Goal: Task Accomplishment & Management: Manage account settings

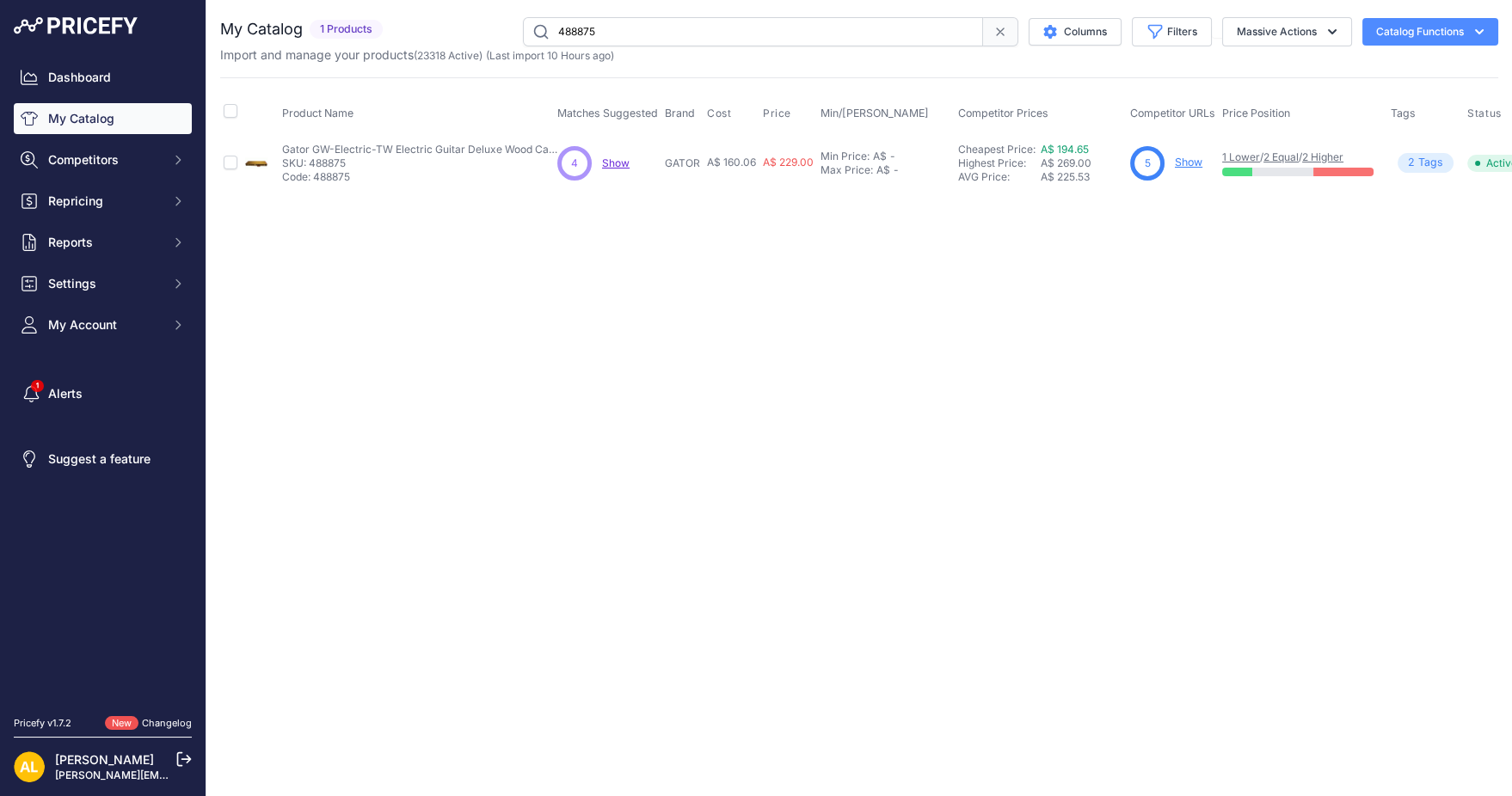
click at [679, 25] on input "488875" at bounding box center [753, 32] width 460 height 29
paste input "242"
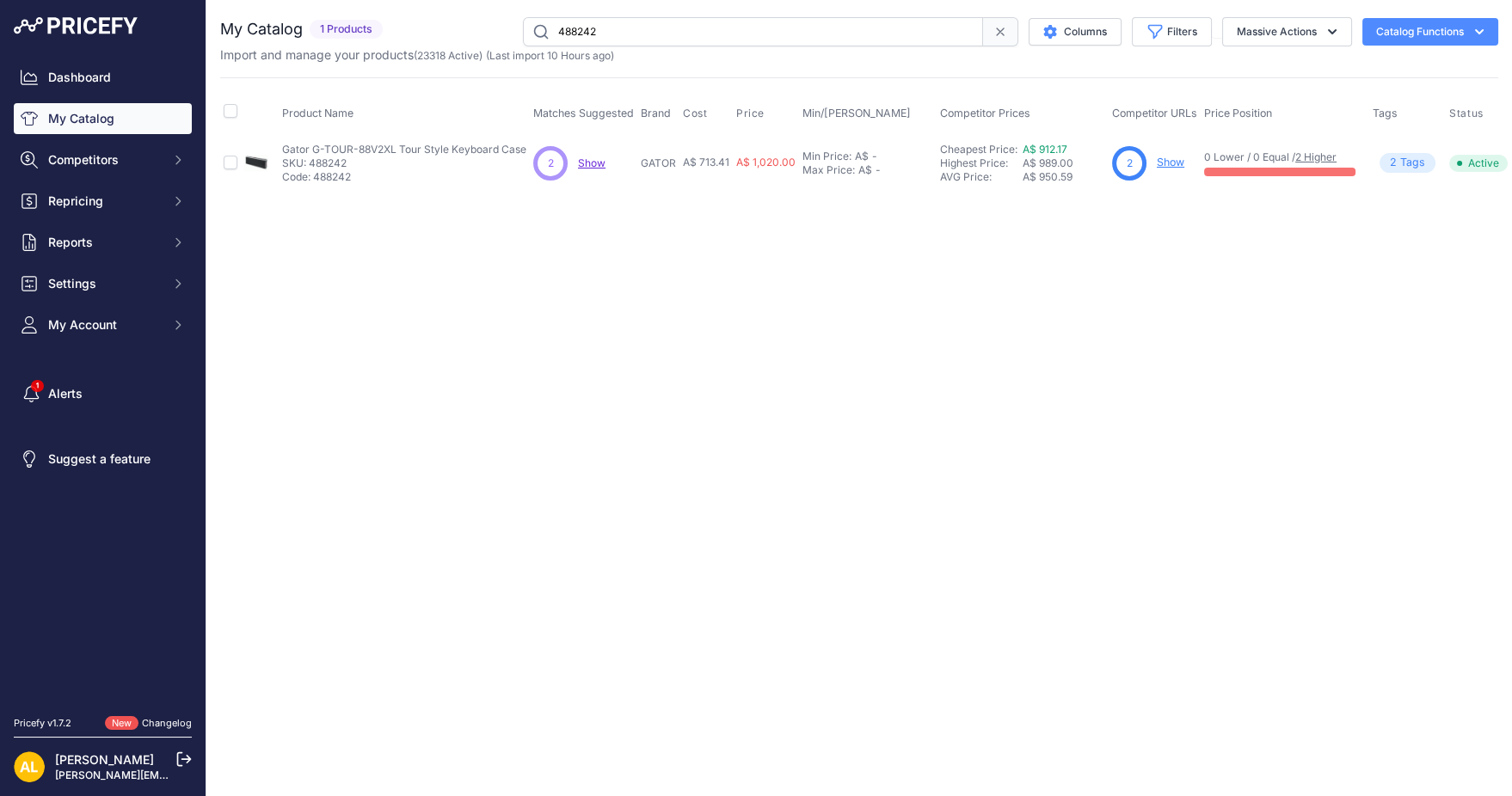
click at [726, 26] on input "488242" at bounding box center [753, 32] width 460 height 29
paste input "01"
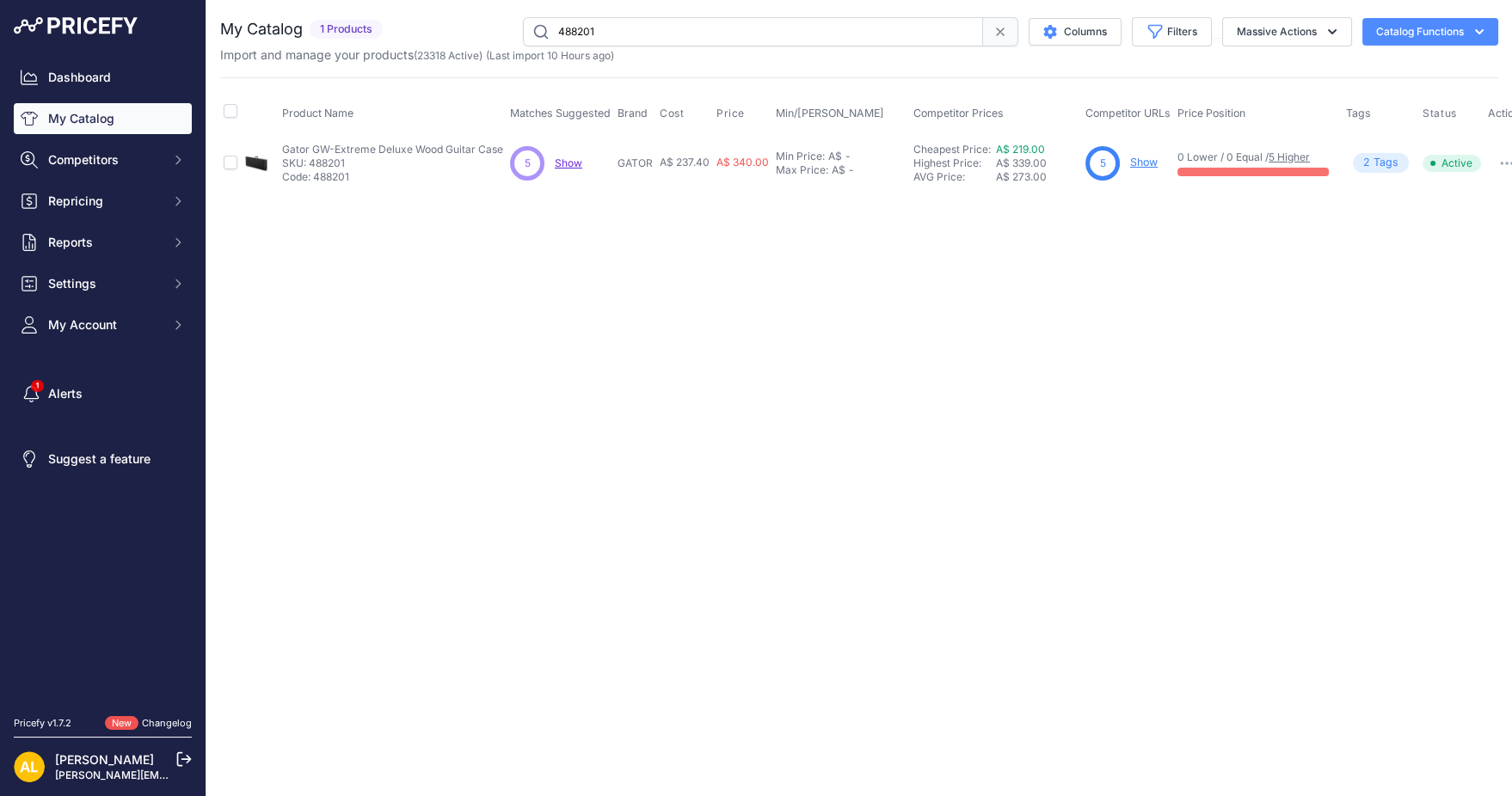
click at [667, 15] on div "You are not connected to the internet. My Catalog" at bounding box center [859, 104] width 1278 height 208
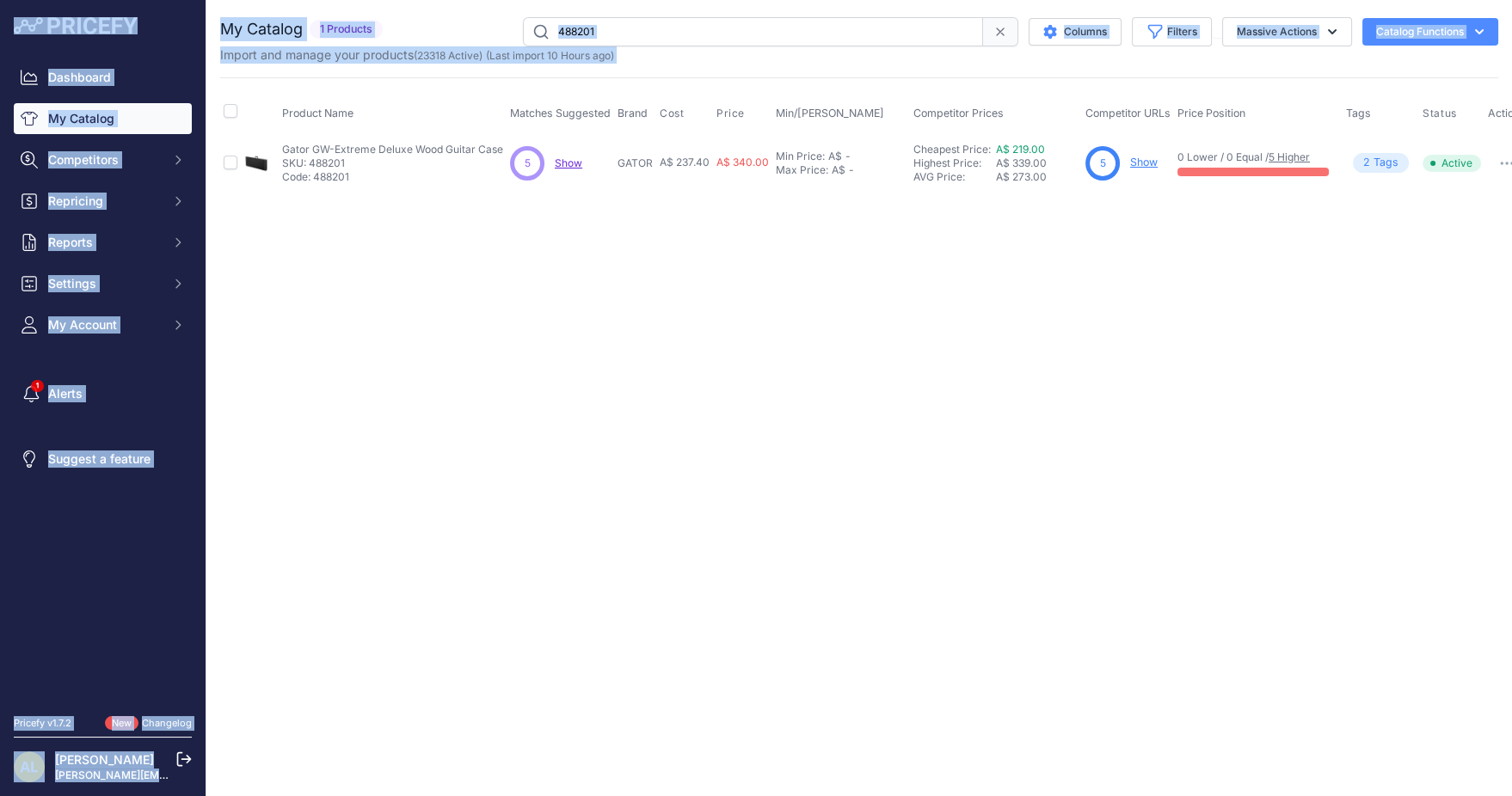
click at [684, 33] on input "488201" at bounding box center [753, 32] width 460 height 29
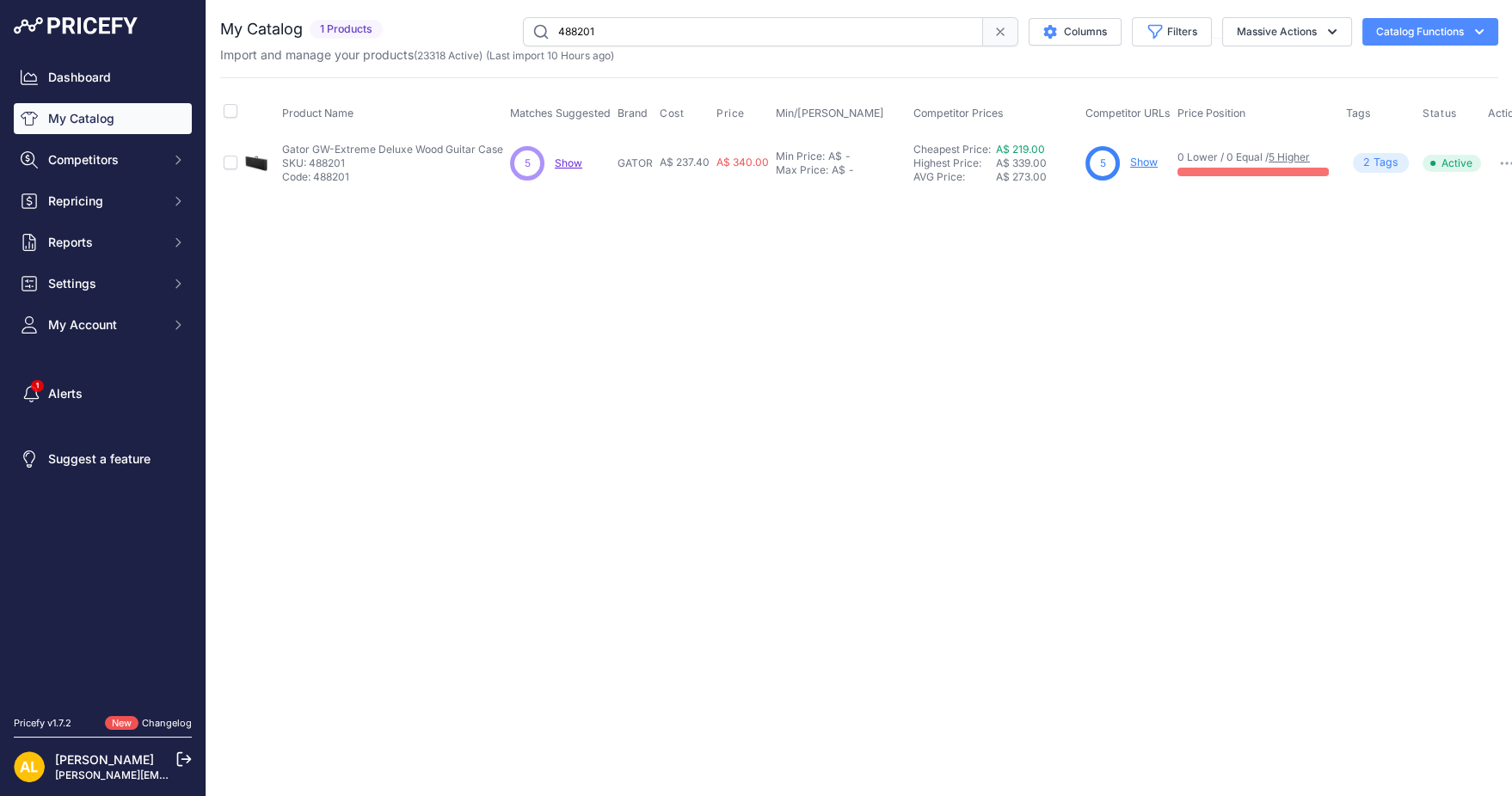
paste input "9559"
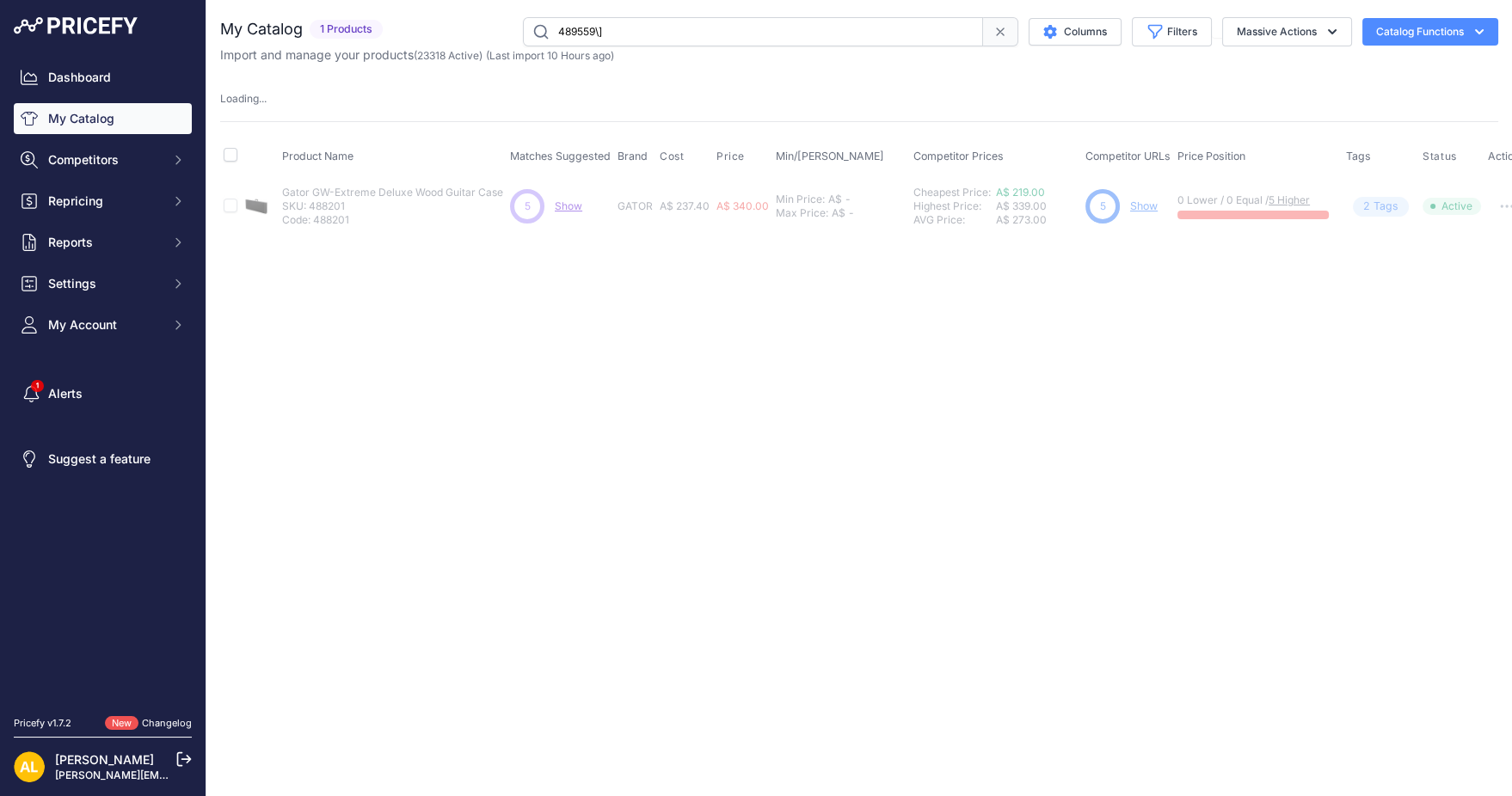
paste input "text"
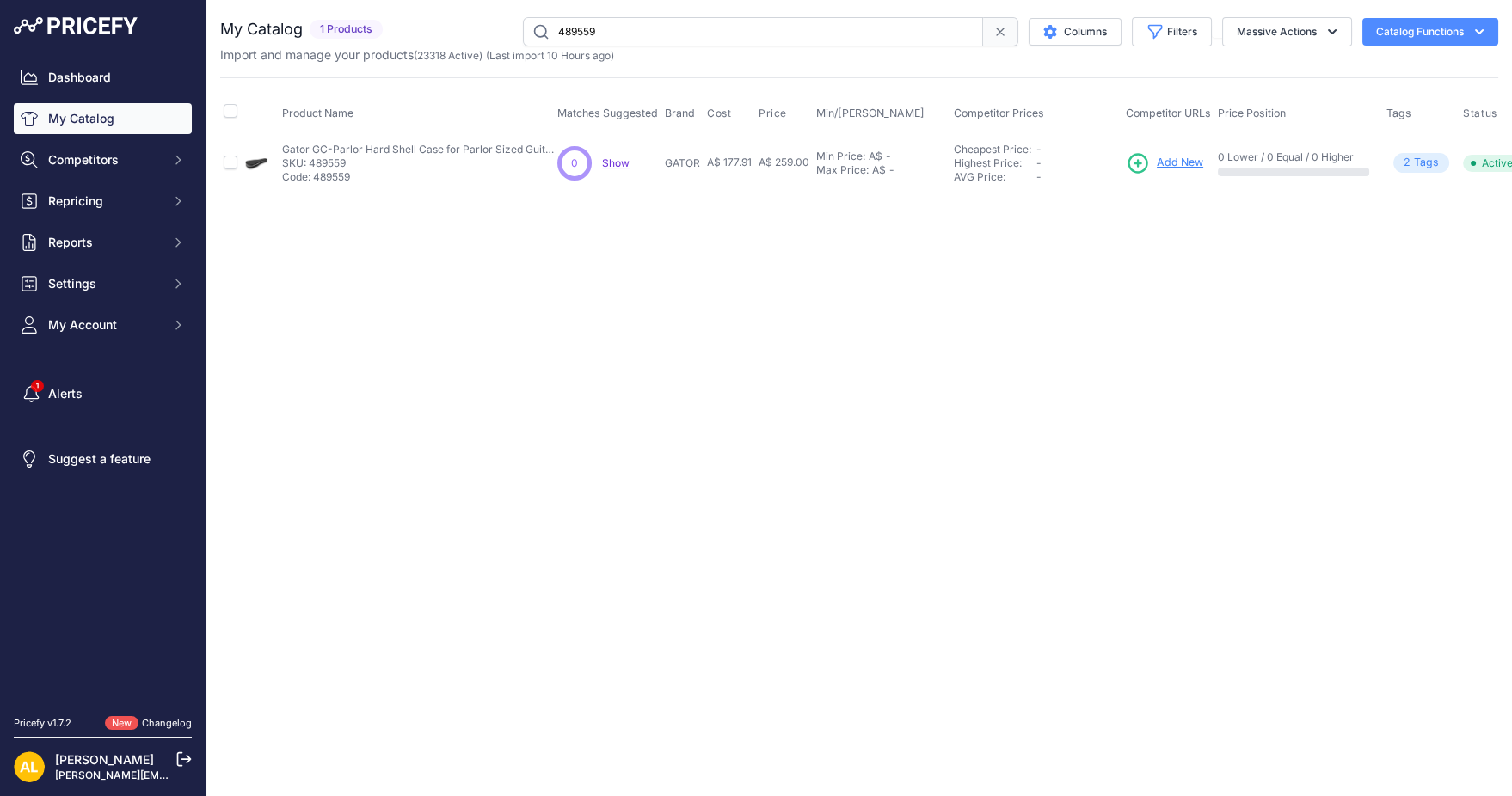
click at [754, 8] on div "You are not connected to the internet. My Catalog" at bounding box center [859, 104] width 1278 height 208
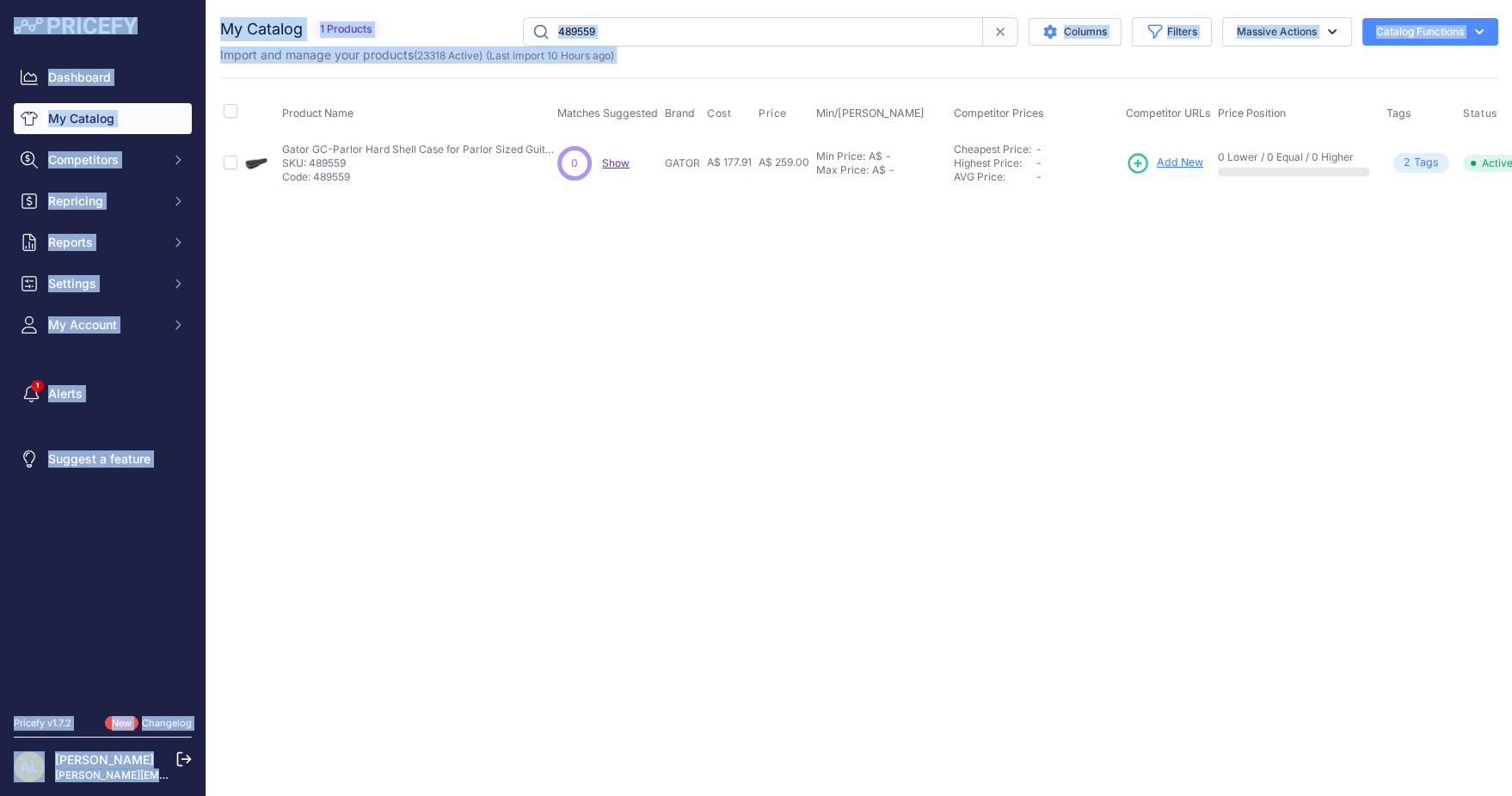
click at [765, 29] on input "489559" at bounding box center [753, 32] width 460 height 29
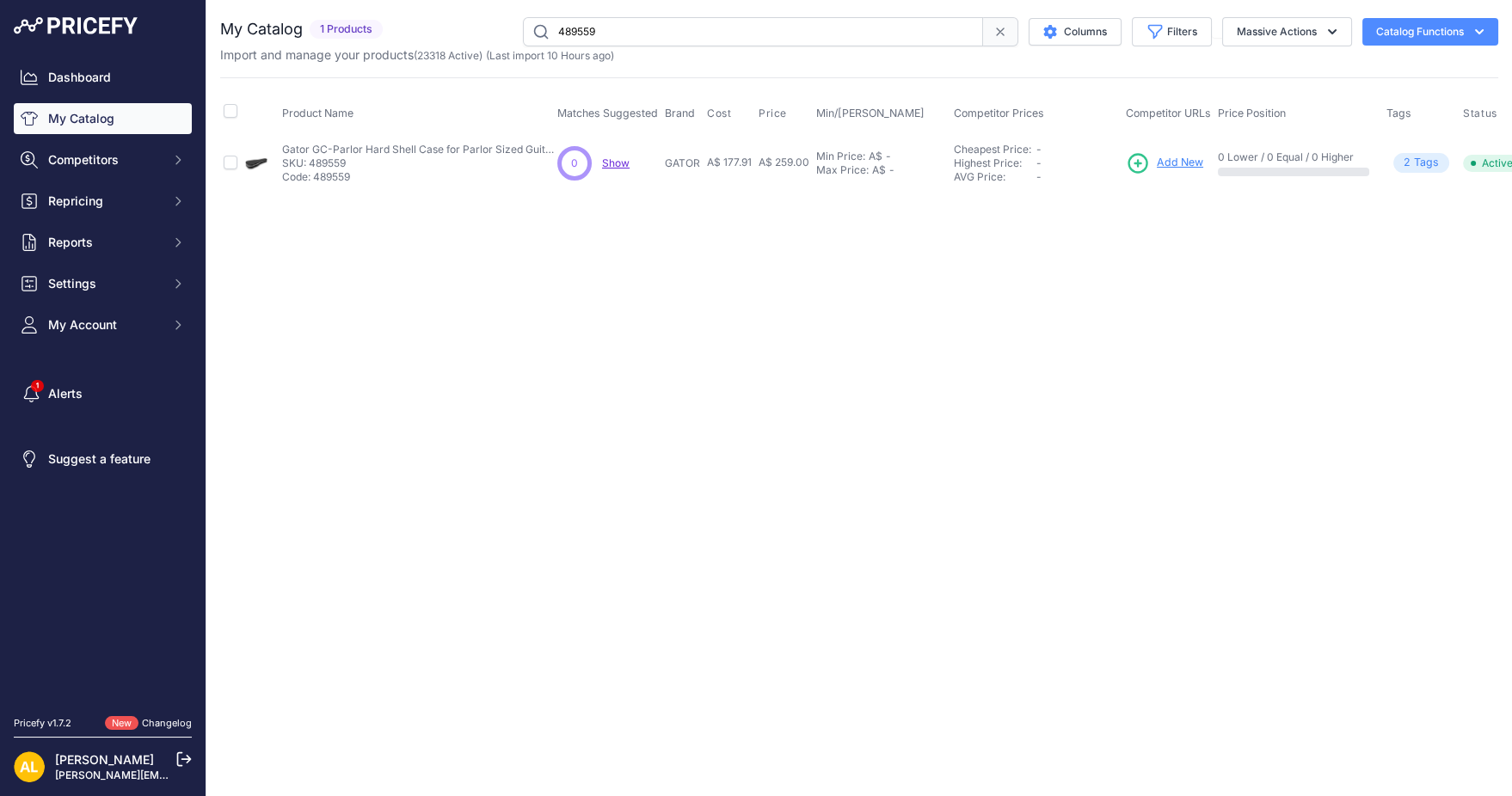
click at [749, 32] on input "489559" at bounding box center [753, 32] width 460 height 29
paste input "8238"
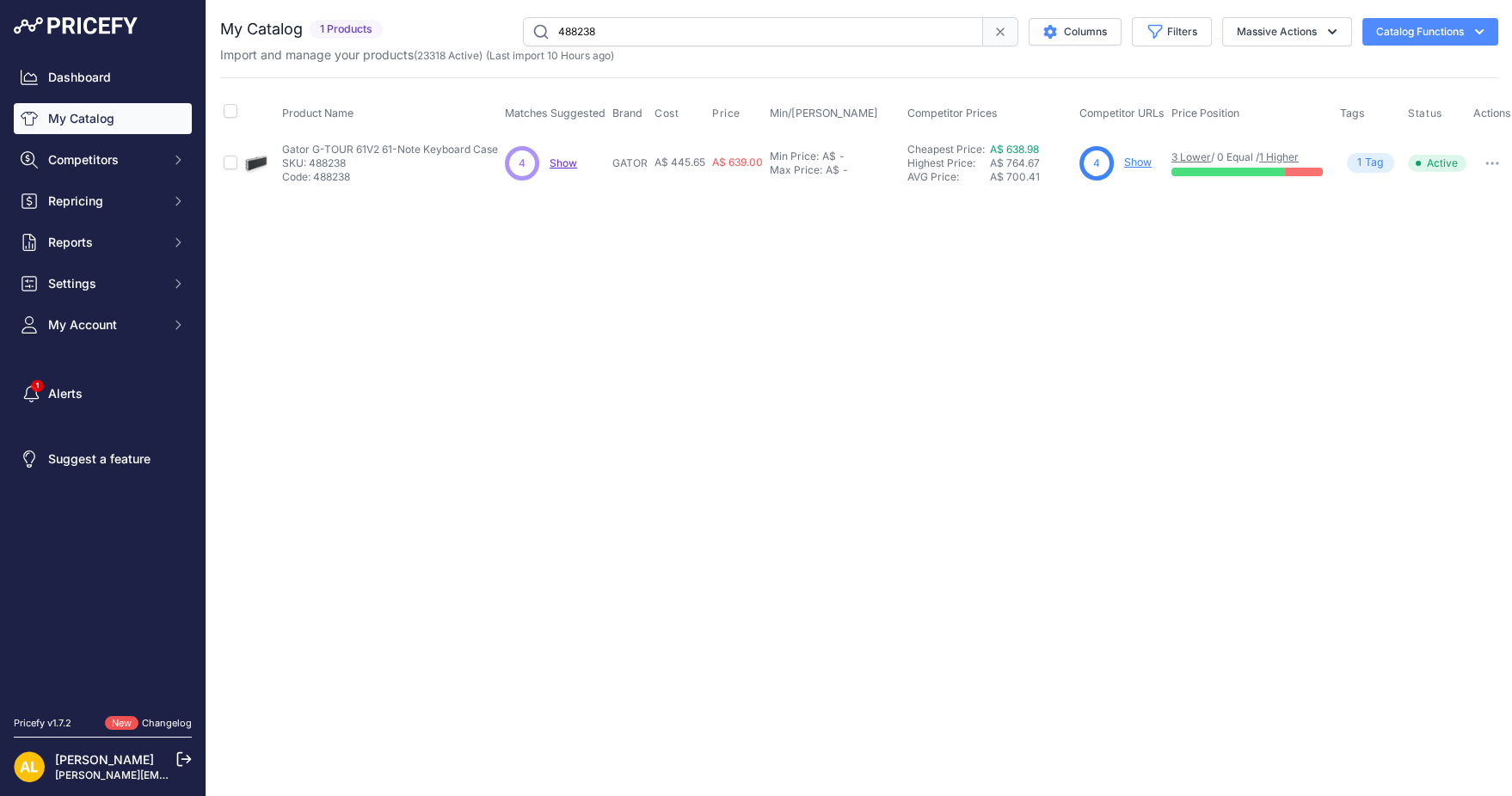
click at [749, 18] on input "488238" at bounding box center [753, 32] width 460 height 29
paste input "143"
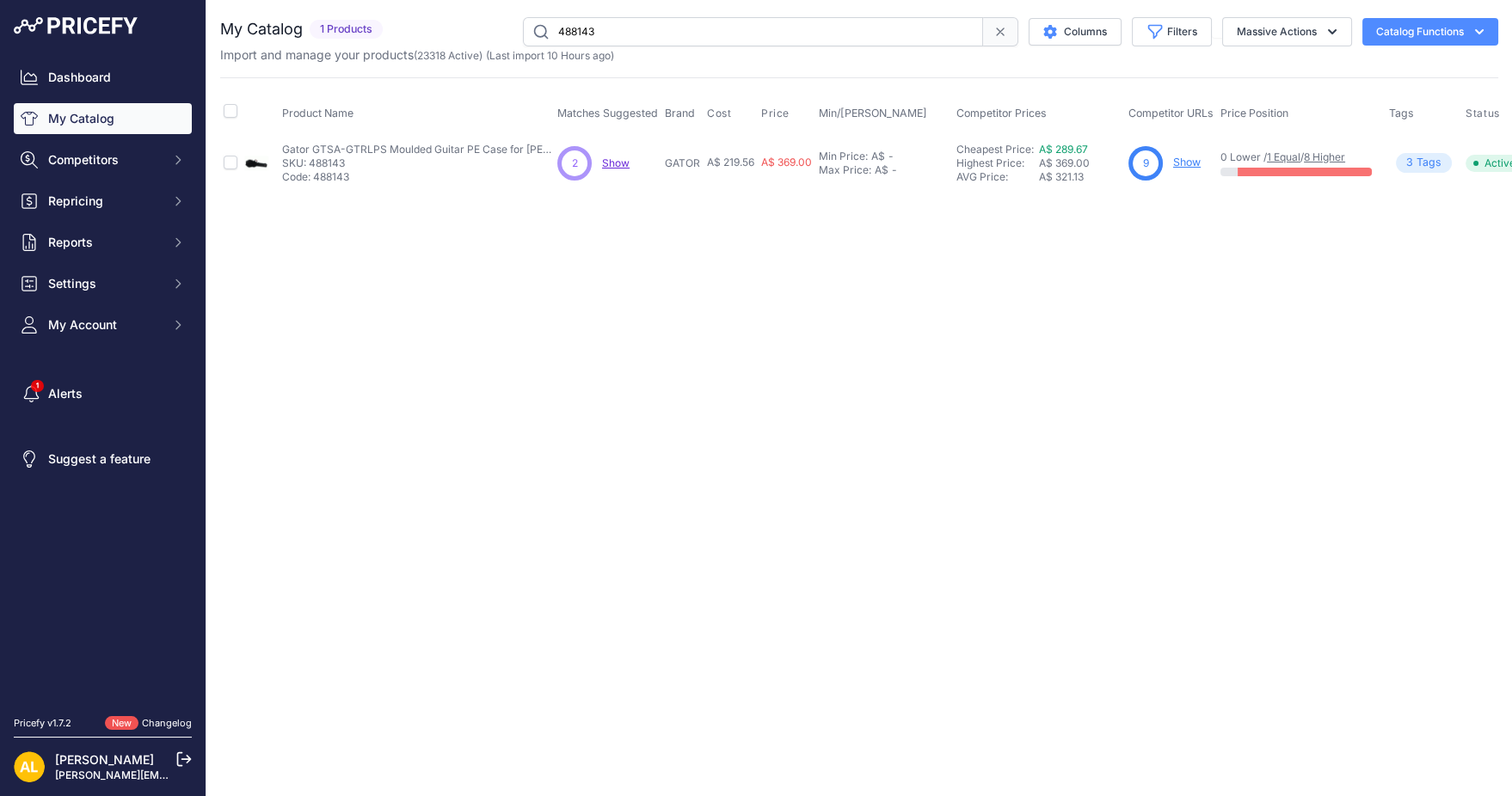
click at [723, 36] on input "488143" at bounding box center [753, 32] width 460 height 29
paste input "237"
click at [629, 21] on input "488237" at bounding box center [753, 32] width 460 height 29
paste input "02"
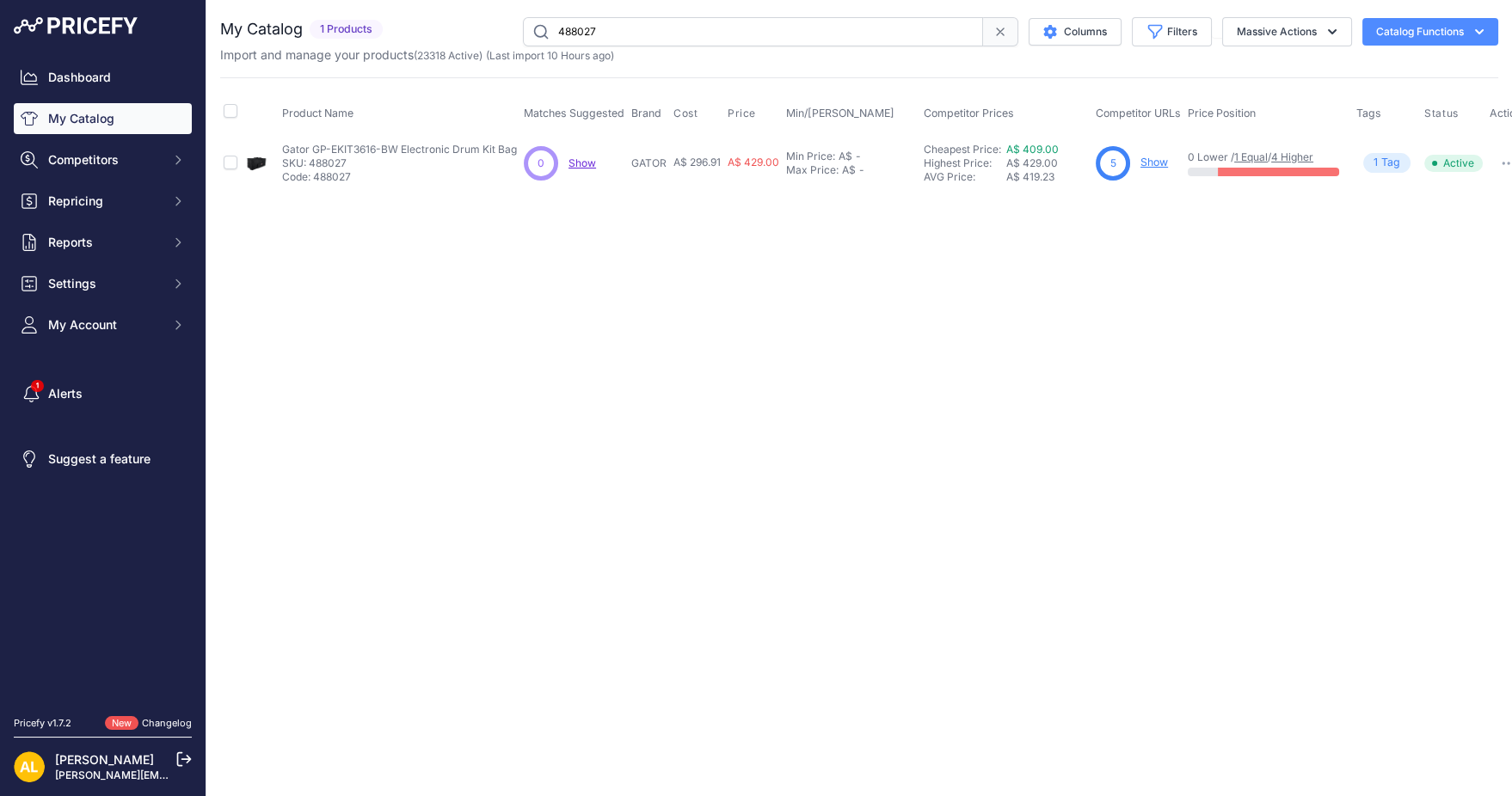
click at [630, 38] on input "488027" at bounding box center [753, 32] width 460 height 29
paste input "802"
click at [637, 35] on input "488802" at bounding box center [753, 32] width 460 height 29
paste input "https://www.mooloolabamusic.com.au/gator-gpb-lak-1-black-aluminum-pedal-board-s…"
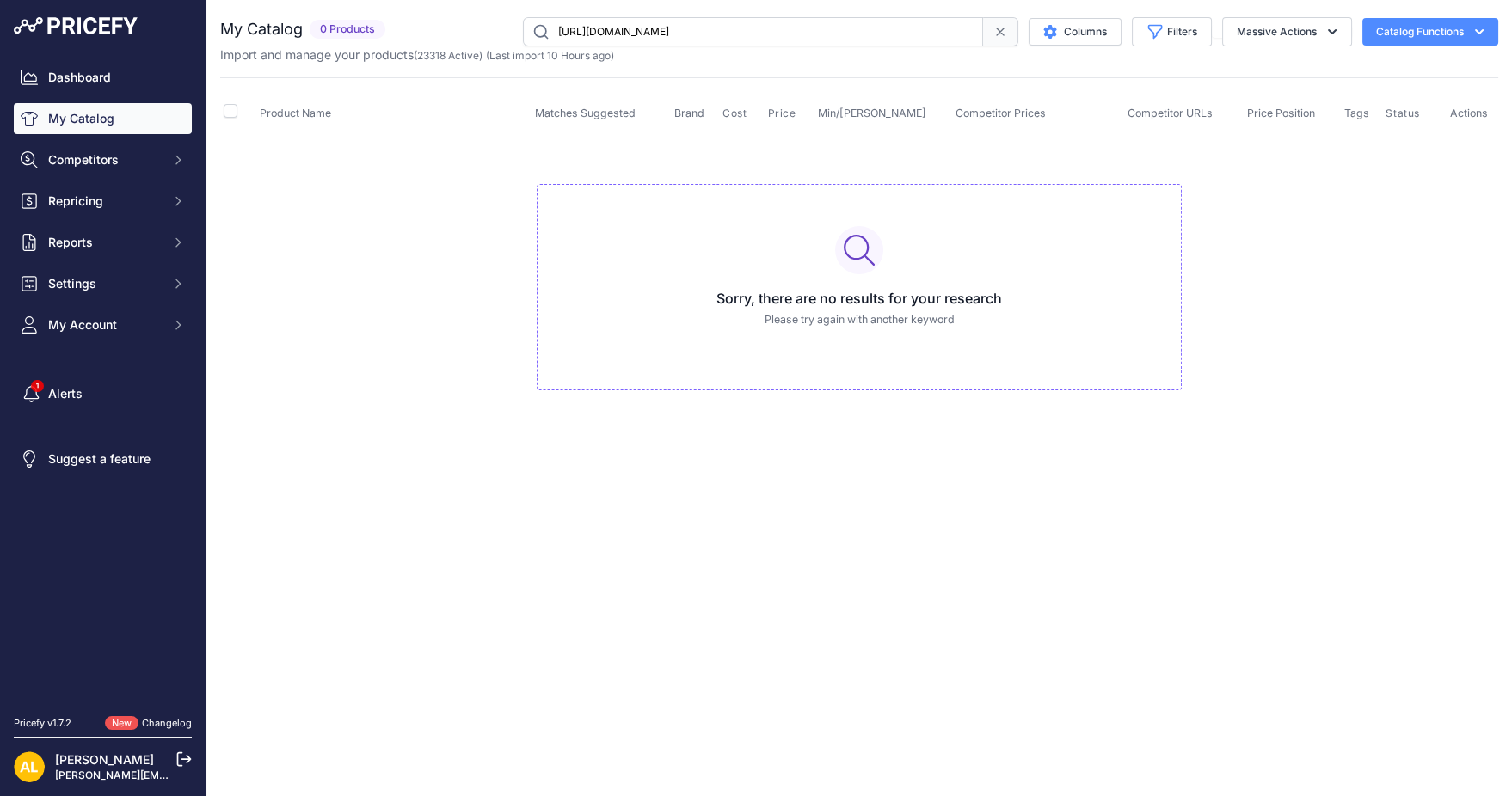
click at [741, 30] on input "https://www.mooloolabamusic.com.au/gator-gpb-lak-1-black-aluminum-pedal-board-s…" at bounding box center [753, 32] width 460 height 29
paste input "488838"
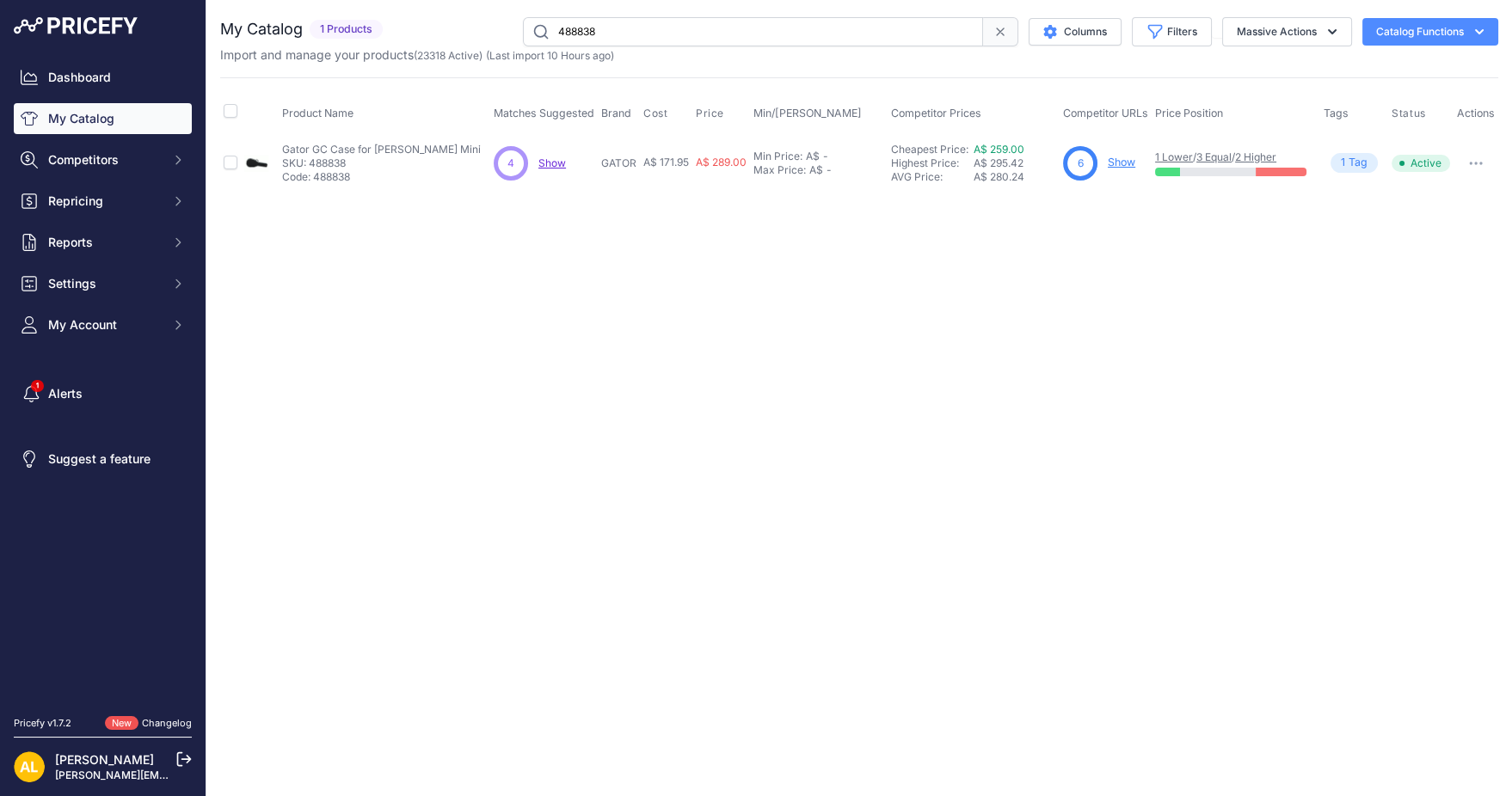
click at [659, 32] on input "488838" at bounding box center [753, 32] width 460 height 29
paste input "656"
click at [793, 26] on input "488656" at bounding box center [753, 32] width 460 height 29
paste input "text"
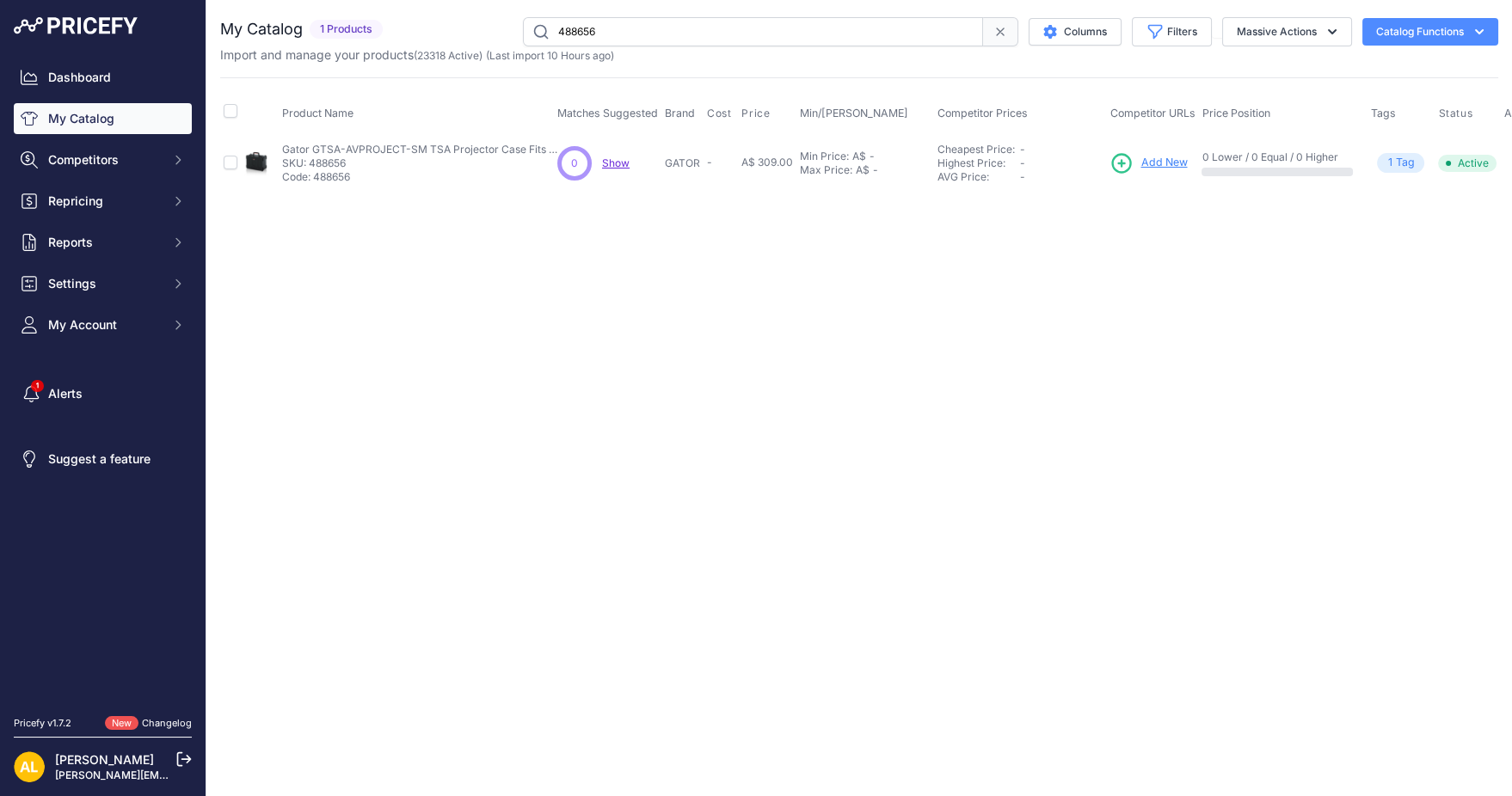
click at [644, 24] on input "488656" at bounding box center [753, 32] width 460 height 29
paste input "067"
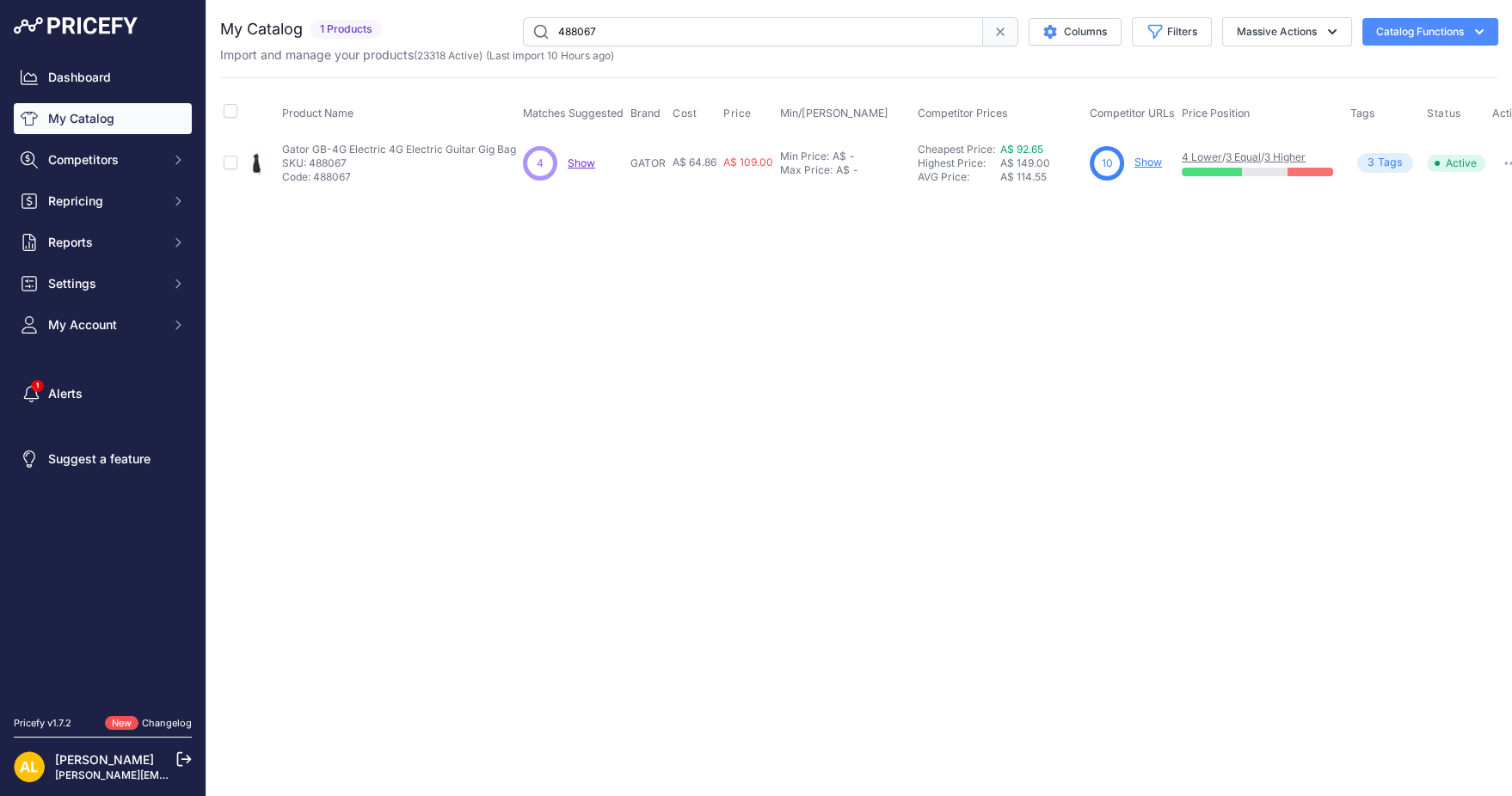
paste input "74"
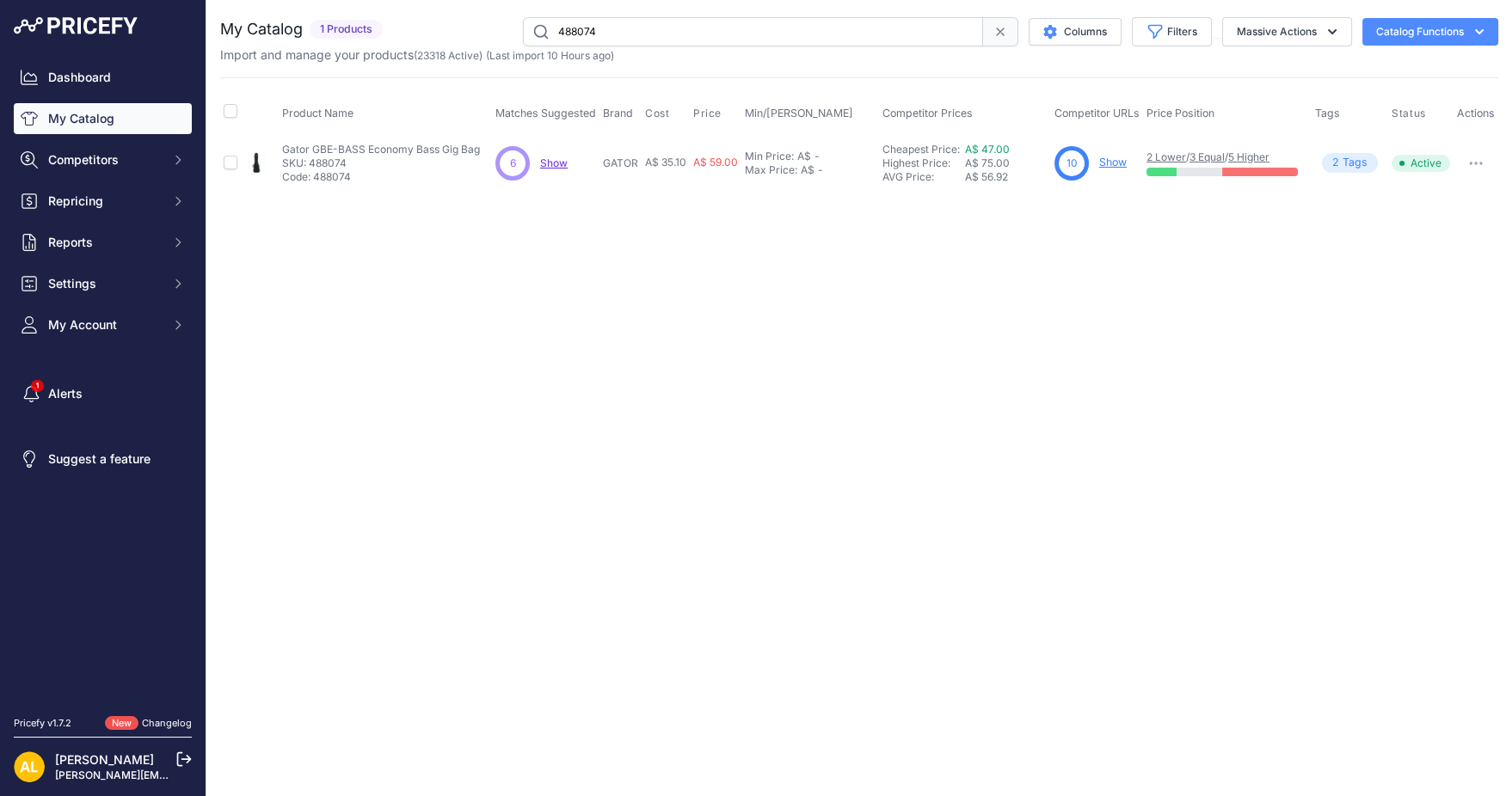
paste input "5"
click at [721, 33] on input "488075" at bounding box center [753, 32] width 460 height 29
paste input "6"
click at [739, 27] on input "488076" at bounding box center [753, 32] width 460 height 29
paste input "909"
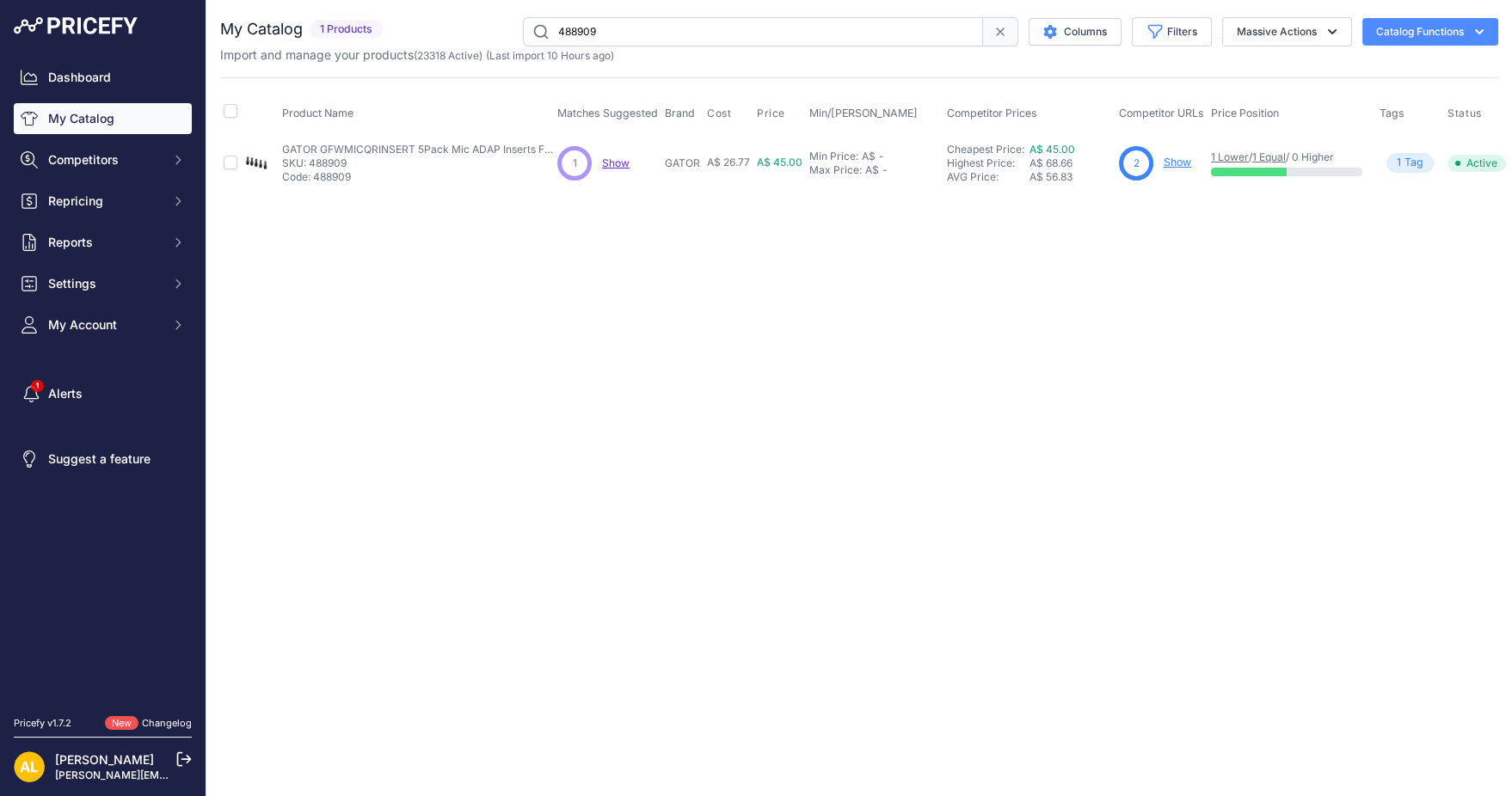
click at [890, 37] on input "488909" at bounding box center [753, 32] width 460 height 29
paste input "25"
click at [657, 28] on input "488925" at bounding box center [753, 32] width 460 height 29
paste input "9"
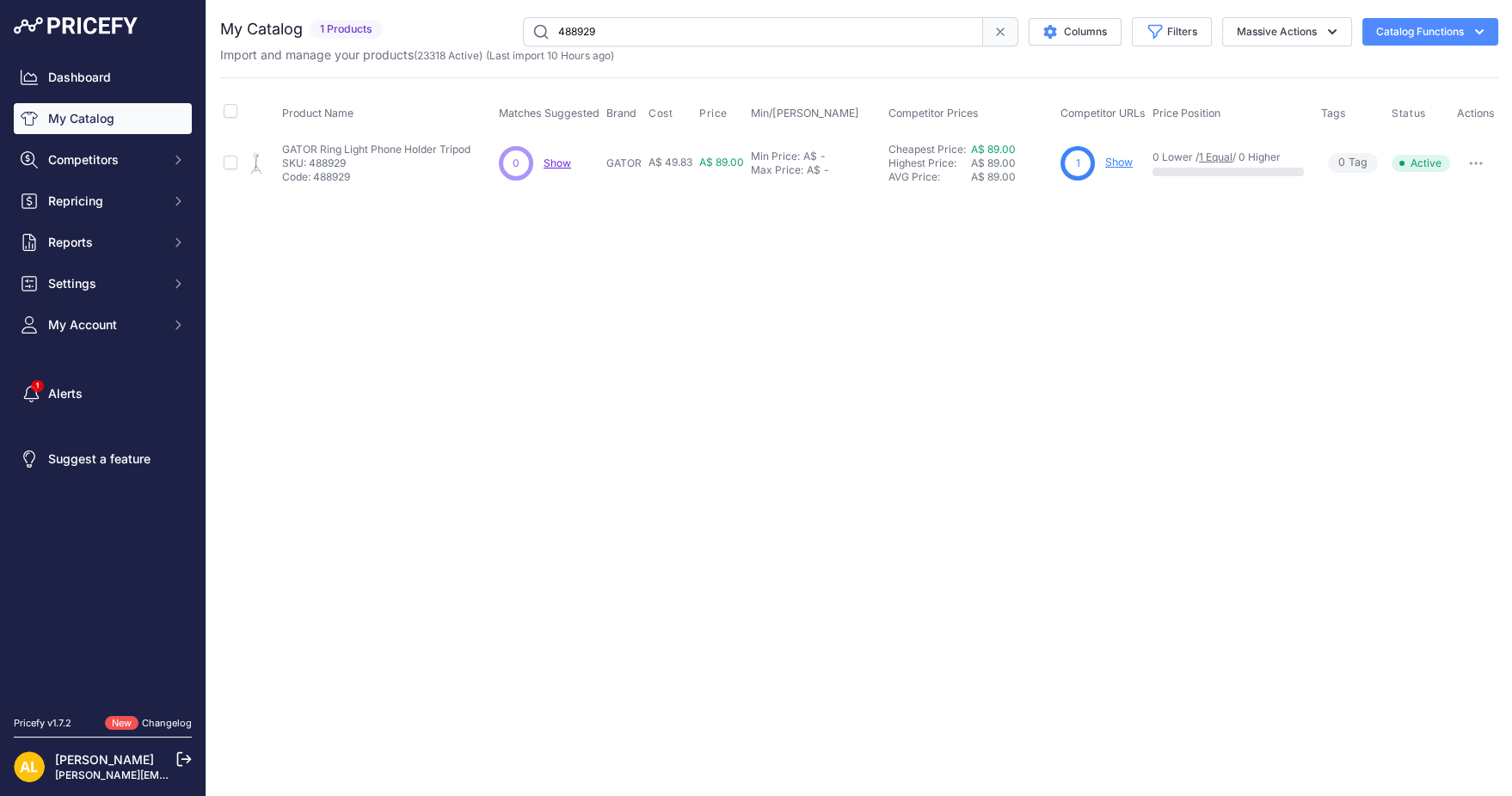
click at [994, 32] on icon at bounding box center [999, 31] width 14 height 14
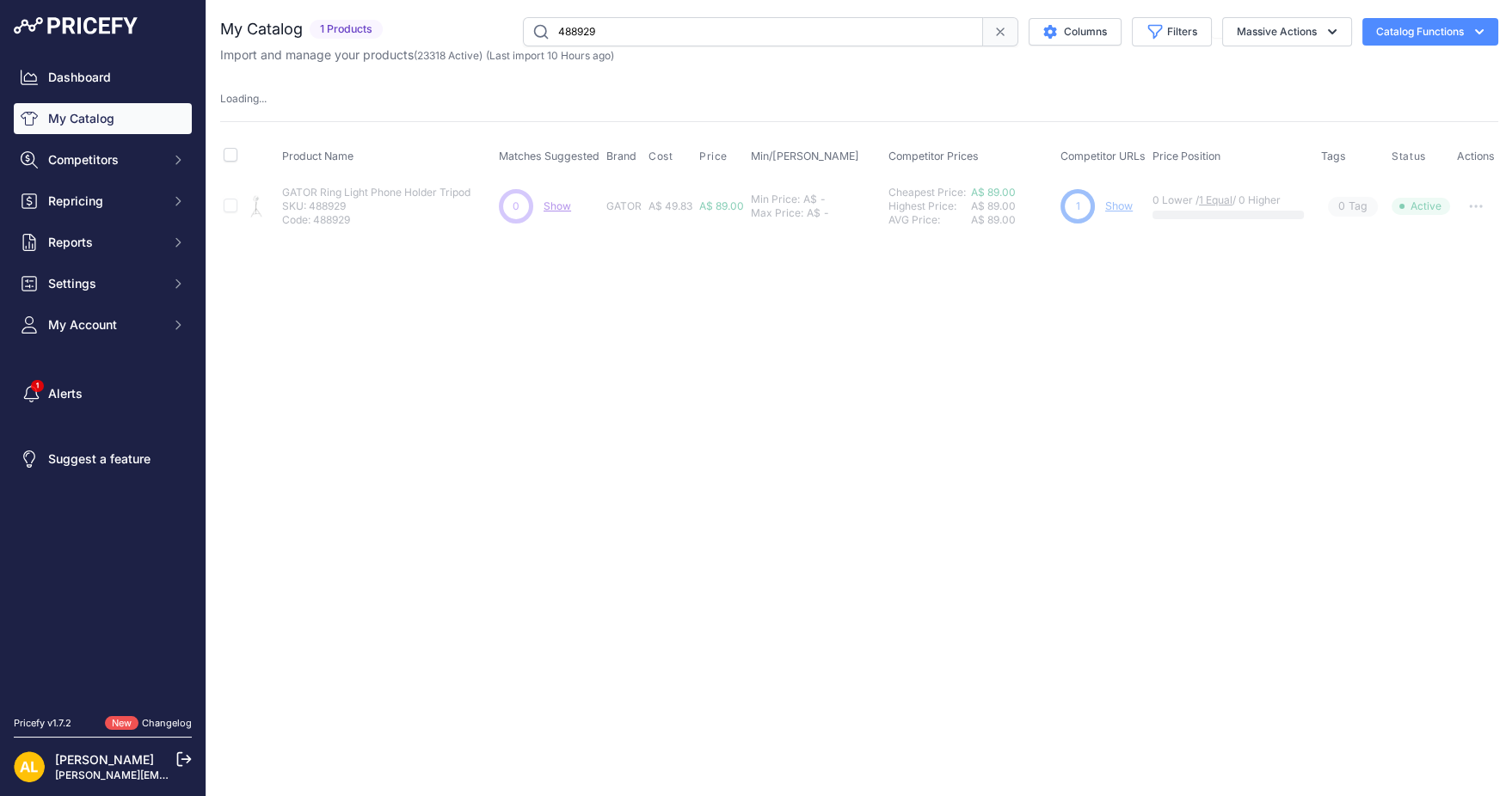
click at [764, 37] on input "488929" at bounding box center [753, 32] width 460 height 29
paste input "https://www.riffsandlicks.com.au/gator-gfwringlighttripd-frameworks-10-inch-led…"
type input "https://www.riffsandlicks.com.au/gator-gfwringlighttripd-frameworks-10-inch-led…"
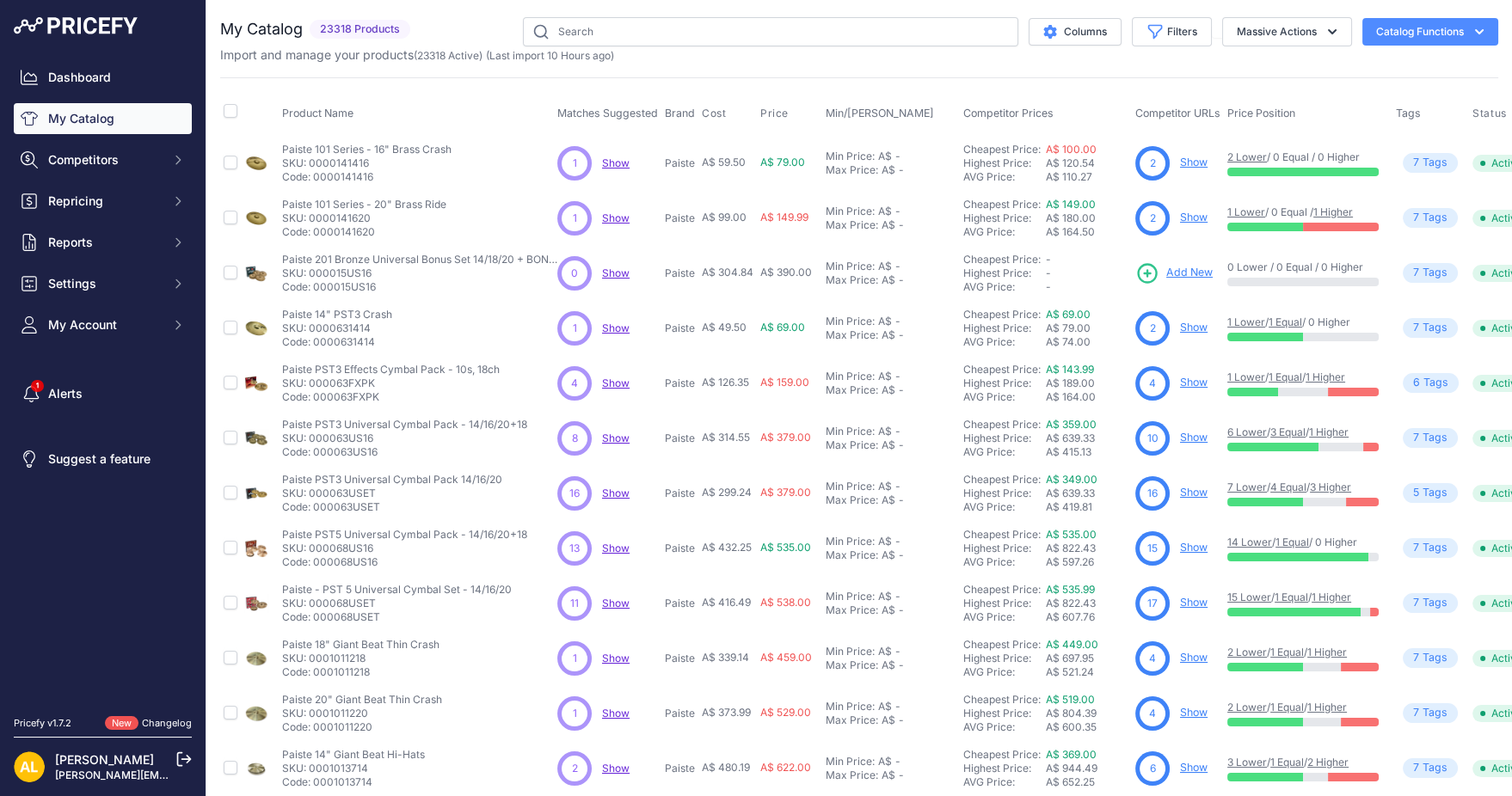
type input "488929"
click at [899, 24] on input "488929" at bounding box center [770, 32] width 495 height 29
drag, startPoint x: 626, startPoint y: 30, endPoint x: 316, endPoint y: 29, distance: 310.0
click at [316, 29] on div "My Catalog 23318 Products" at bounding box center [859, 32] width 1278 height 29
click at [661, 21] on input "488929" at bounding box center [770, 32] width 495 height 29
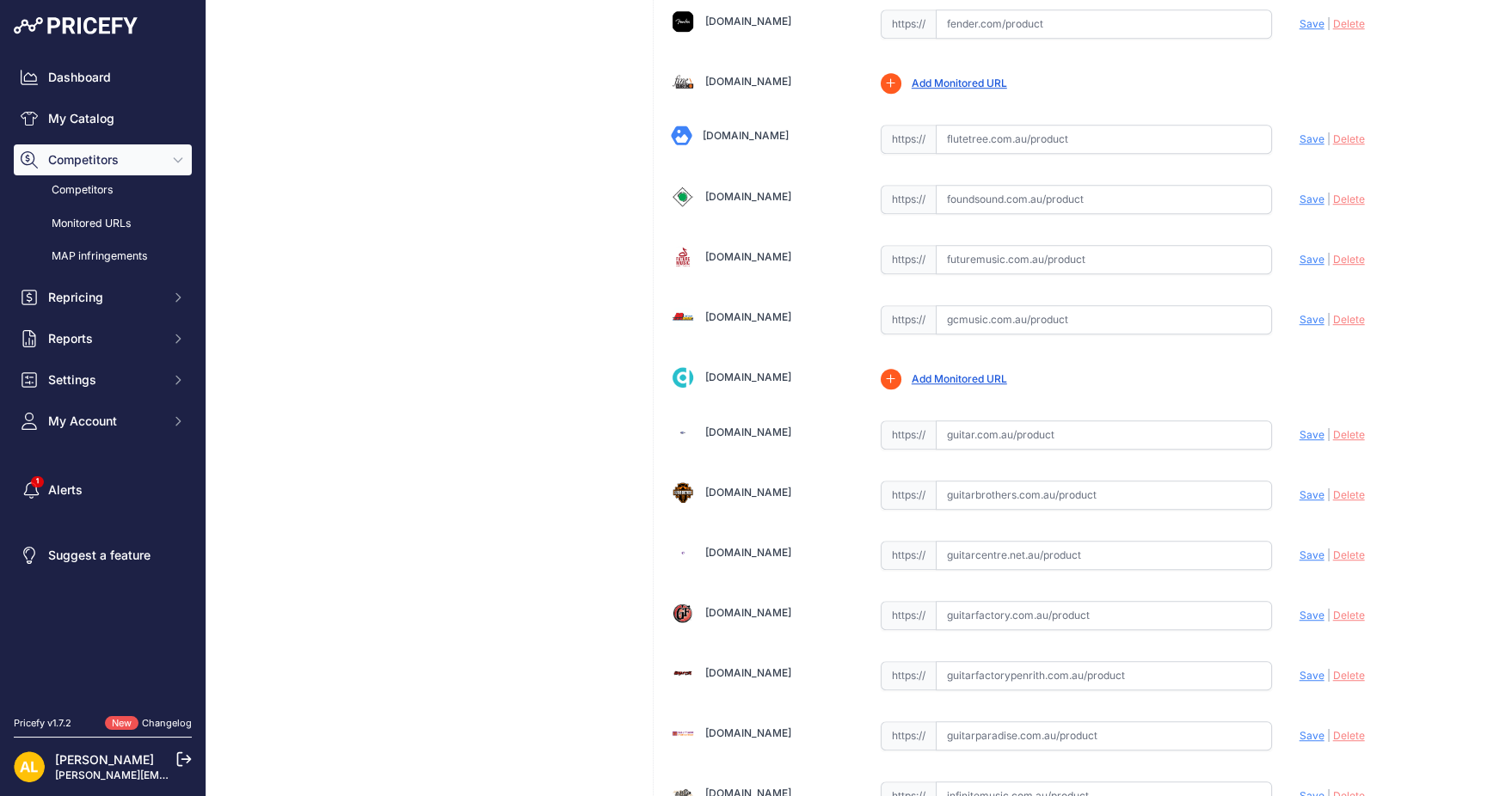
scroll to position [2293, 0]
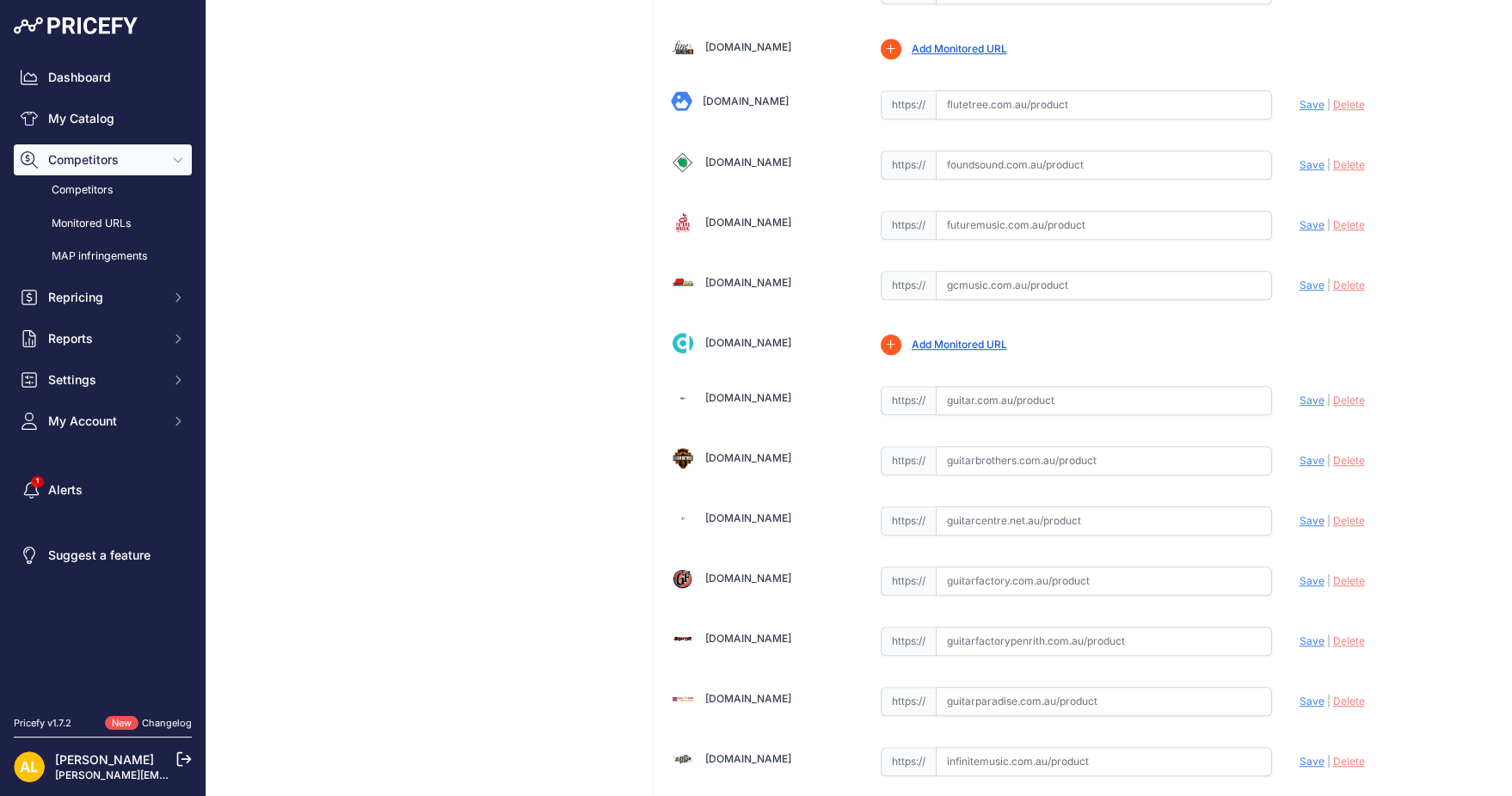
click at [1043, 386] on input "text" at bounding box center [1103, 401] width 337 height 29
paste input "https://guitar.com.au/gator-lightweight-slim-extra-long-88-note-keyboard-case-w…"
click at [1299, 394] on span "Save" at bounding box center [1311, 401] width 25 height 13
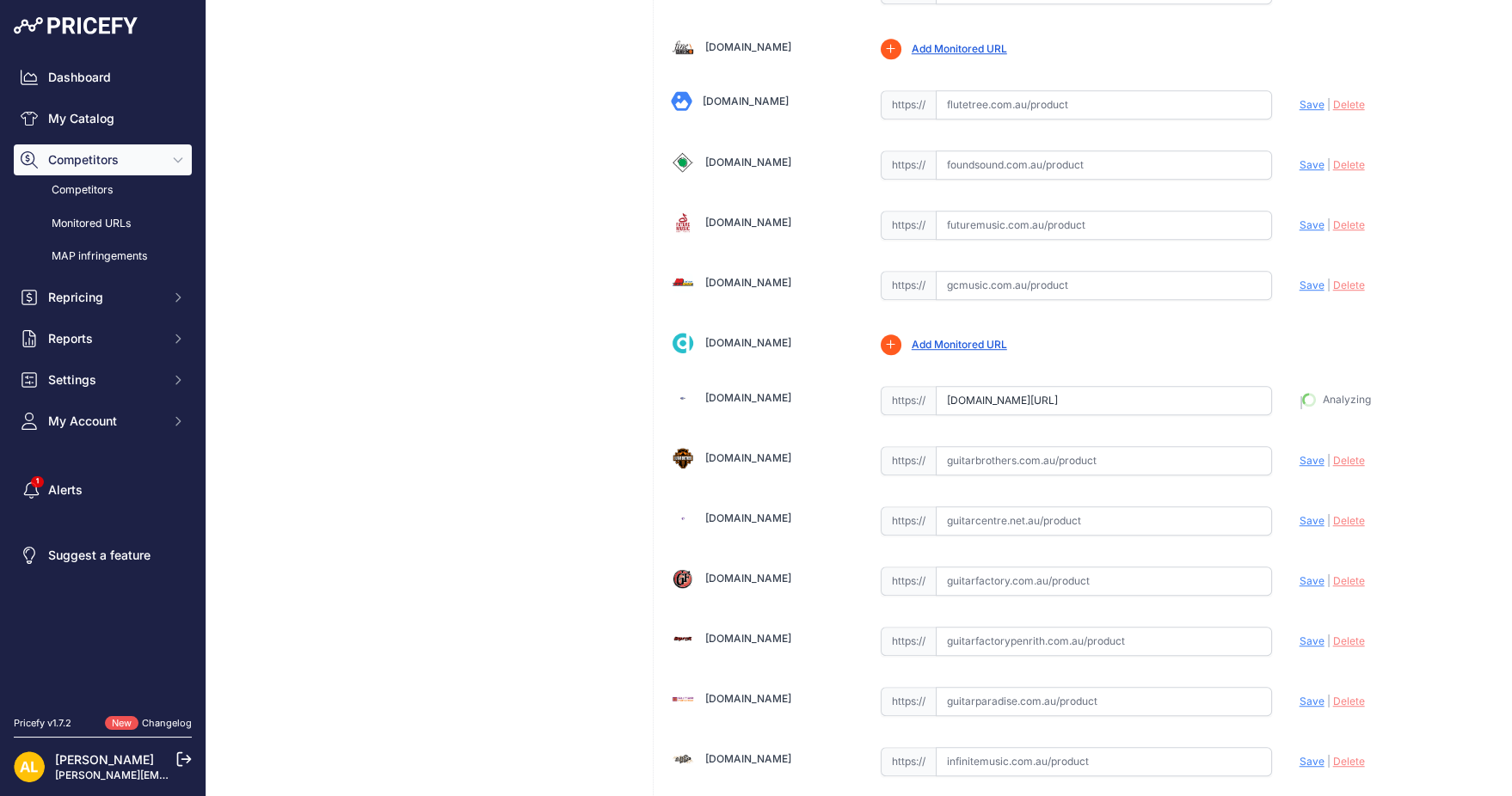
type input "https://guitar.com.au/gator-lightweight-slim-extra-long-88-note-keyboard-case-w…"
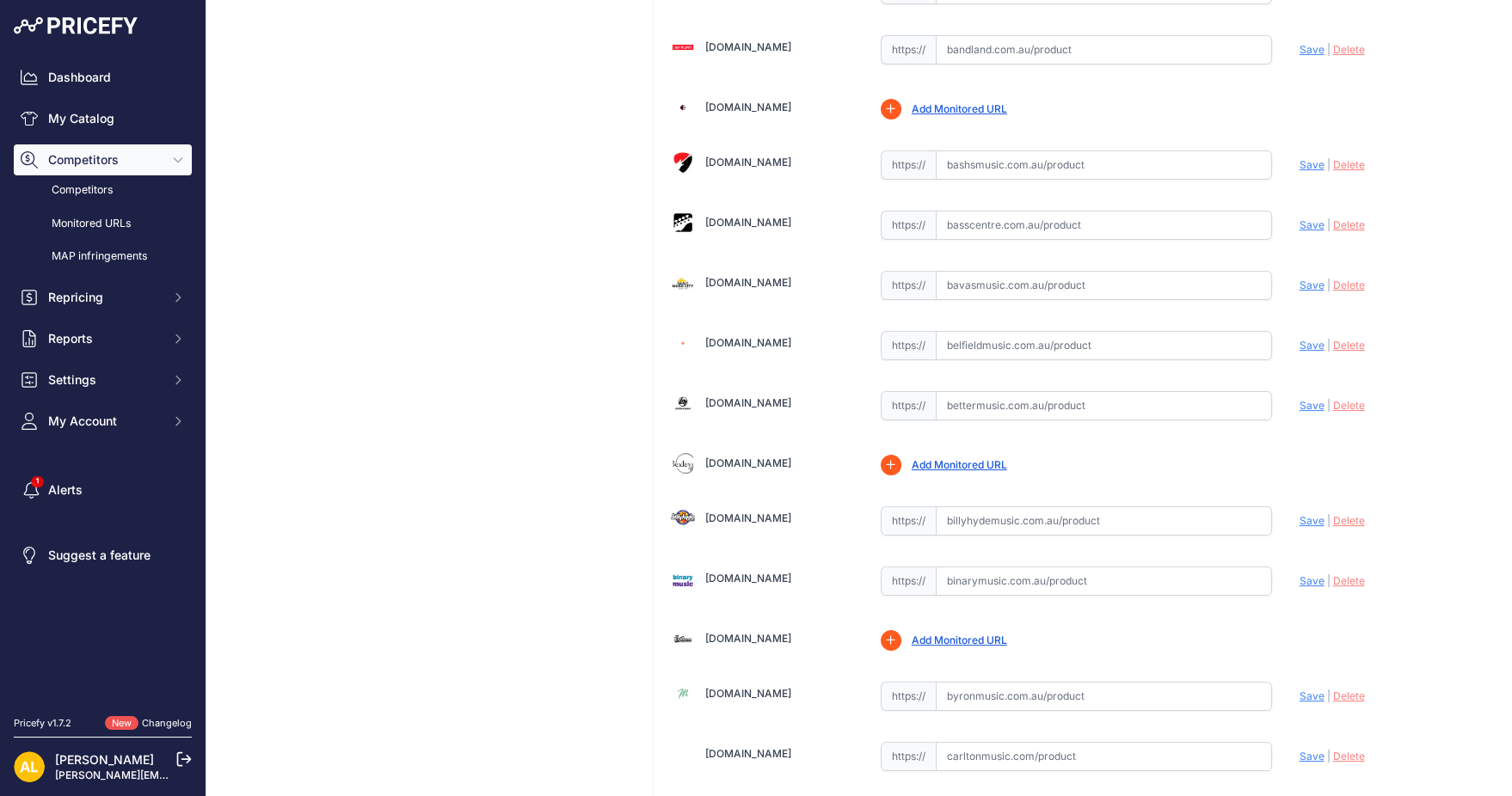
scroll to position [115, 0]
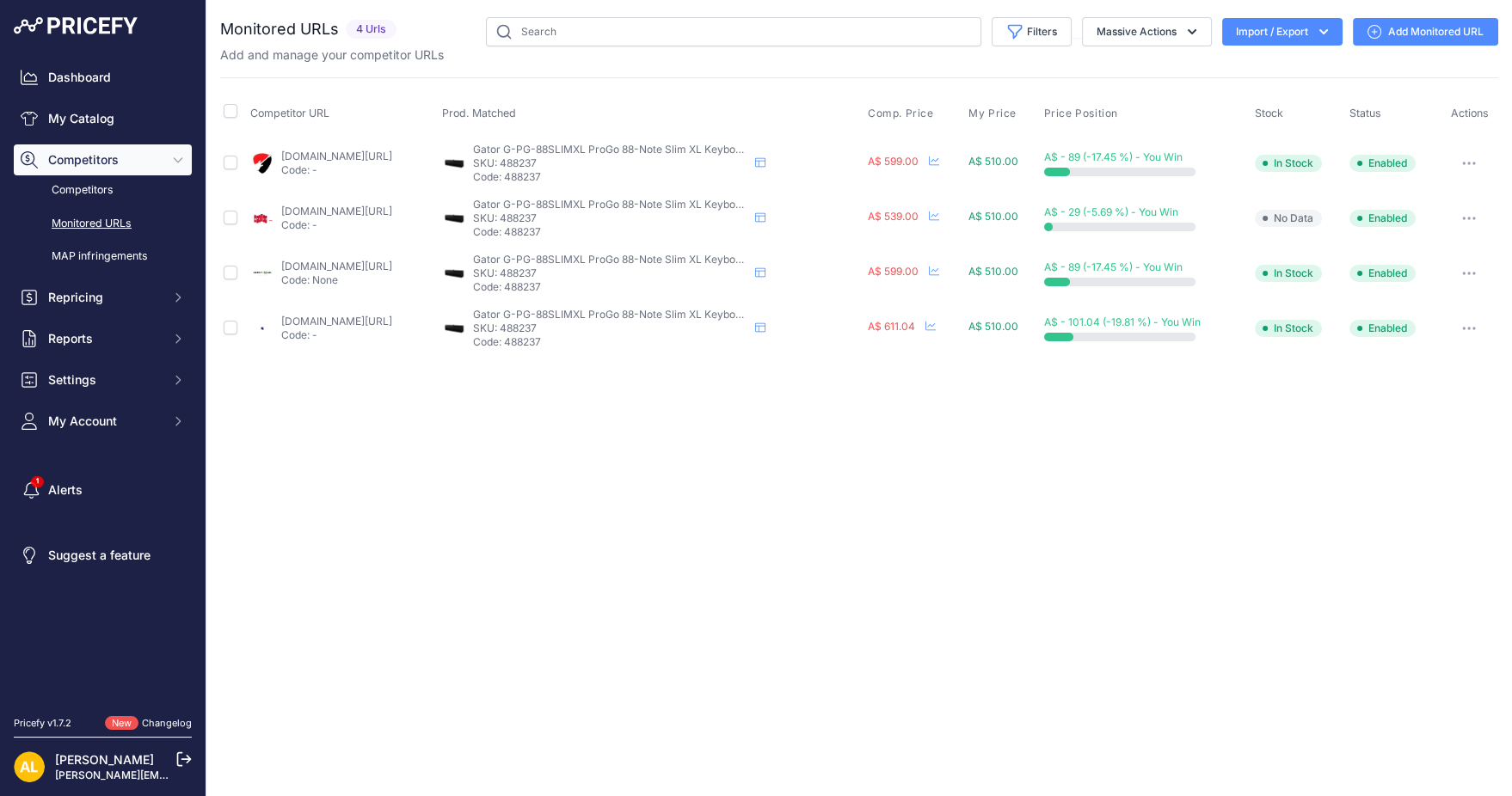
click at [1447, 29] on link "Add Monitored URL" at bounding box center [1425, 32] width 146 height 28
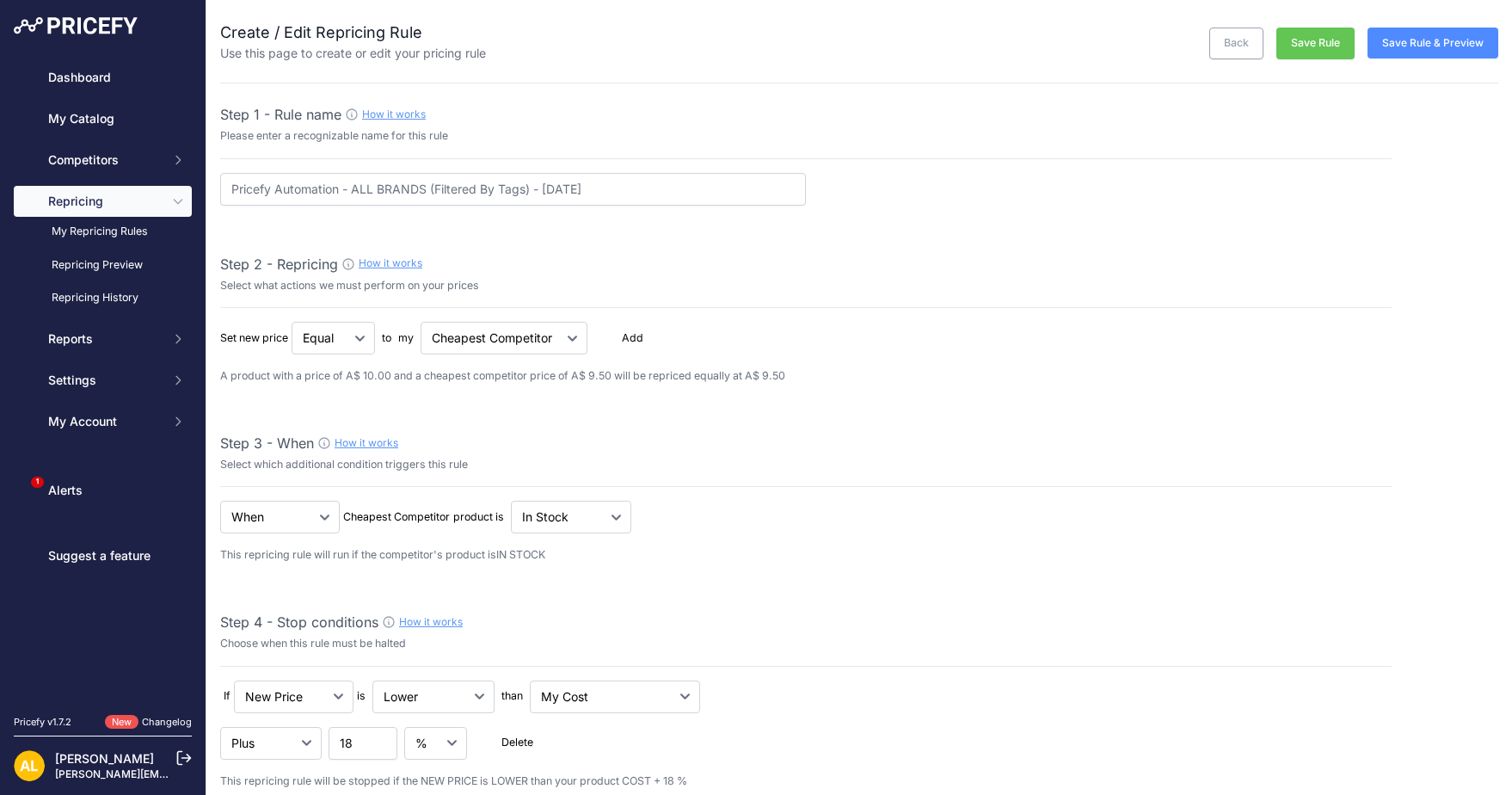
select select "7"
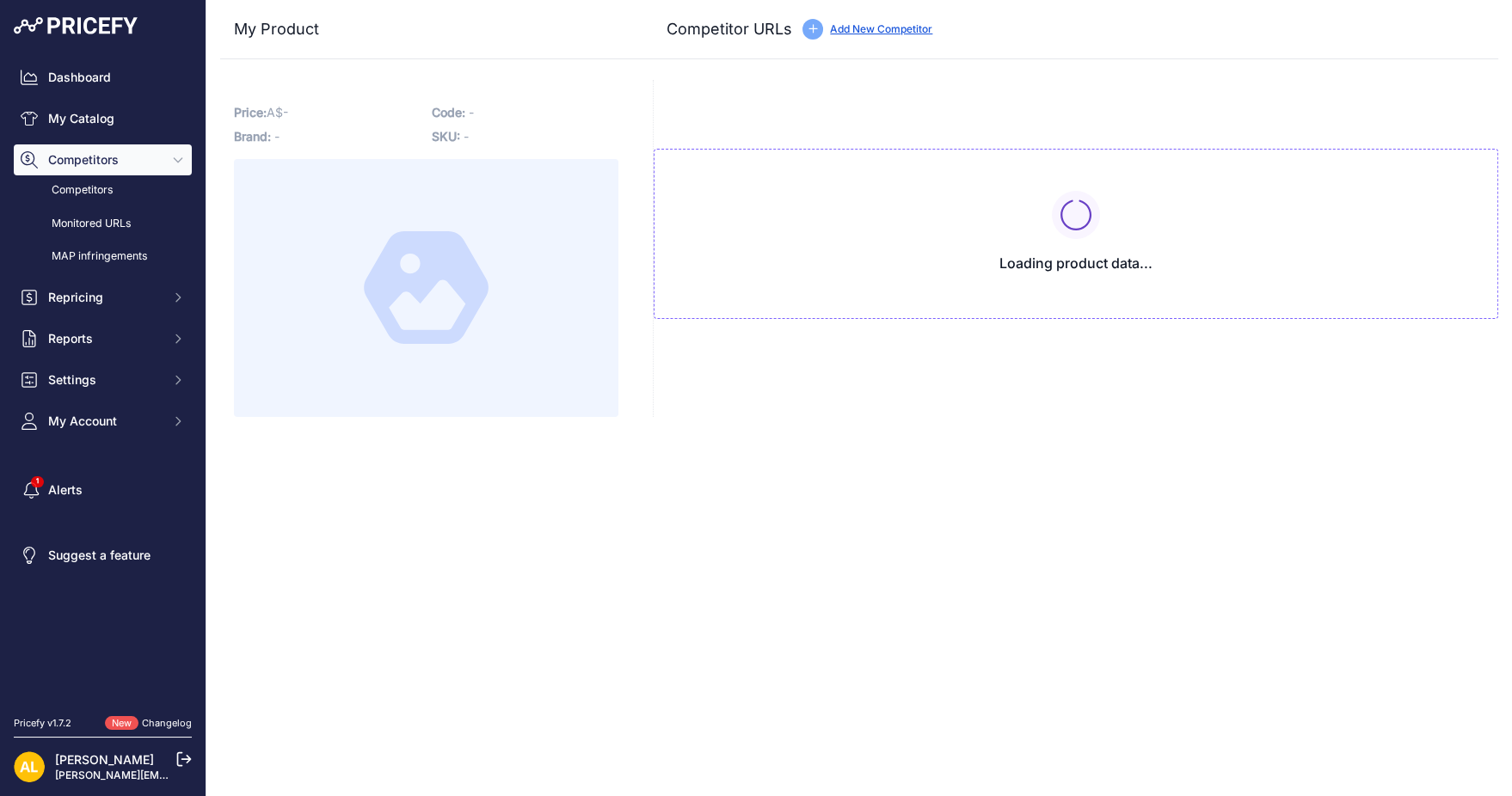
type input "[DOMAIN_NAME][URL]"
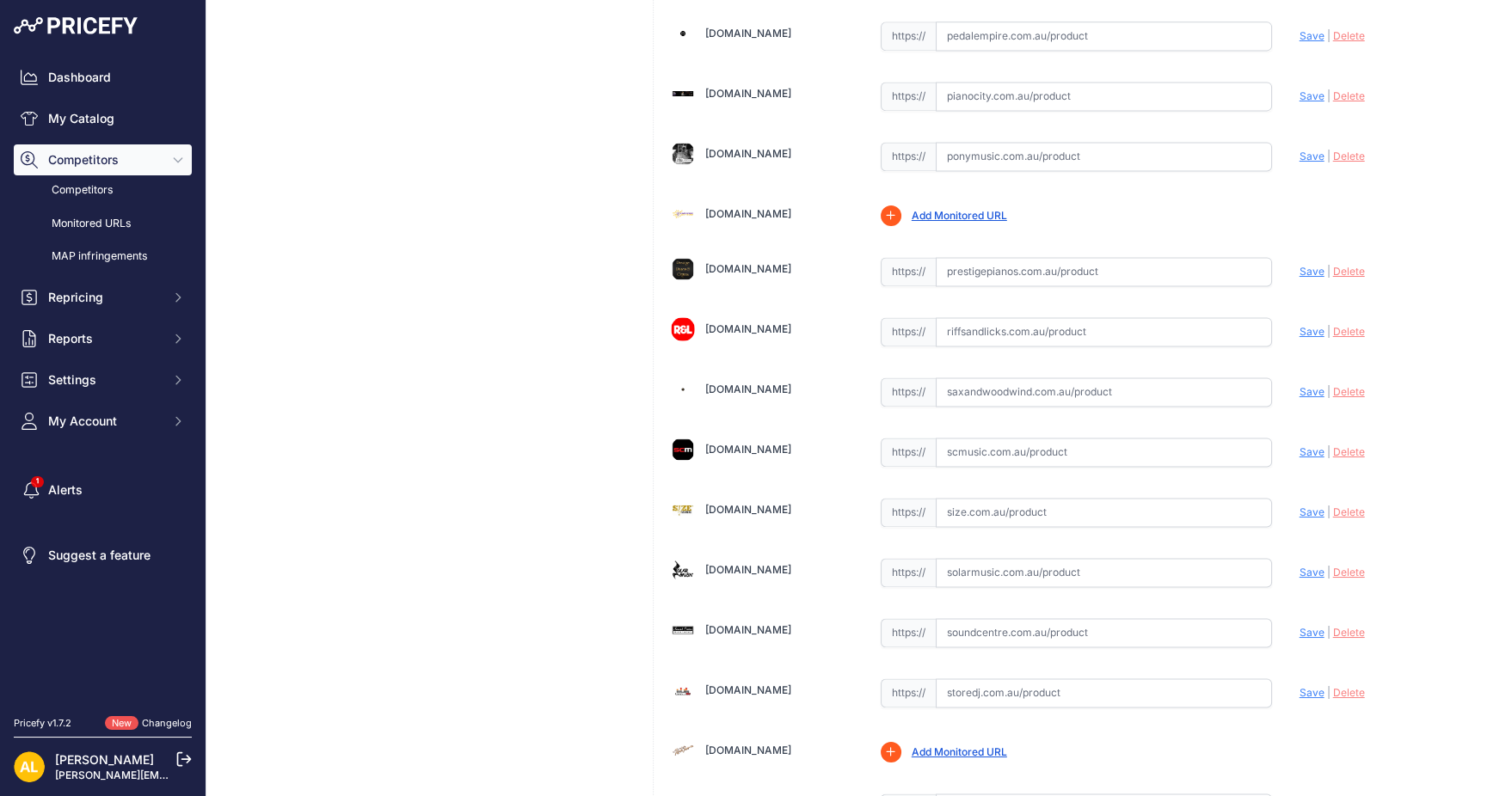
scroll to position [4358, 0]
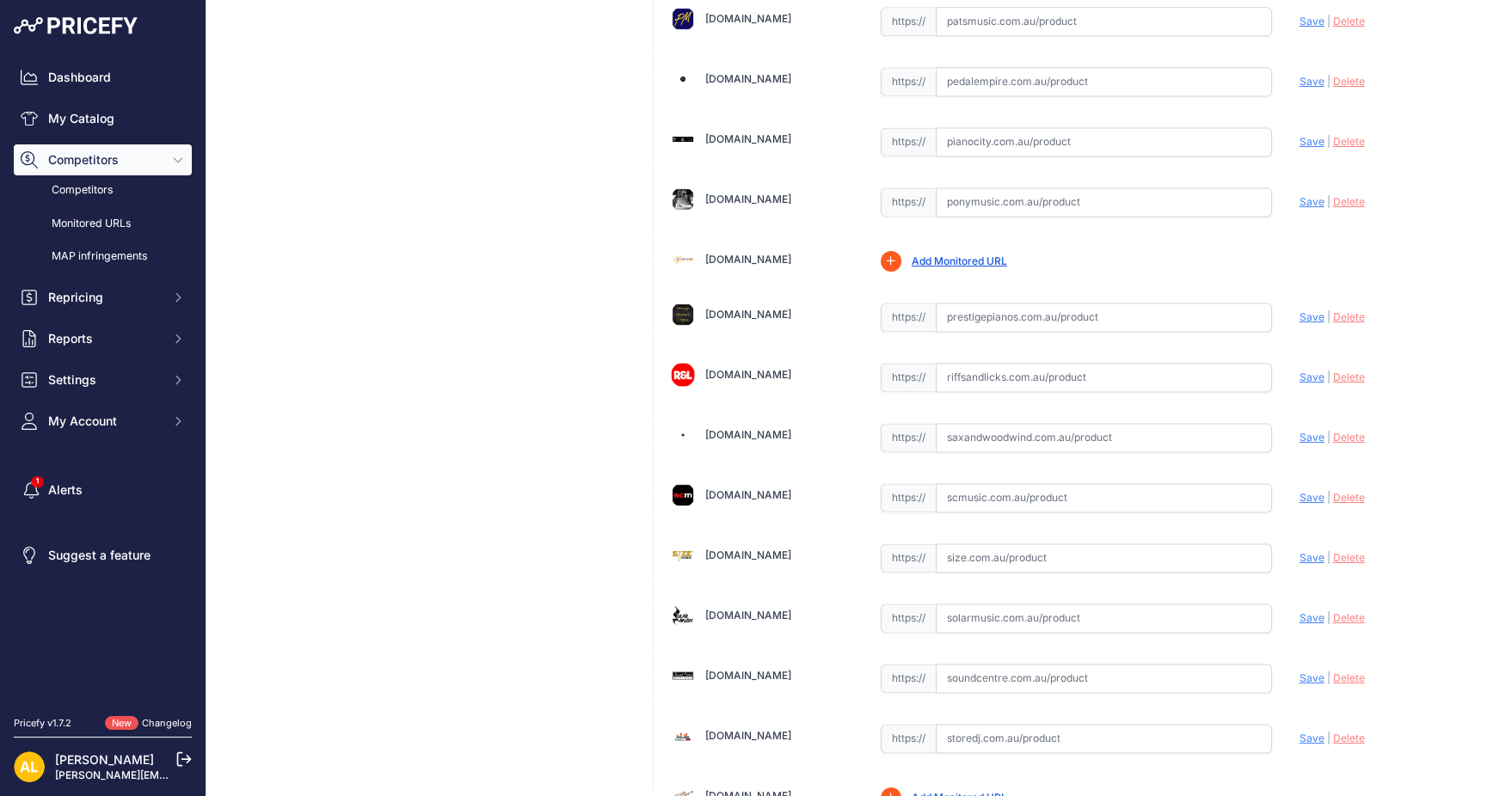
click at [1093, 363] on input "text" at bounding box center [1103, 378] width 337 height 29
paste input "https://www.riffsandlicks.com.au/gator-g-pg-88slimxl-progo-88-note-slim-xl-keyb…"
drag, startPoint x: 1294, startPoint y: 339, endPoint x: 1300, endPoint y: 374, distance: 35.5
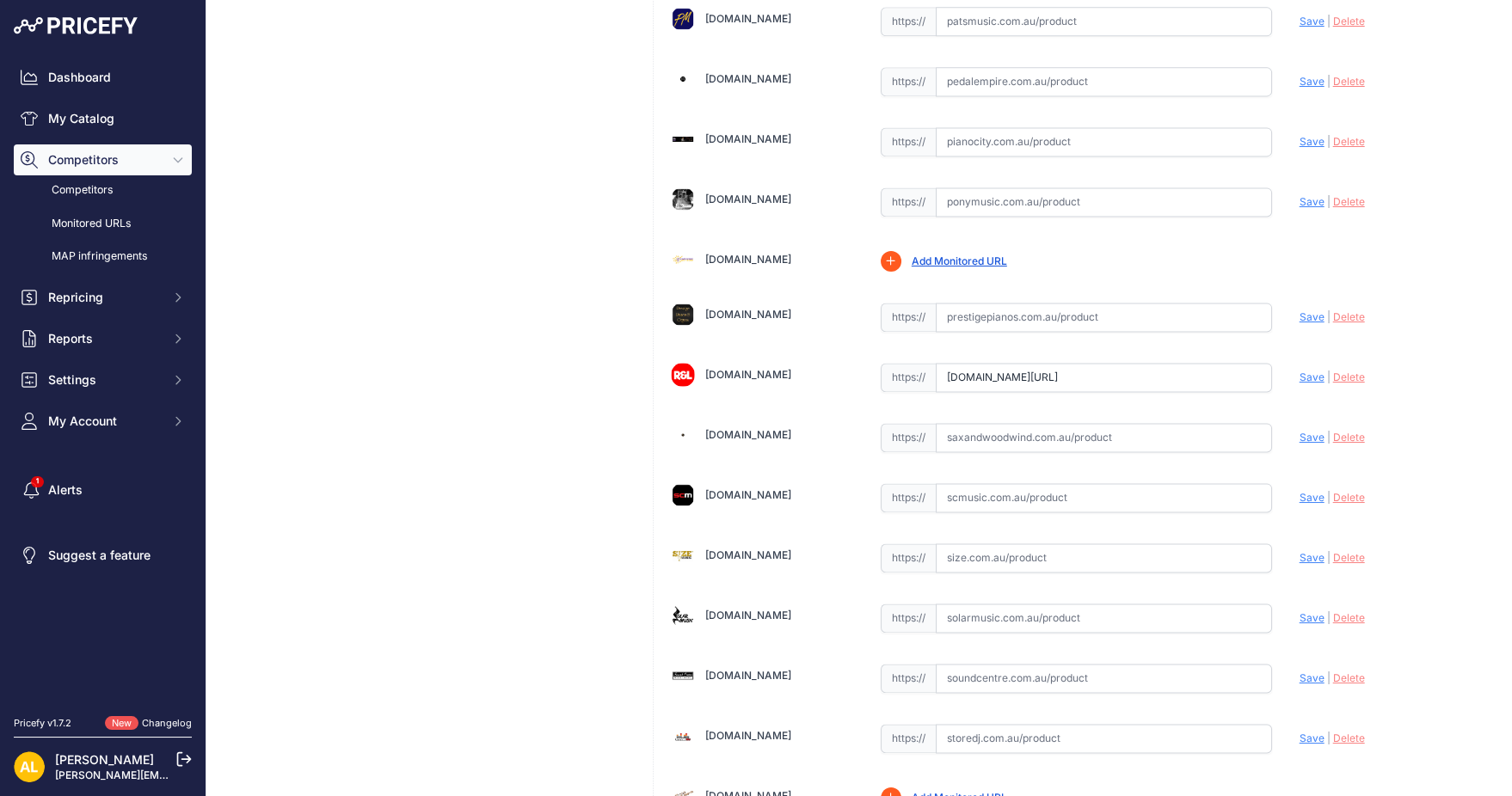
click at [1299, 370] on span "Save" at bounding box center [1311, 377] width 25 height 13
type input "https://www.riffsandlicks.com.au/gator-g-pg-88slimxl-progo-88-note-slim-xl-keyb…"
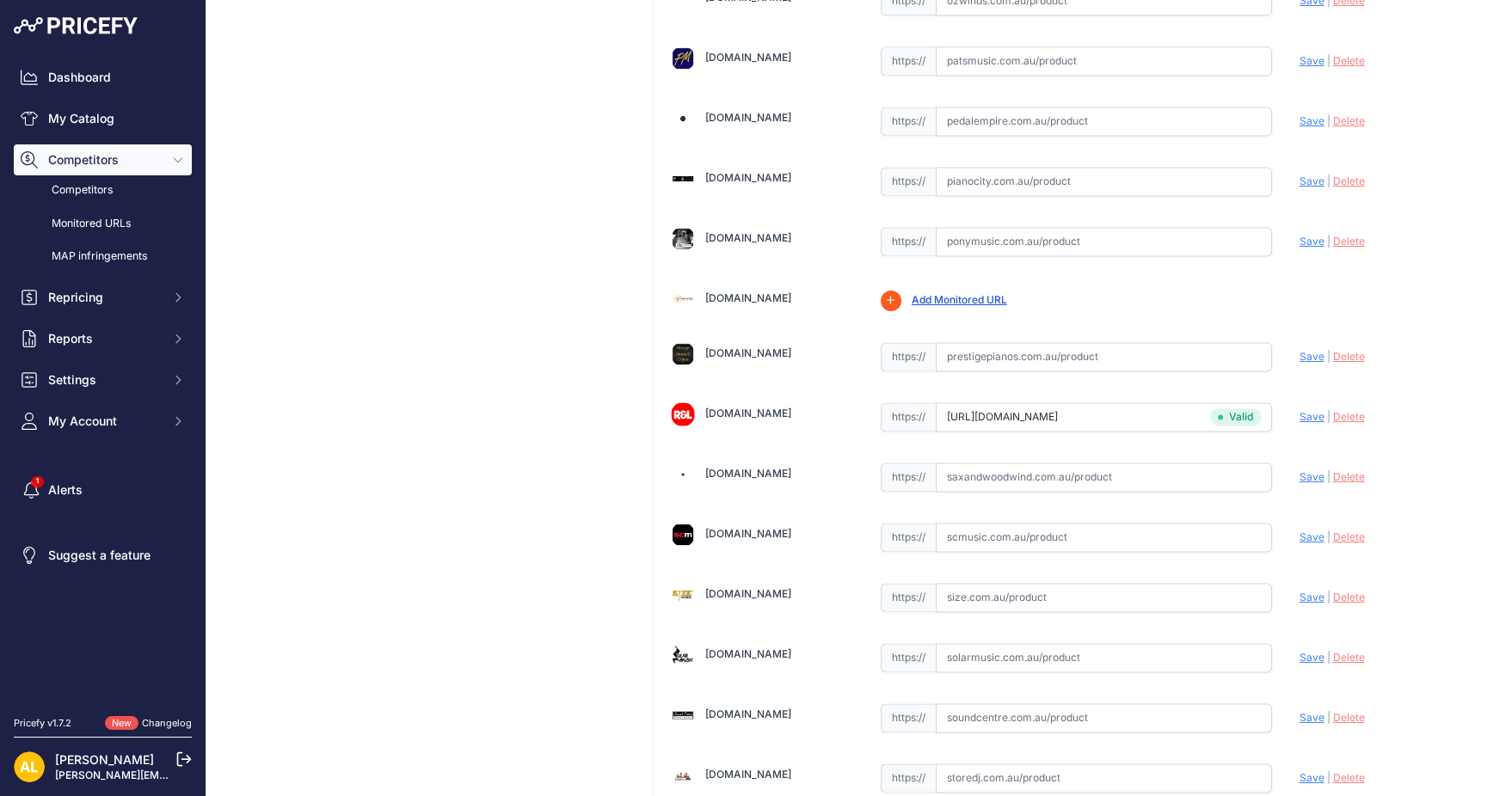
scroll to position [4396, 0]
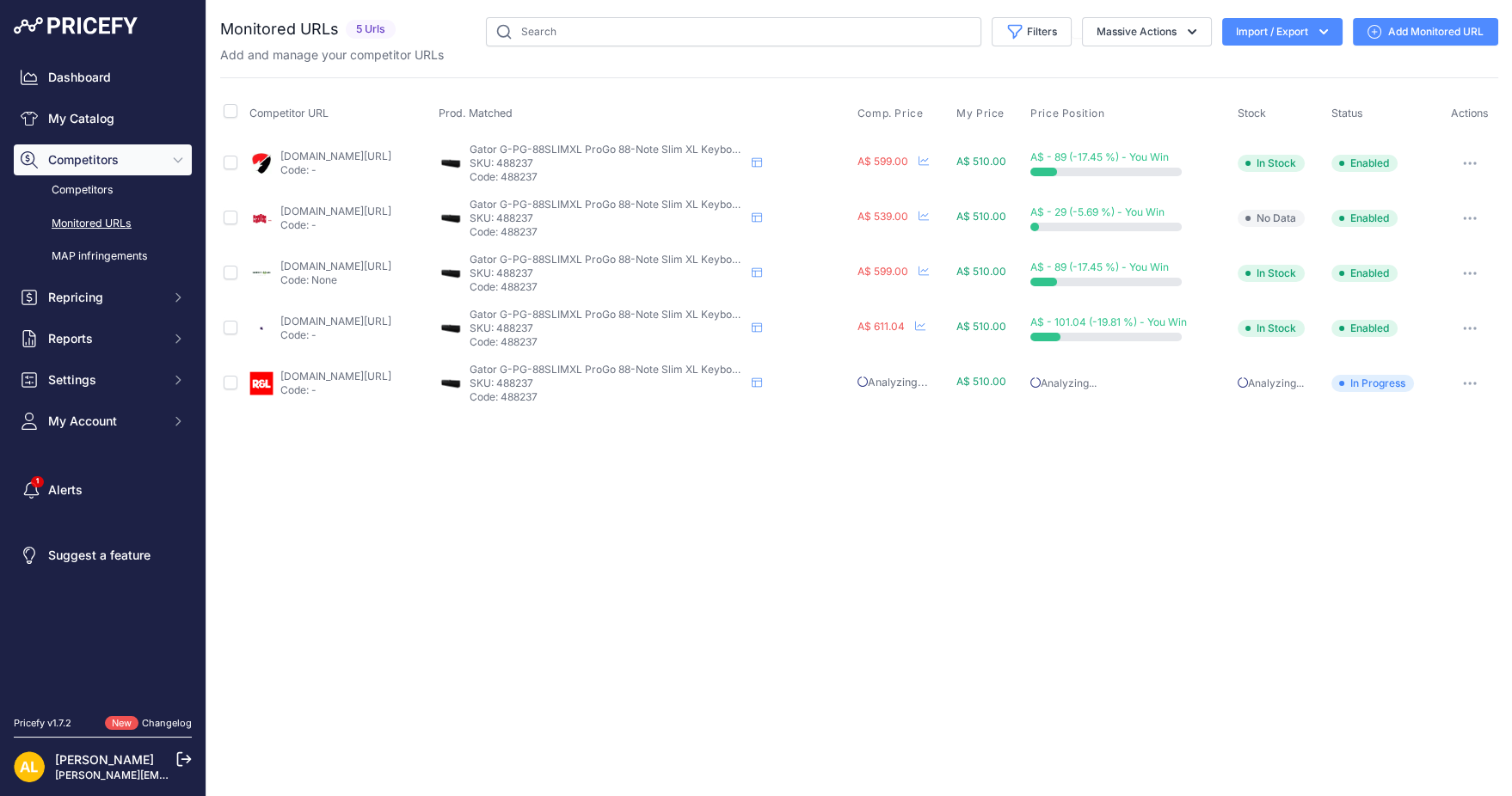
click at [1424, 34] on link "Add Monitored URL" at bounding box center [1425, 32] width 146 height 28
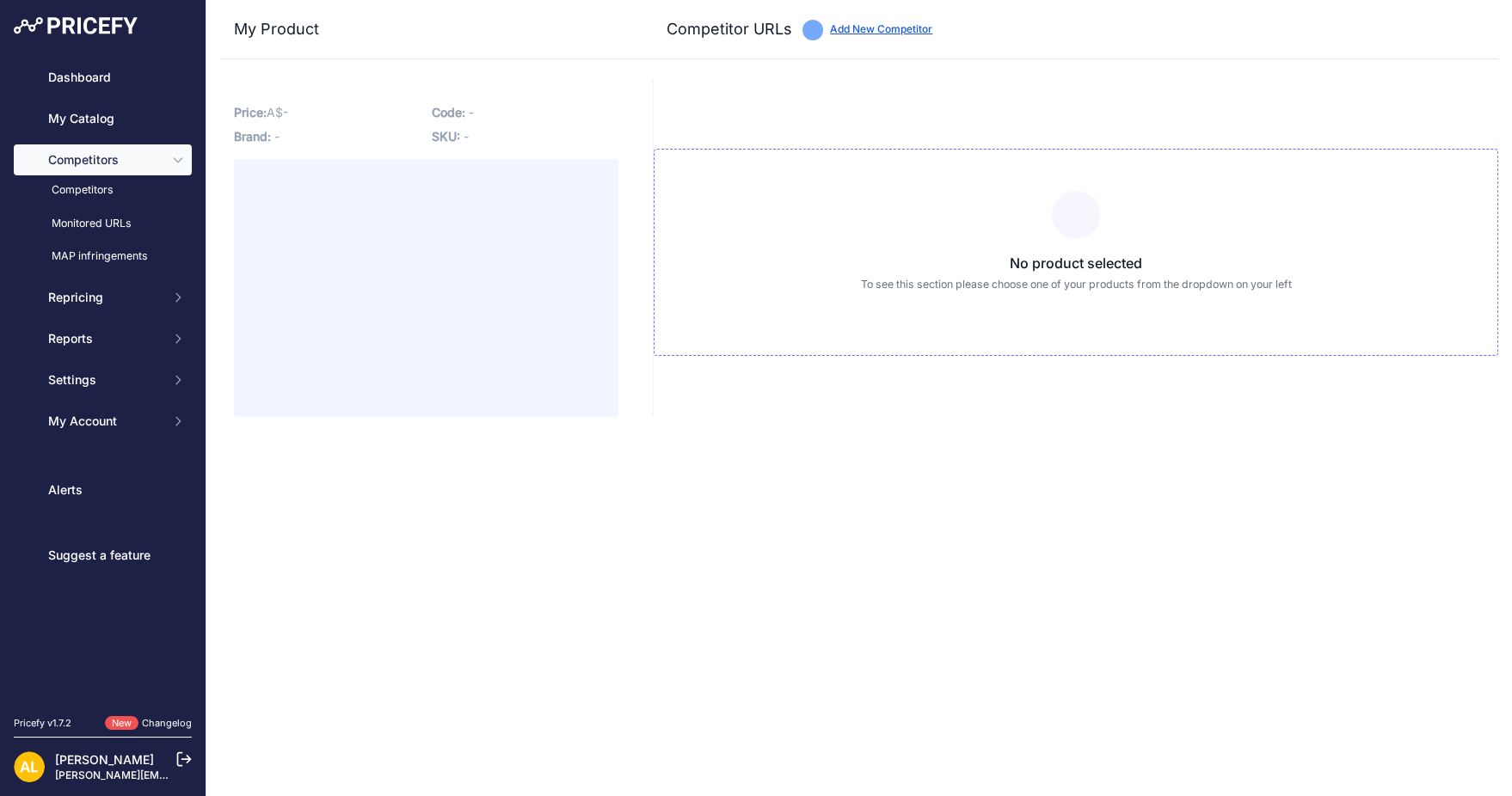
type input "[DOMAIN_NAME][URL]"
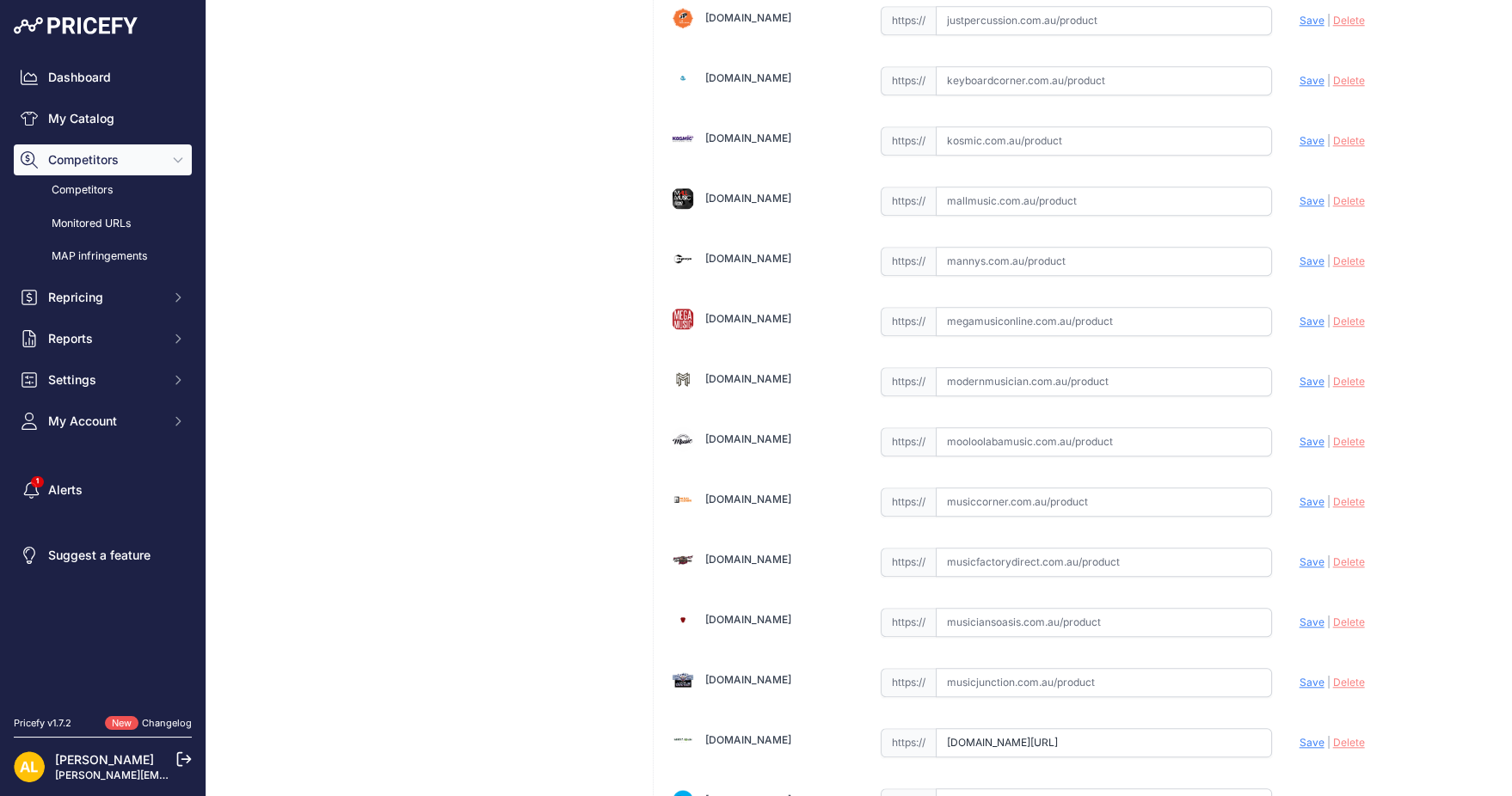
scroll to position [3211, 0]
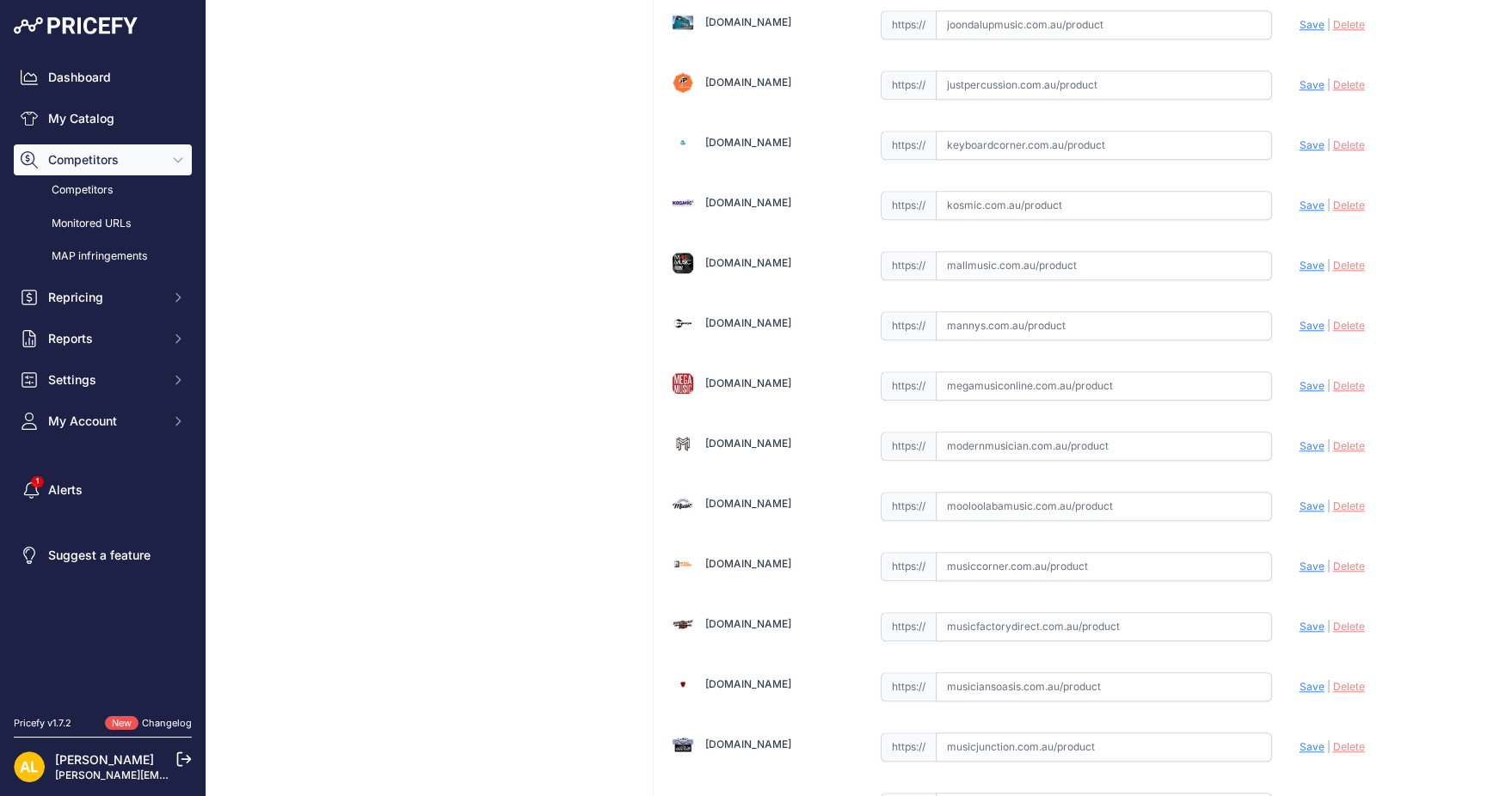
click at [996, 312] on input "text" at bounding box center [1103, 326] width 337 height 29
paste input "[URL][DOMAIN_NAME]"
click at [1299, 319] on span "Save" at bounding box center [1311, 326] width 25 height 13
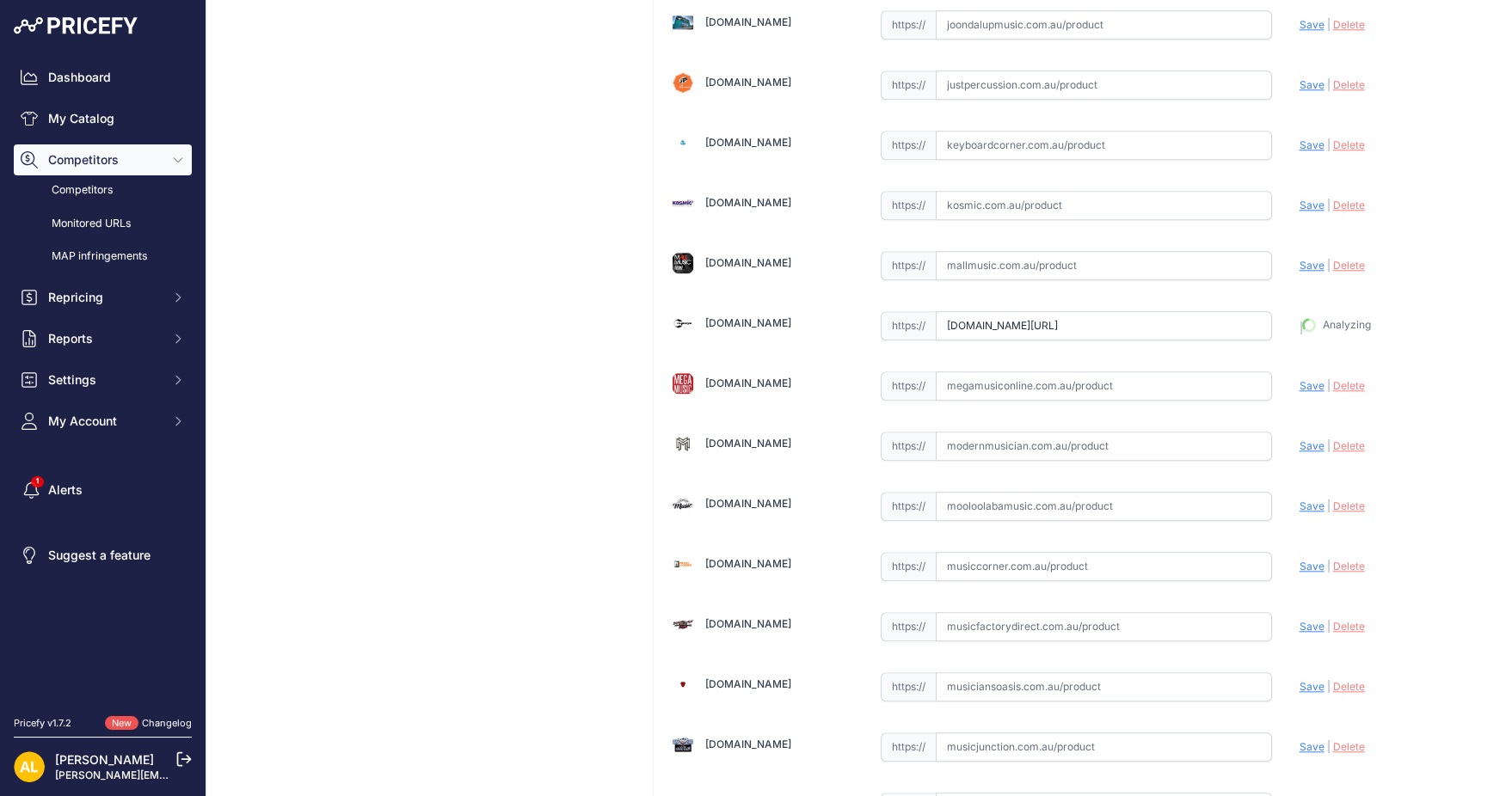
type input "[URL][DOMAIN_NAME]"
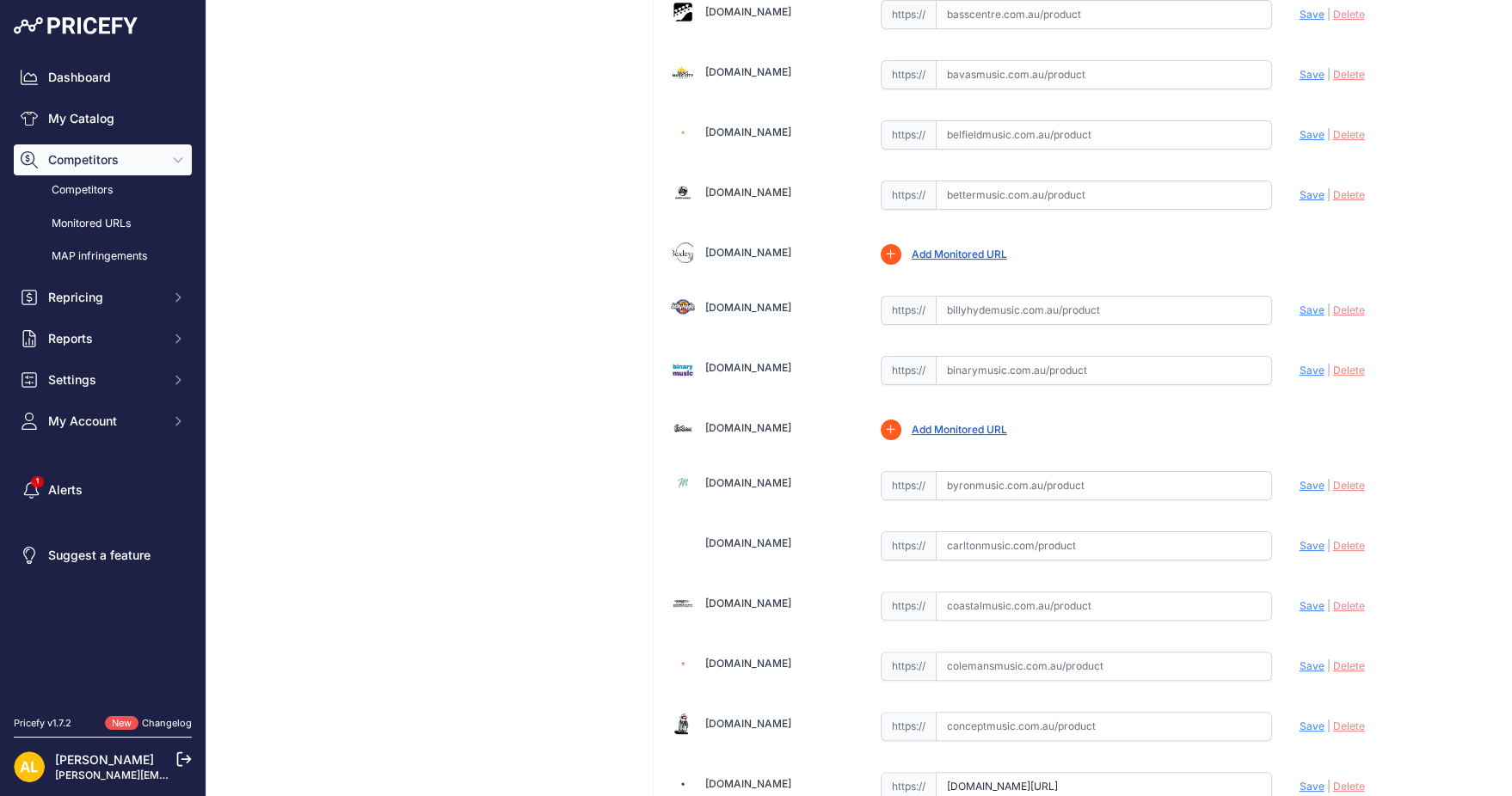
scroll to position [1490, 0]
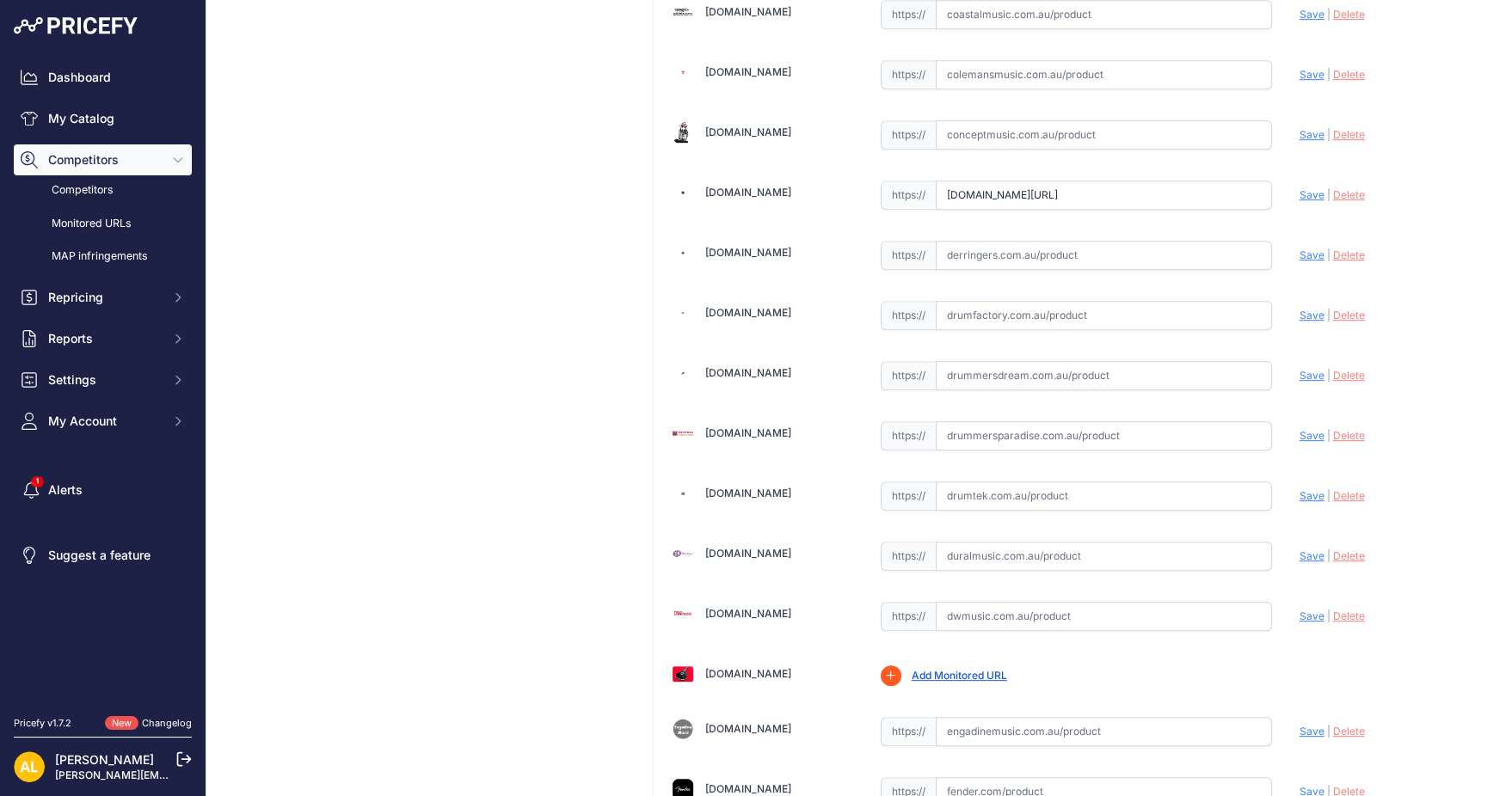
click at [977, 250] on input "text" at bounding box center [1103, 256] width 337 height 29
paste input "[URL][DOMAIN_NAME]"
click at [1299, 249] on span "Save" at bounding box center [1311, 255] width 25 height 13
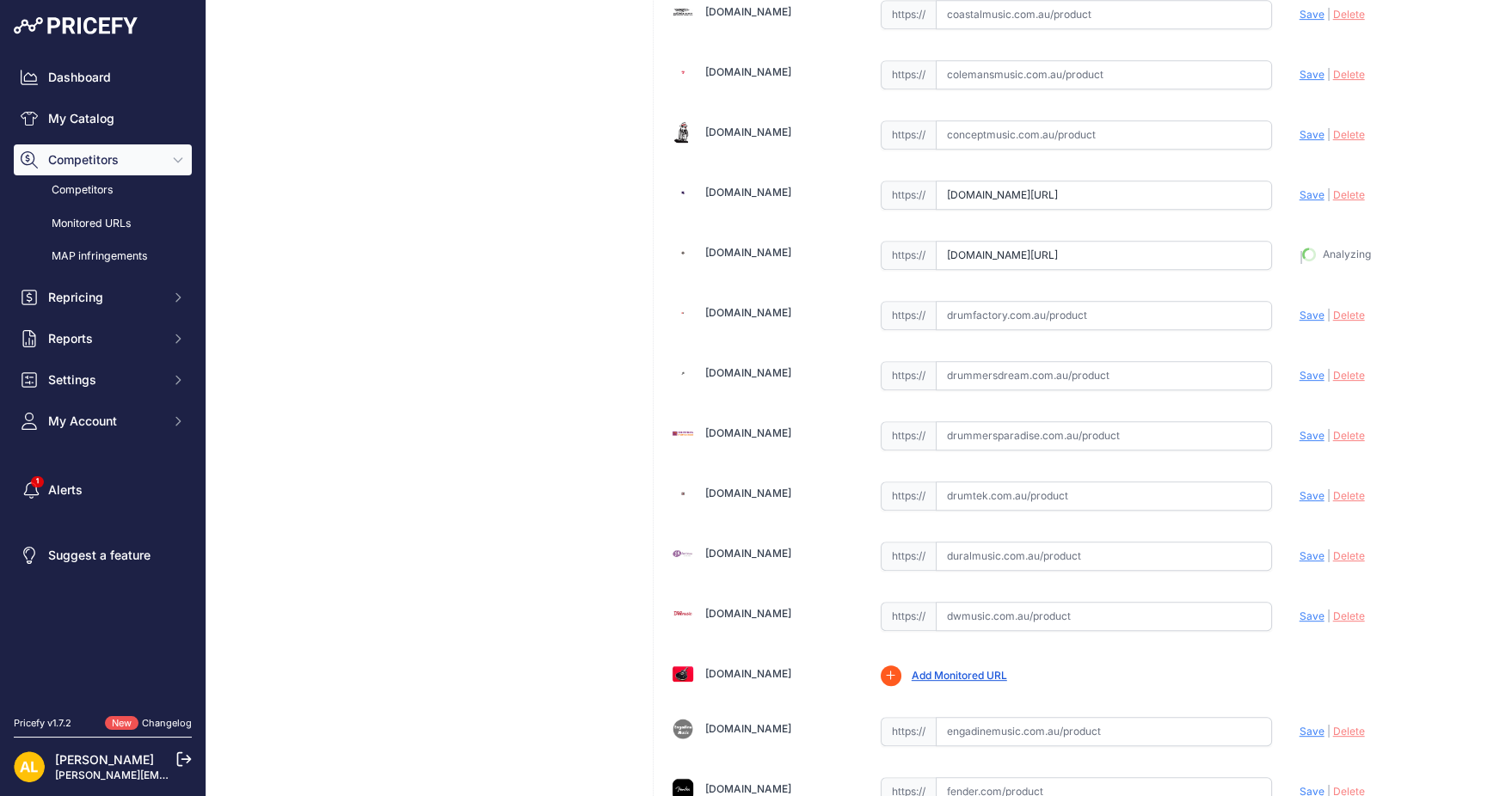
type input "[URL][DOMAIN_NAME]"
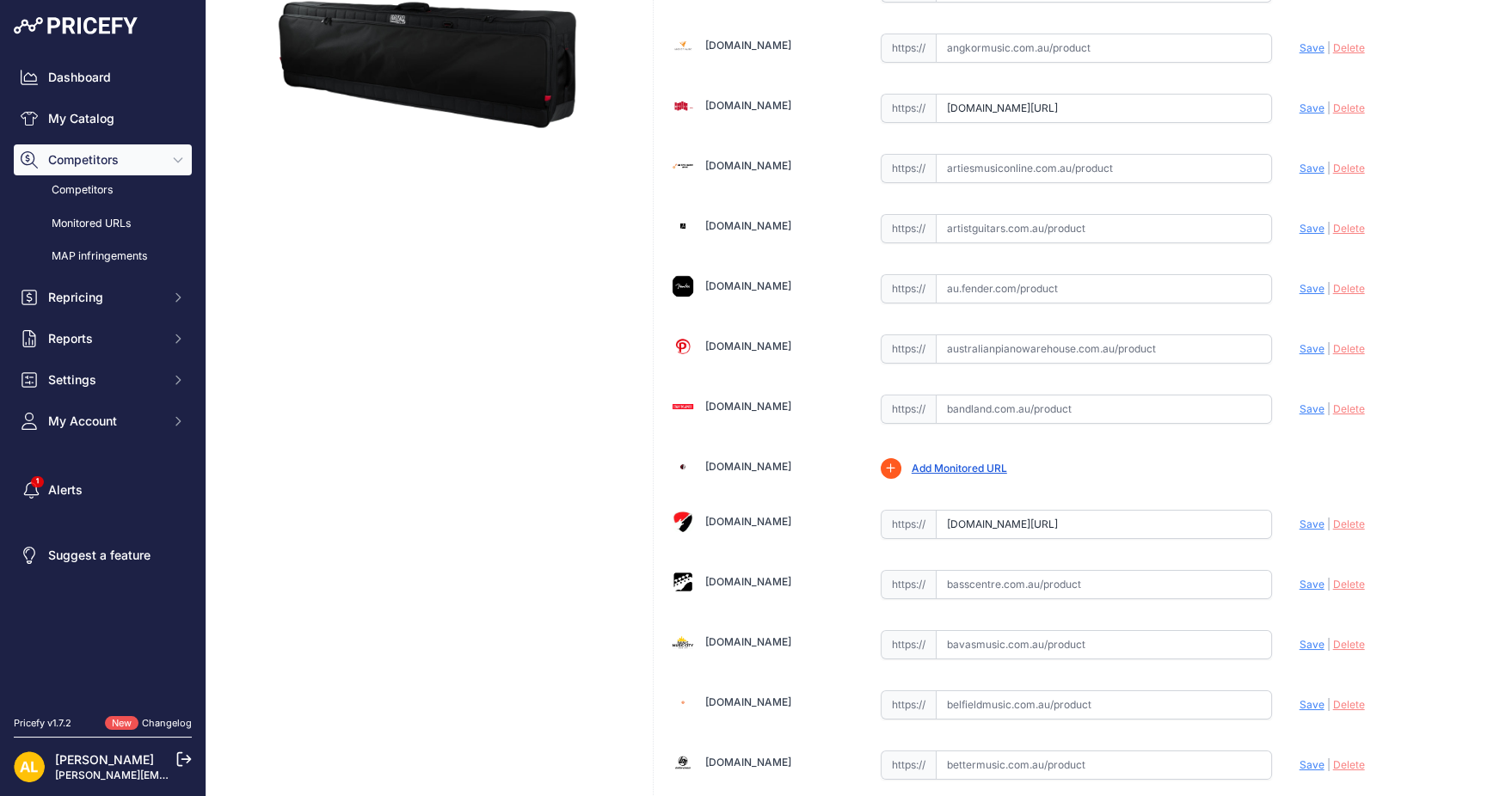
scroll to position [459, 0]
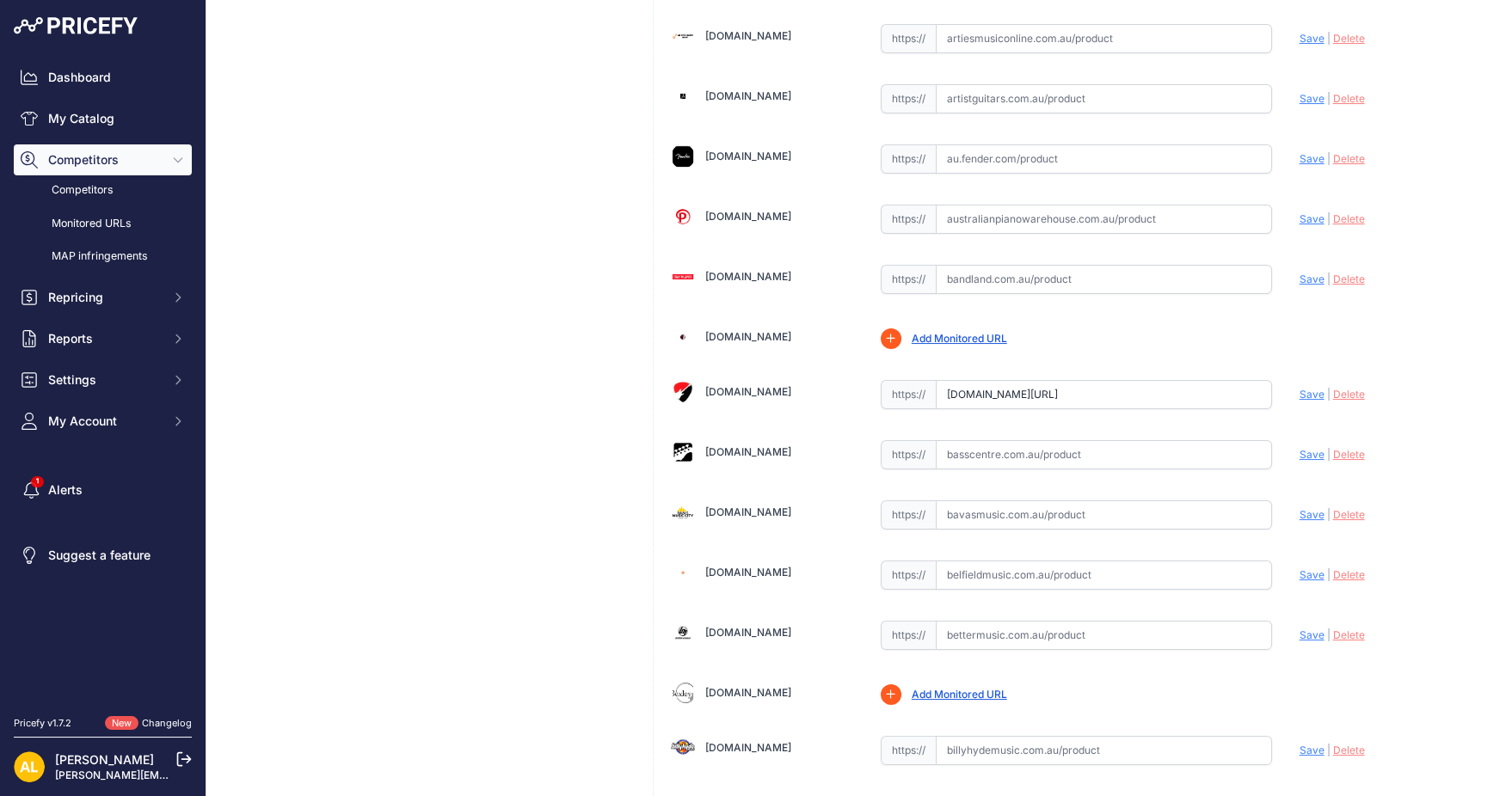
click at [1026, 563] on input "text" at bounding box center [1103, 576] width 337 height 29
paste input "[URL][DOMAIN_NAME]"
click at [1299, 569] on span "Save" at bounding box center [1311, 575] width 25 height 13
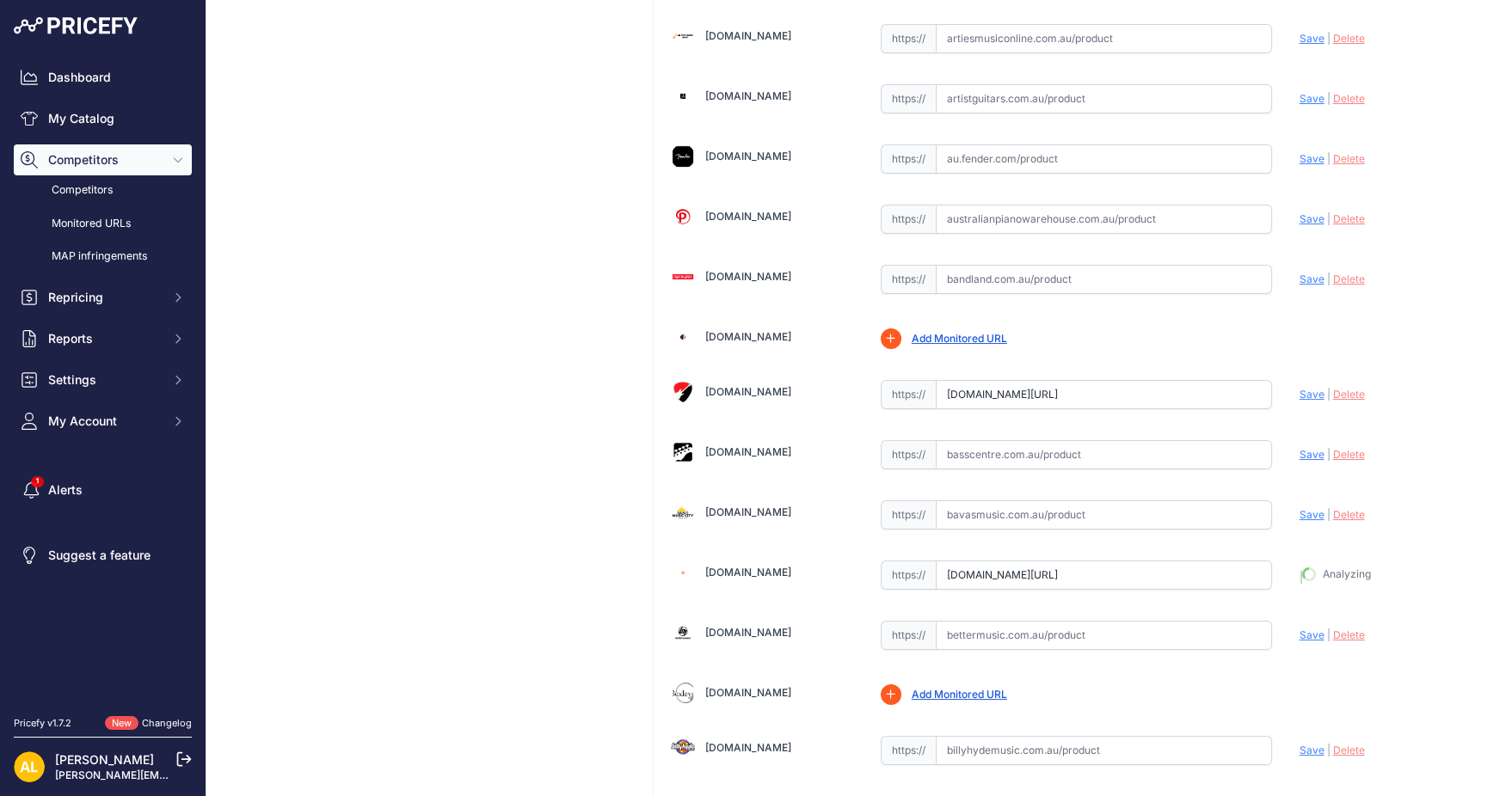
type input "[URL][DOMAIN_NAME]"
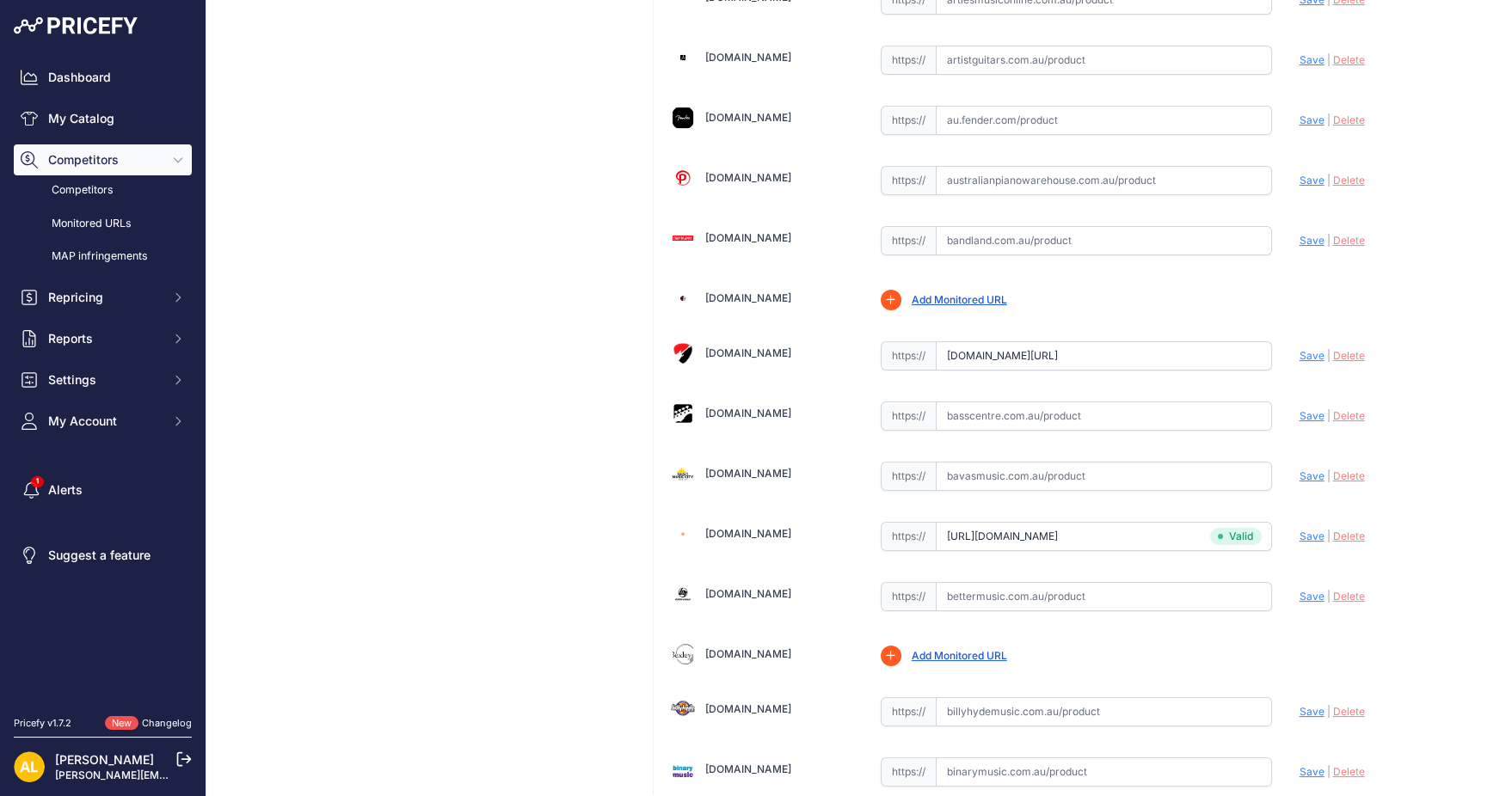
scroll to position [459, 0]
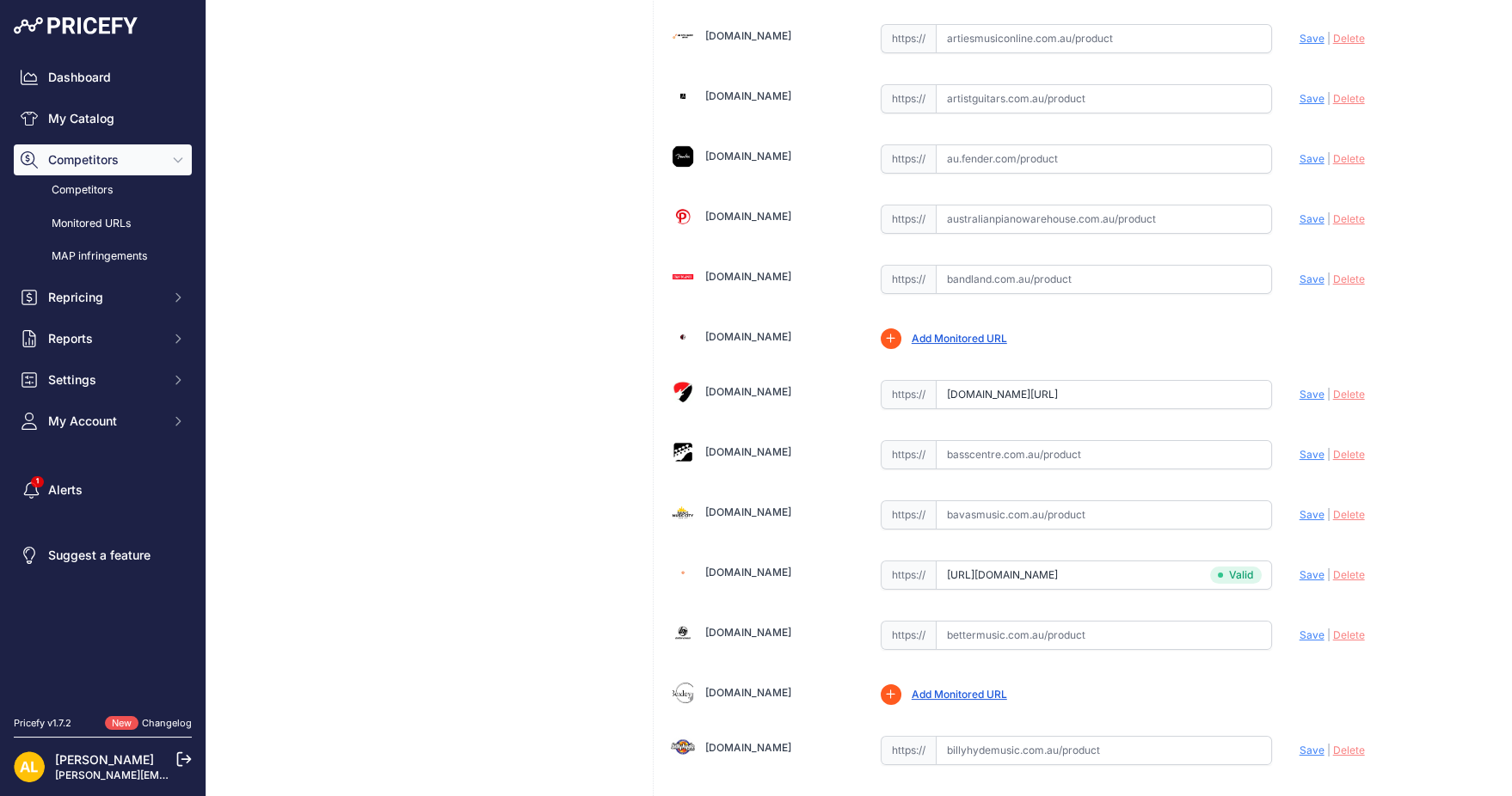
click at [1002, 501] on input "text" at bounding box center [1103, 515] width 337 height 29
paste input "https://www.bavasmusic.com.au/gator-gp-cymbak-22-hvy-dty-cymbal-padded-back-pck…"
click at [1299, 512] on span "Save" at bounding box center [1311, 514] width 25 height 13
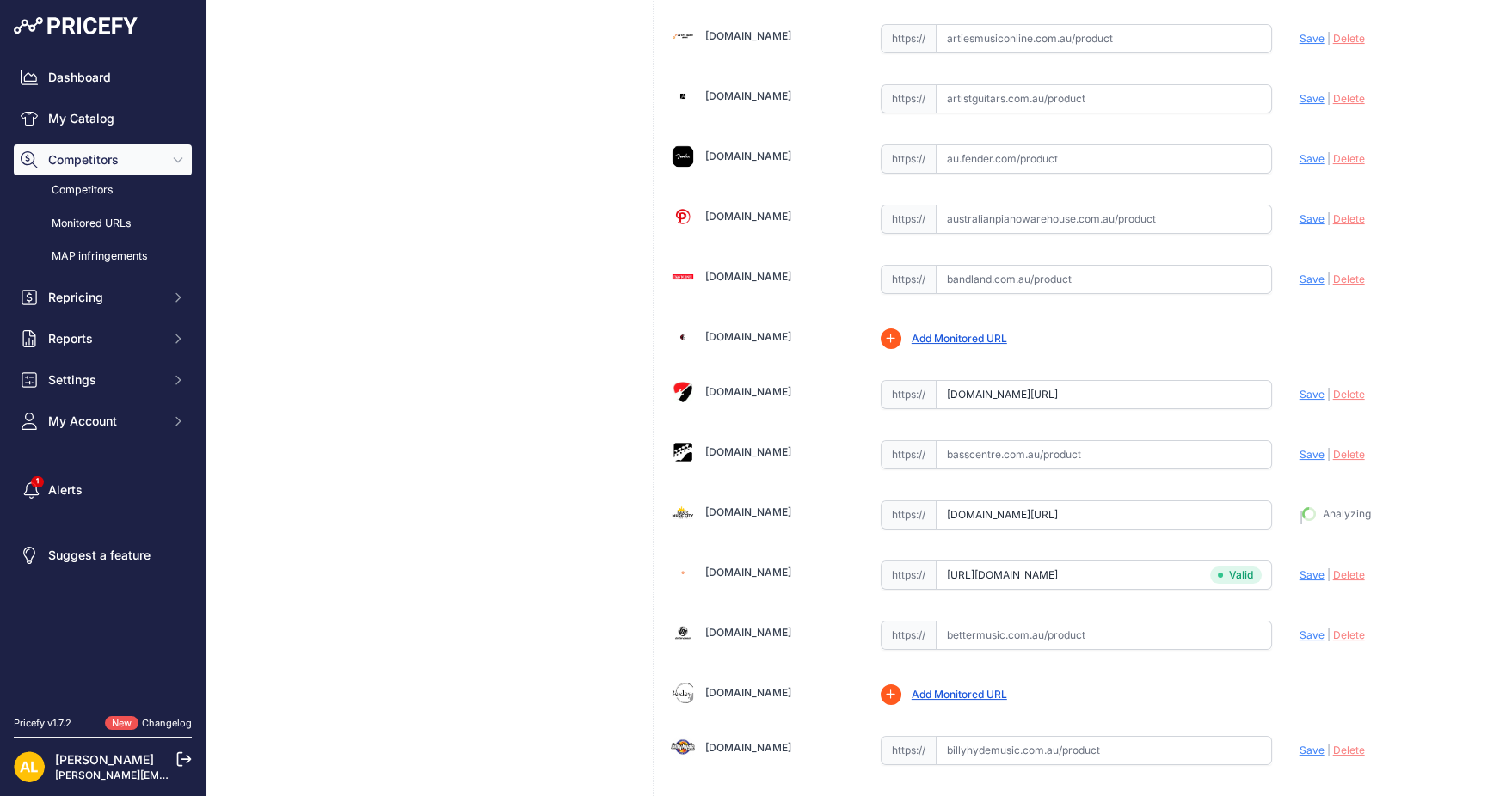
type input "https://www.bavasmusic.com.au/gator-gp-cymbak-22-hvy-dty-cymbal-padded-back-pck…"
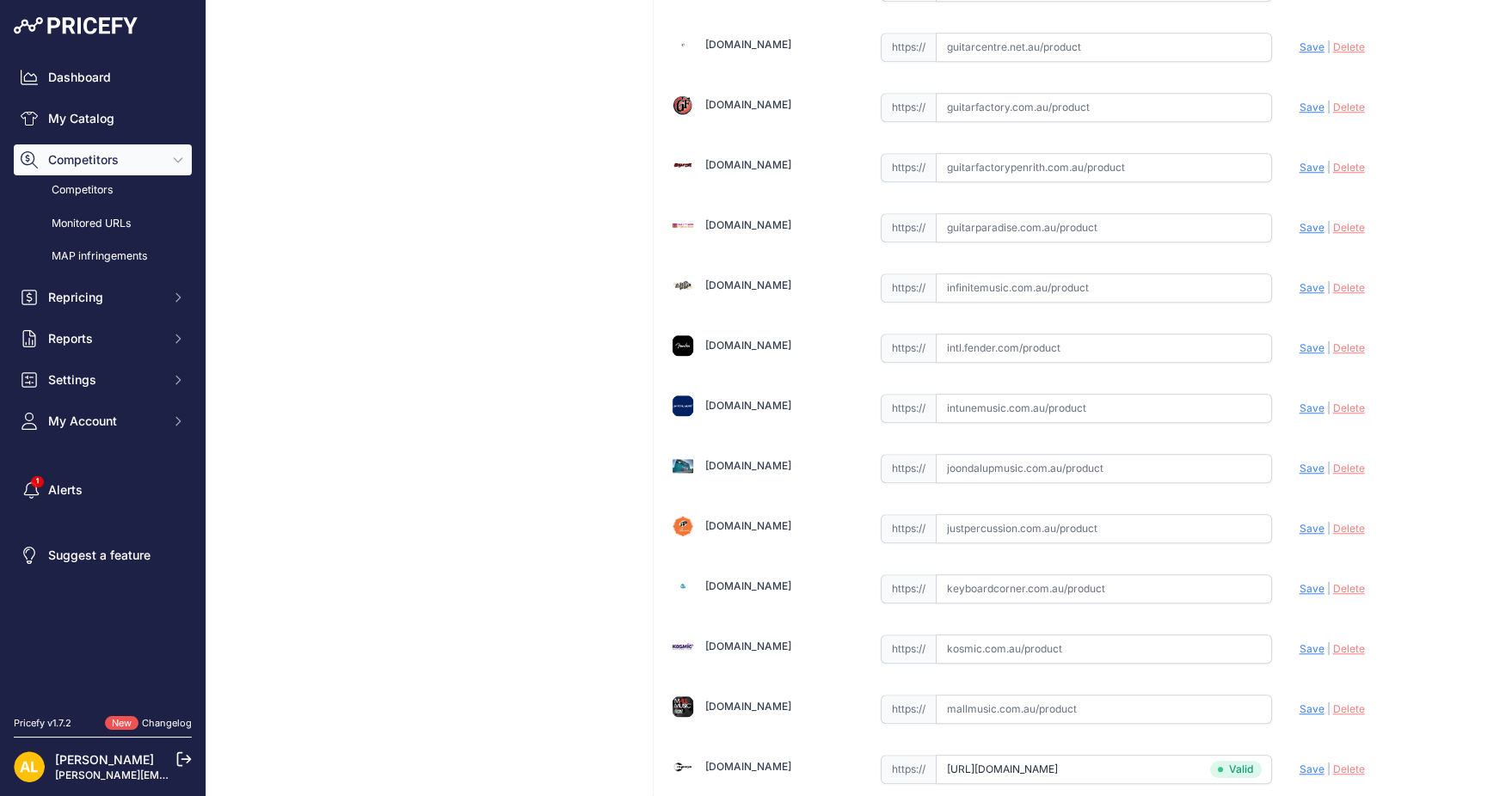
scroll to position [3096, 0]
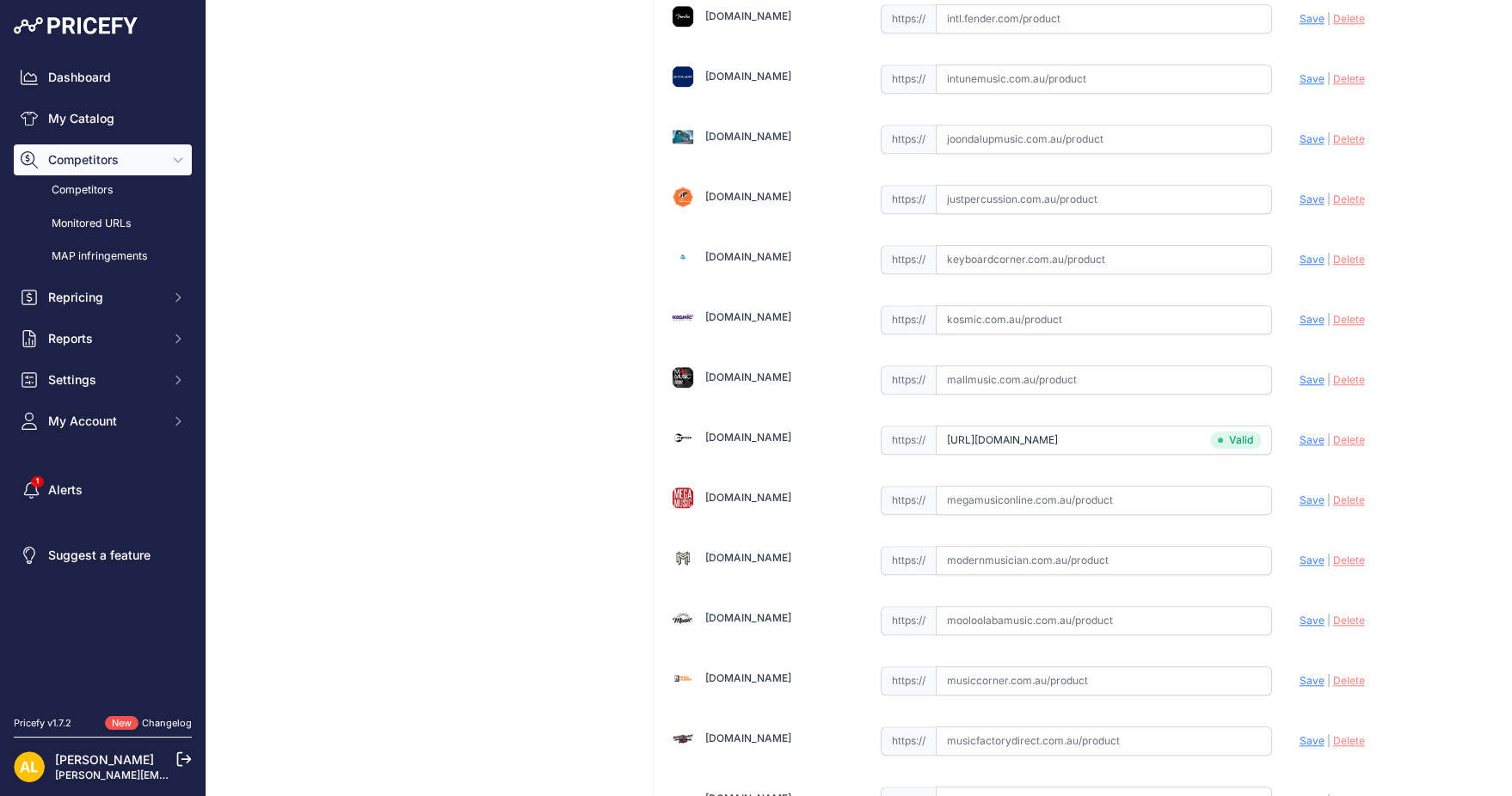
click at [1018, 606] on input "text" at bounding box center [1103, 621] width 337 height 29
paste input "https://www.mooloolabamusic.com.au/gator-gp-cymbak-22-22-cymbal-backpack?srslti…"
click at [1299, 614] on span "Save" at bounding box center [1311, 621] width 25 height 13
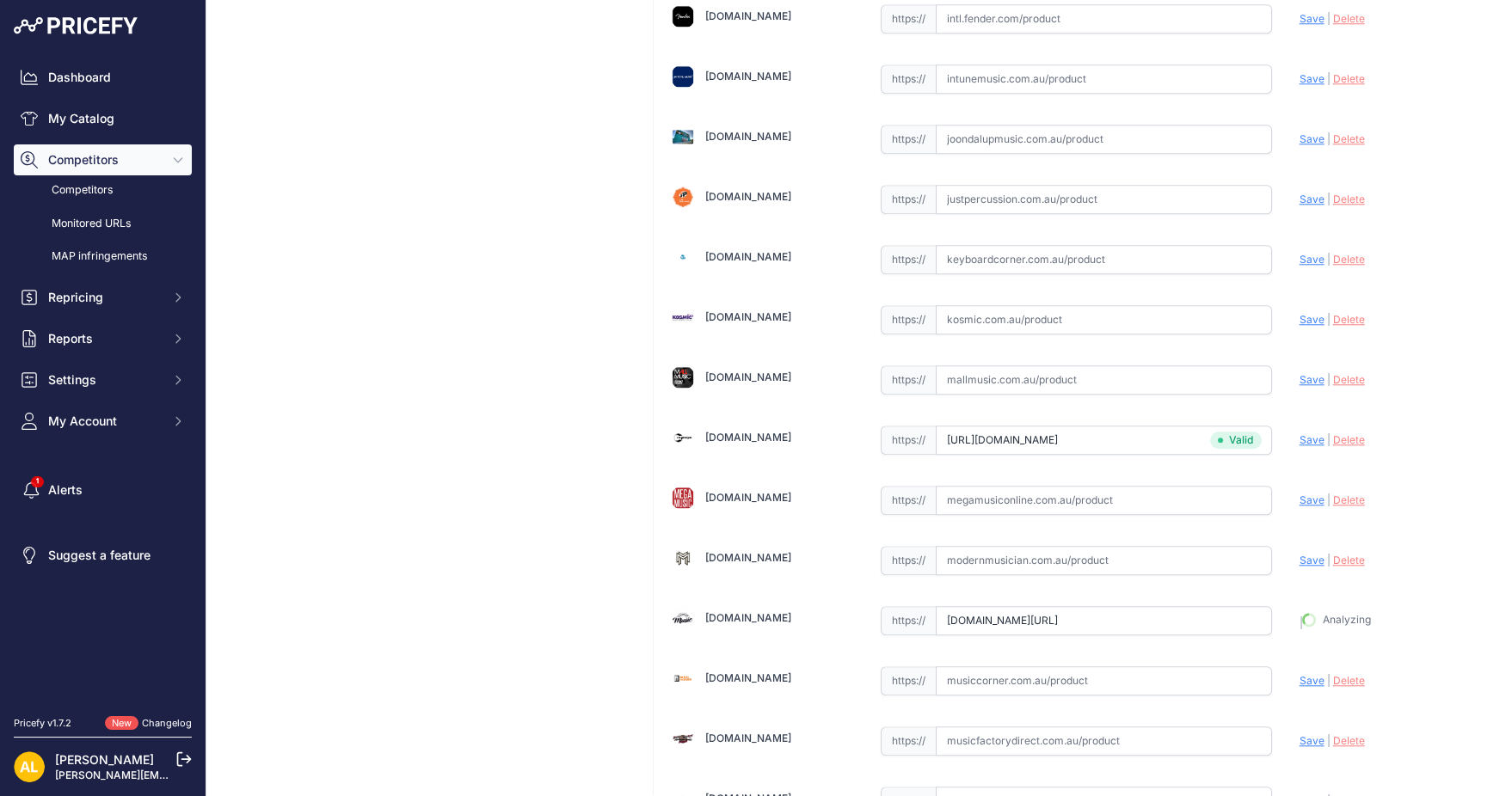
type input "https://www.mooloolabamusic.com.au/gator-gp-cymbak-22-22-cymbal-backpack?prirul…"
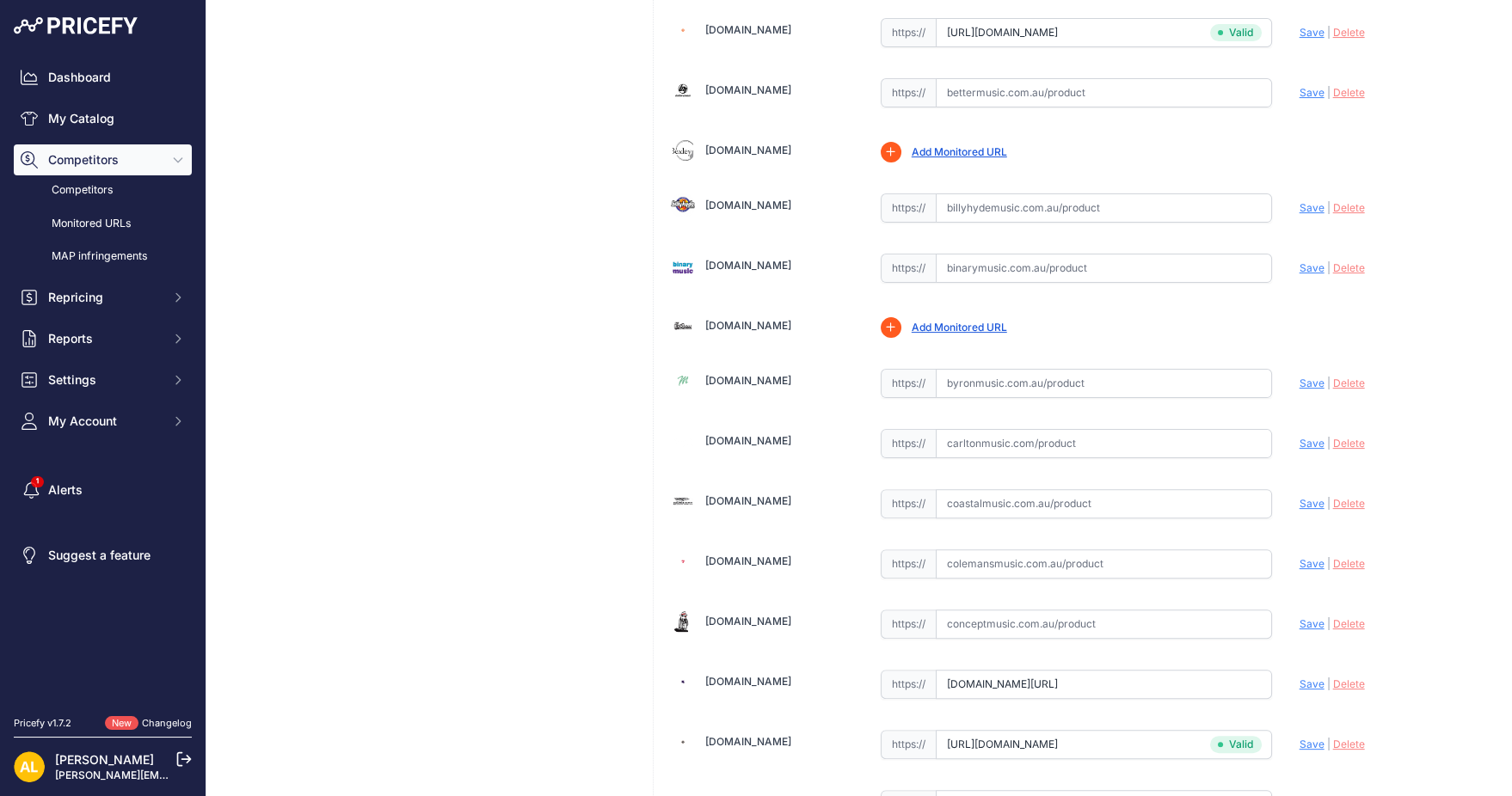
scroll to position [688, 0]
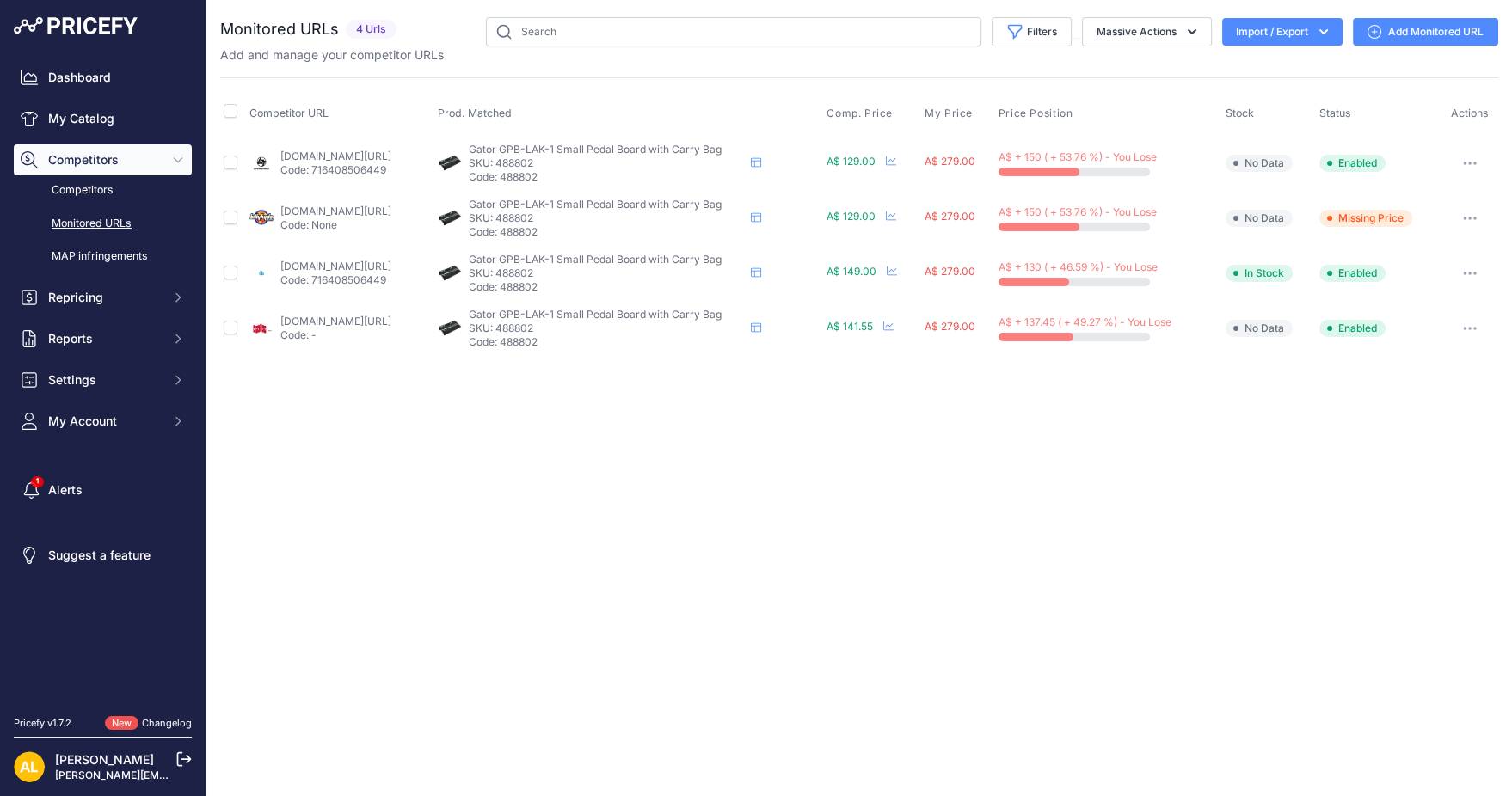
click at [1404, 24] on link "Add Monitored URL" at bounding box center [1425, 32] width 146 height 28
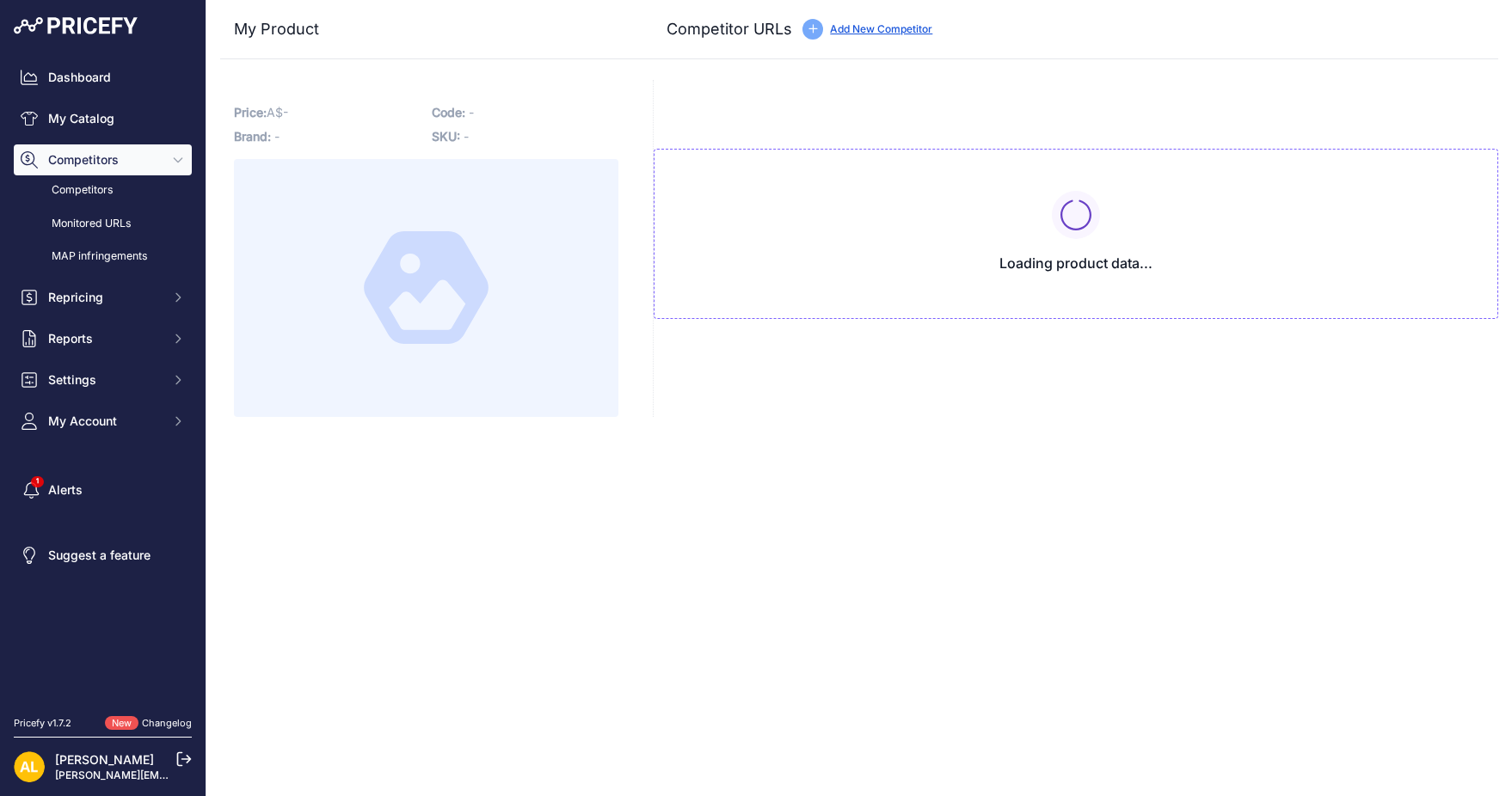
type input "www.artiesmusic.com.au/gator-gpt-black-pedal-board-with-bag?prirule_jdsnikfkfjs…"
type input "www.bettermusic.com.au/gator-gpt-pedal-board-with-carry-bag?prirule_jdsnikfkfjs…"
type input "billyhydemusic.com.au/gator-gpt-black-pedal-board-with-bag?mp_feed=MTozOlRBMzVK…"
type input "www.keyboardcorner.com.au/gator-gpt-black-pedal-board-with-bag?setCurrencyId=1&…"
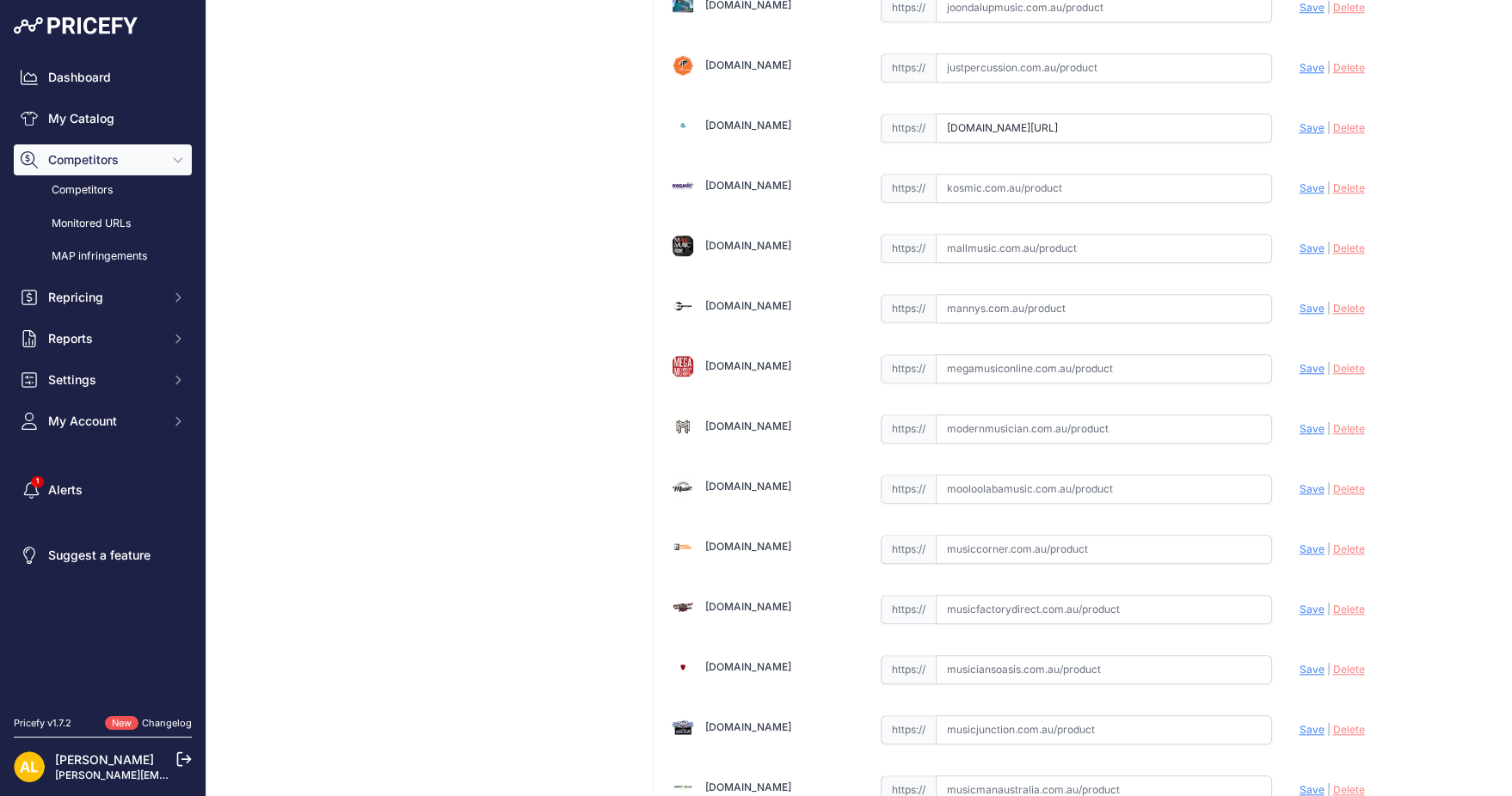
scroll to position [3211, 0]
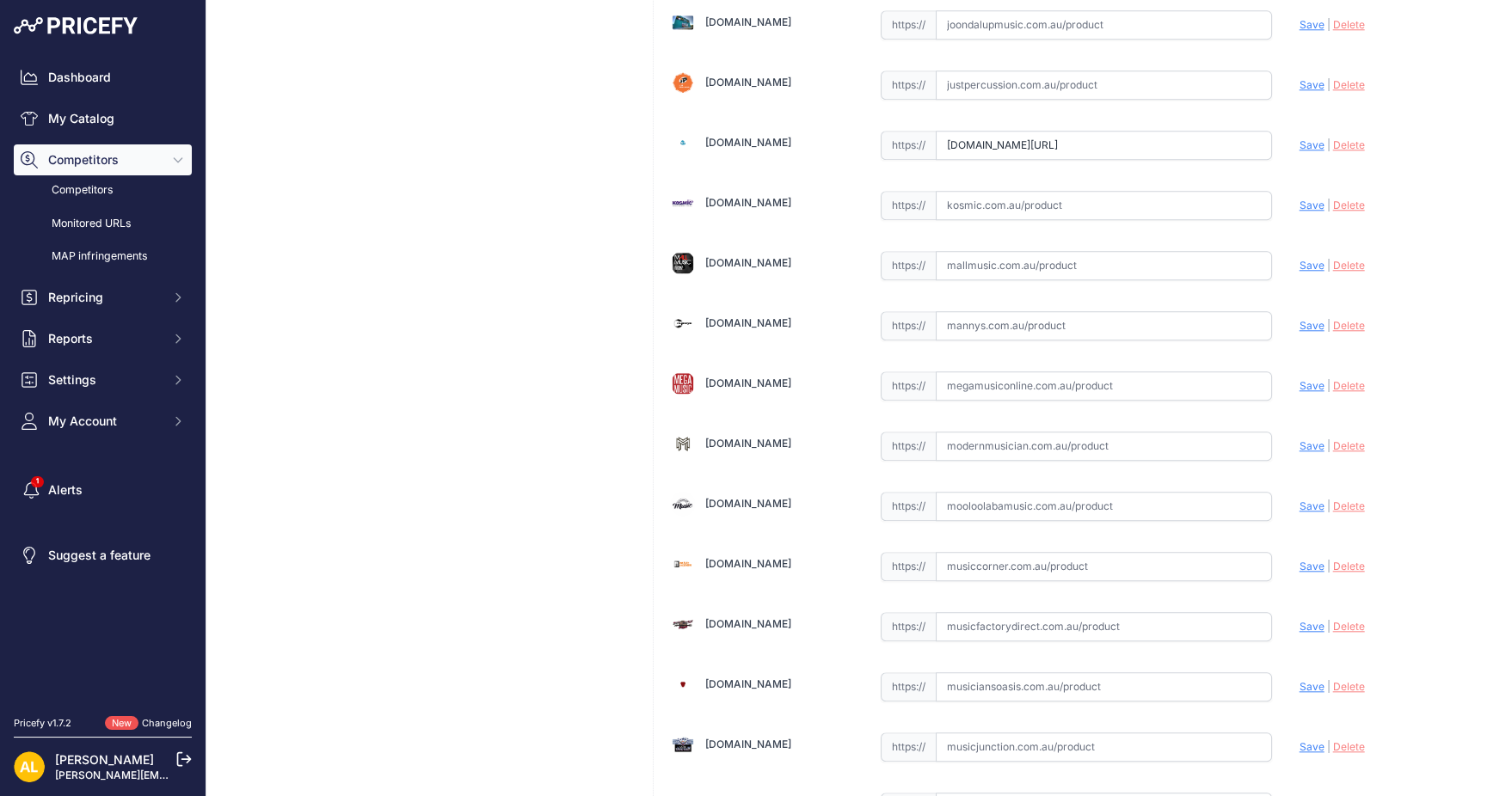
click at [1009, 492] on input "text" at bounding box center [1103, 506] width 337 height 29
paste input "https://www.mooloolabamusic.com.au/gator-gpb-lak-1-black-aluminum-pedal-board-s…"
click at [1299, 500] on span "Save" at bounding box center [1311, 506] width 25 height 13
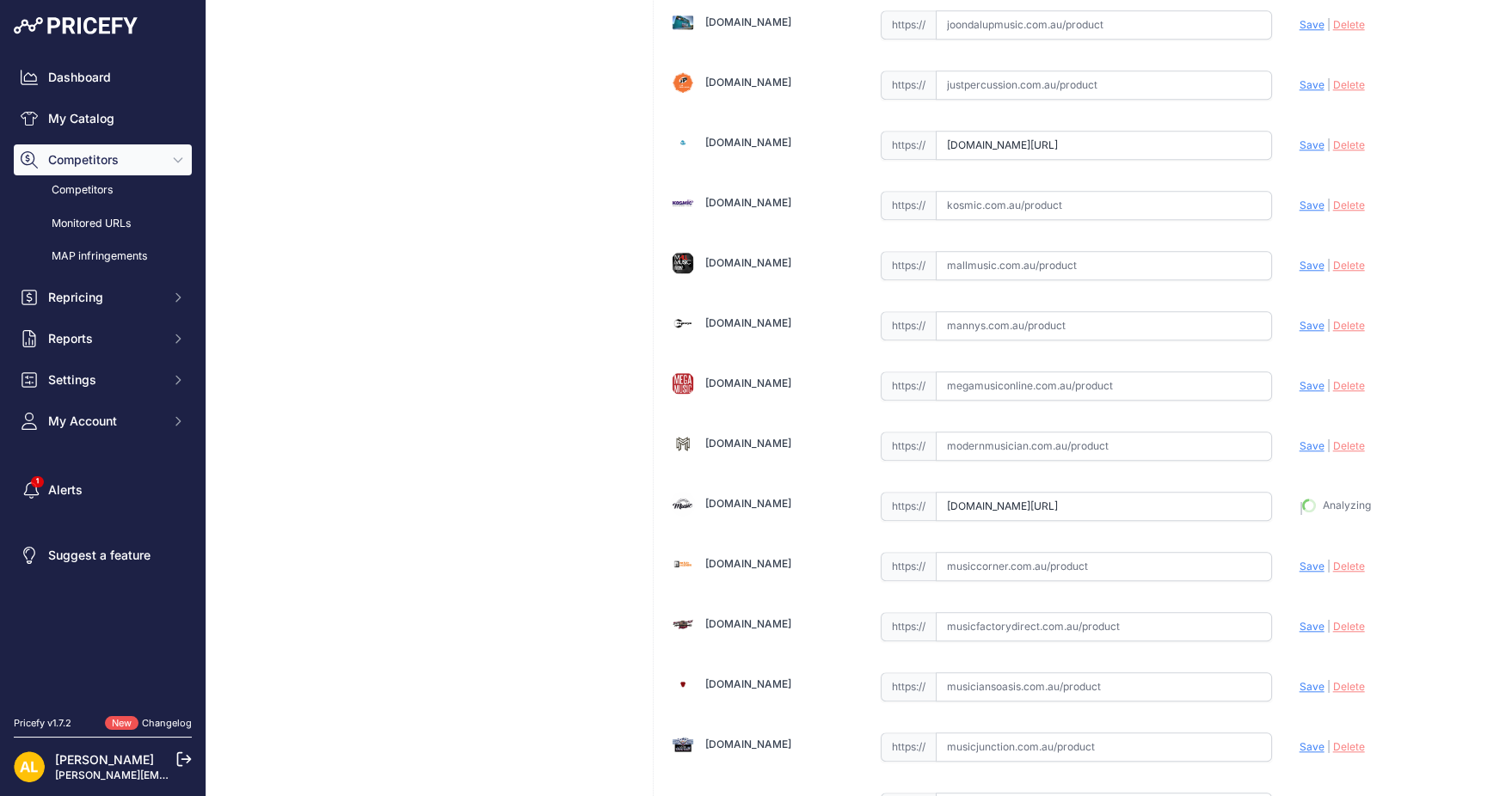
type input "https://www.mooloolabamusic.com.au/gator-gpb-lak-1-black-aluminum-pedal-board-s…"
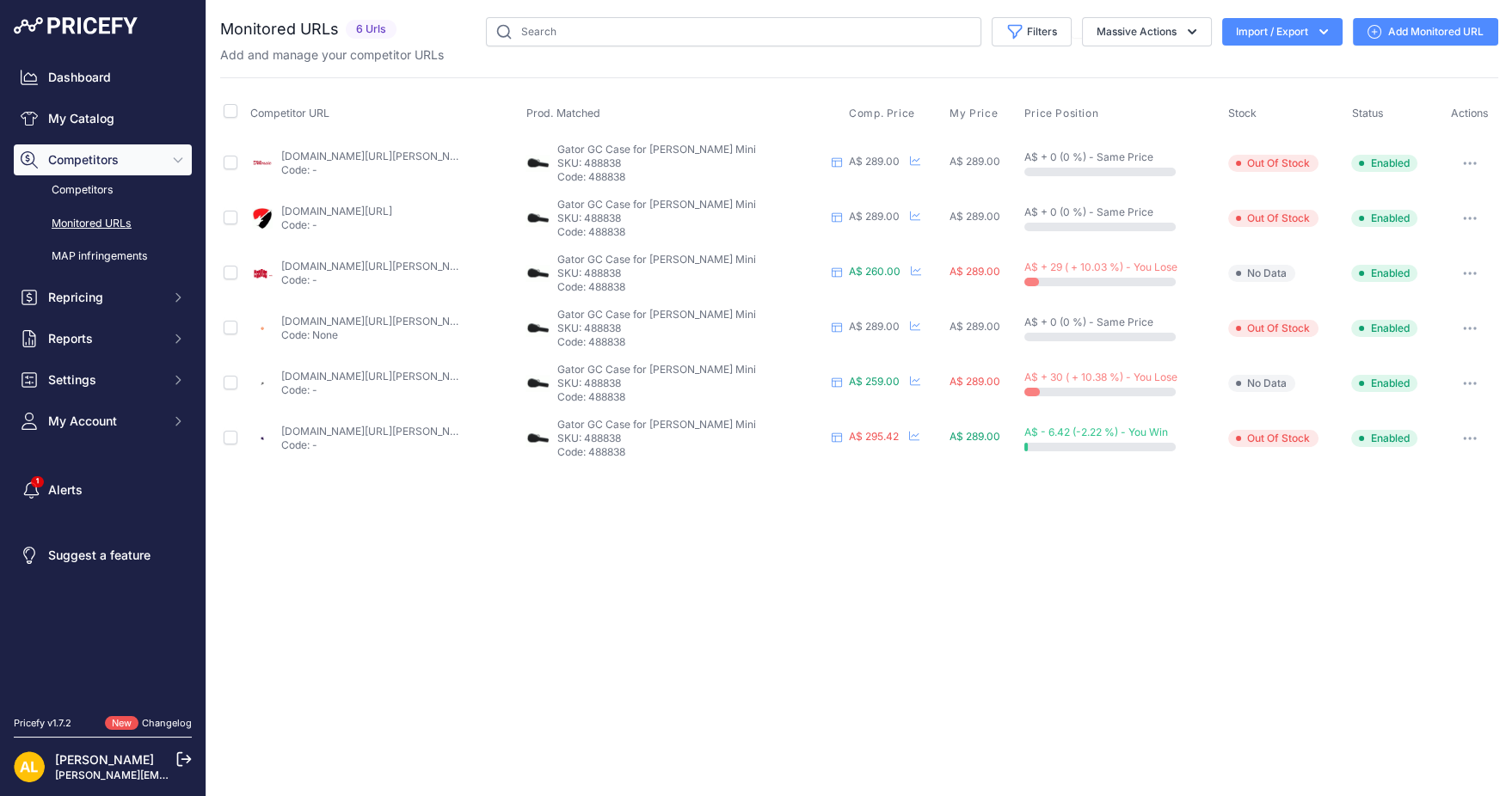
click at [1456, 31] on link "Add Monitored URL" at bounding box center [1425, 32] width 146 height 28
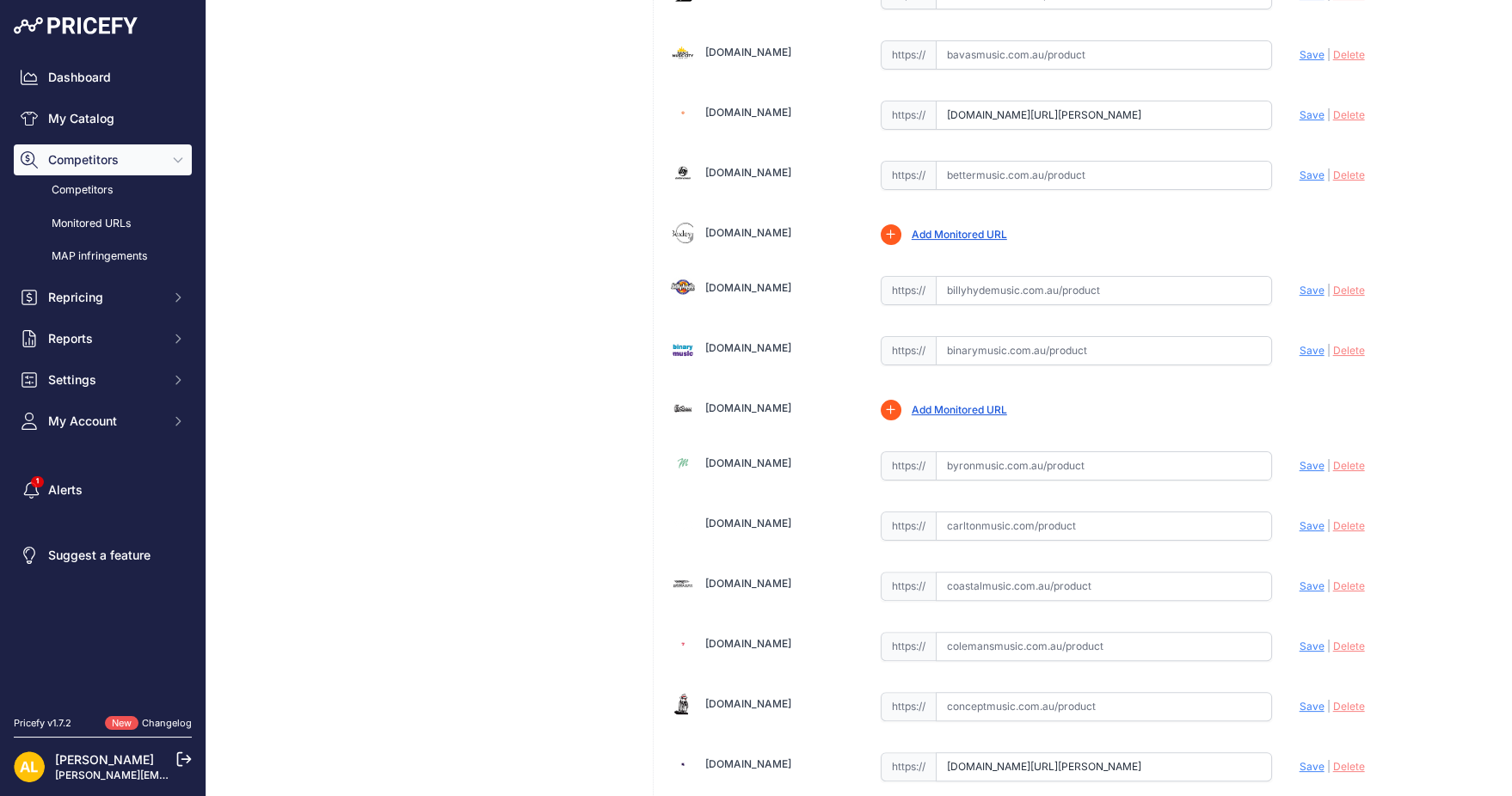
scroll to position [917, 0]
click at [1025, 162] on input "text" at bounding box center [1103, 177] width 337 height 29
paste input "https://www.bettermusic.com.au/gator-gc-gsmini-guitar-case-to-suit-taylor-gs-mi…"
click at [1299, 171] on span "Save" at bounding box center [1311, 177] width 25 height 13
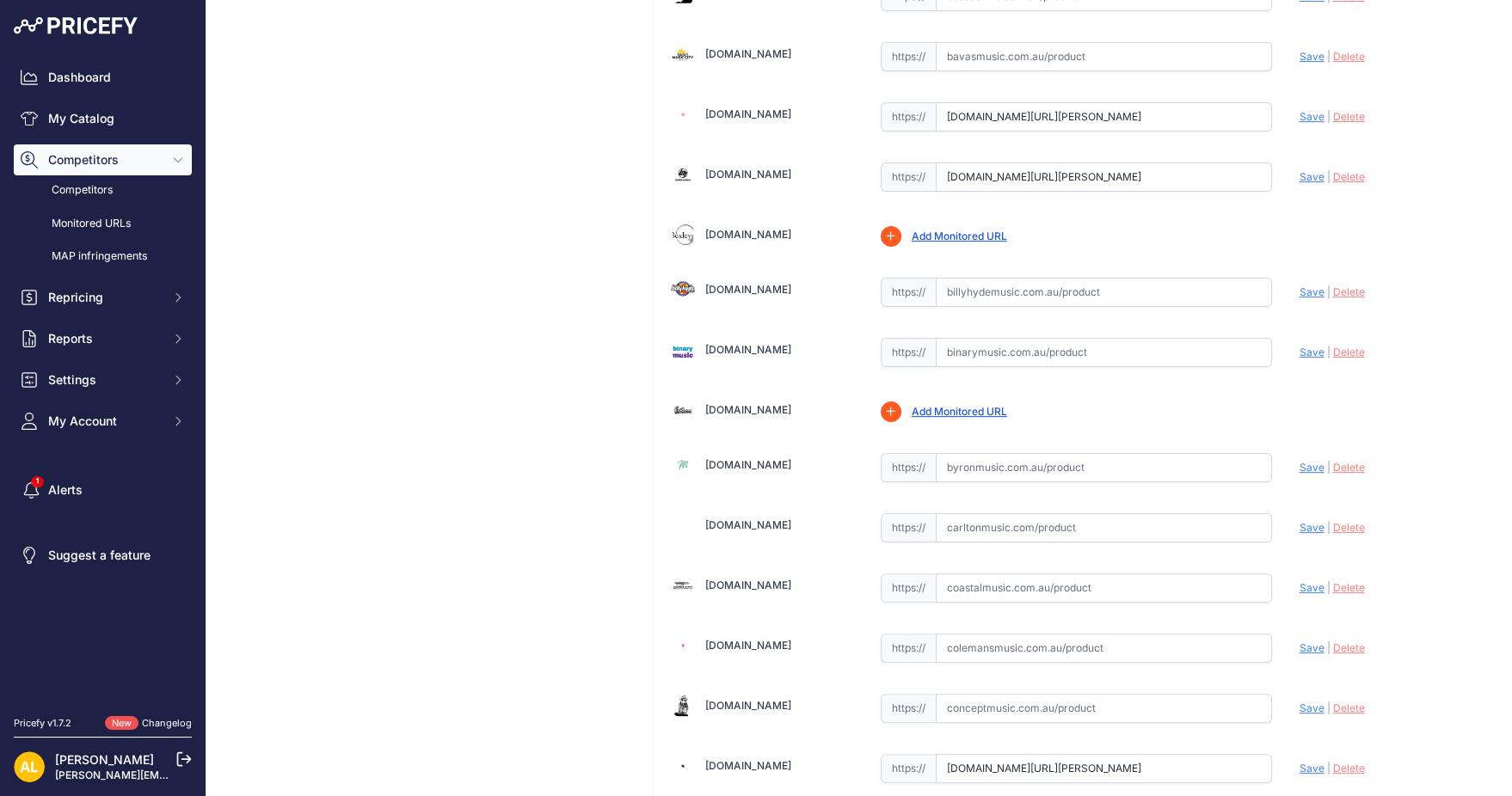
scroll to position [0, 0]
type input "https://www.bettermusic.com.au/gator-gc-gsmini-guitar-case-to-suit-taylor-gs-mi…"
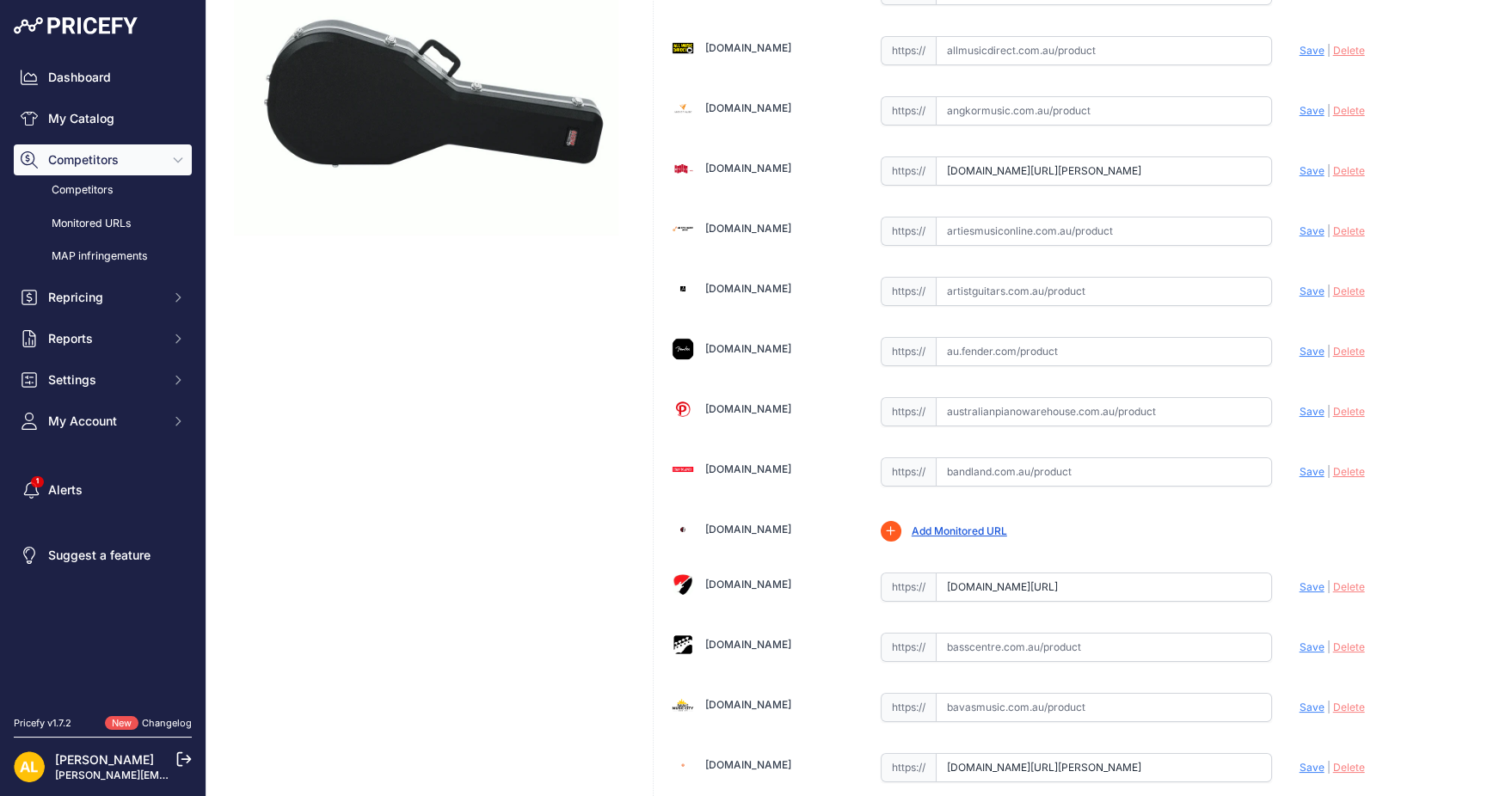
scroll to position [229, 0]
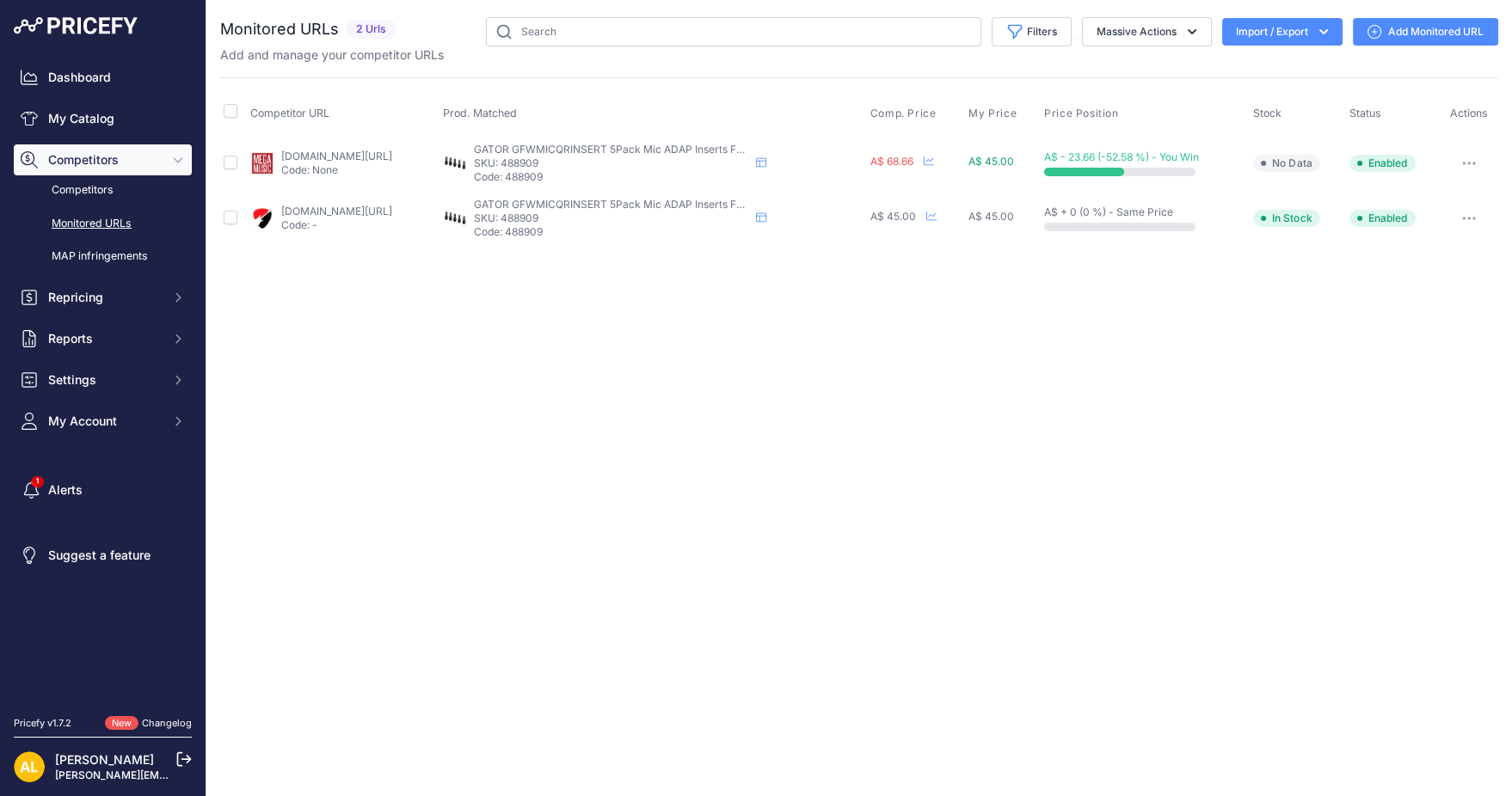
click at [1427, 39] on link "Add Monitored URL" at bounding box center [1425, 32] width 146 height 28
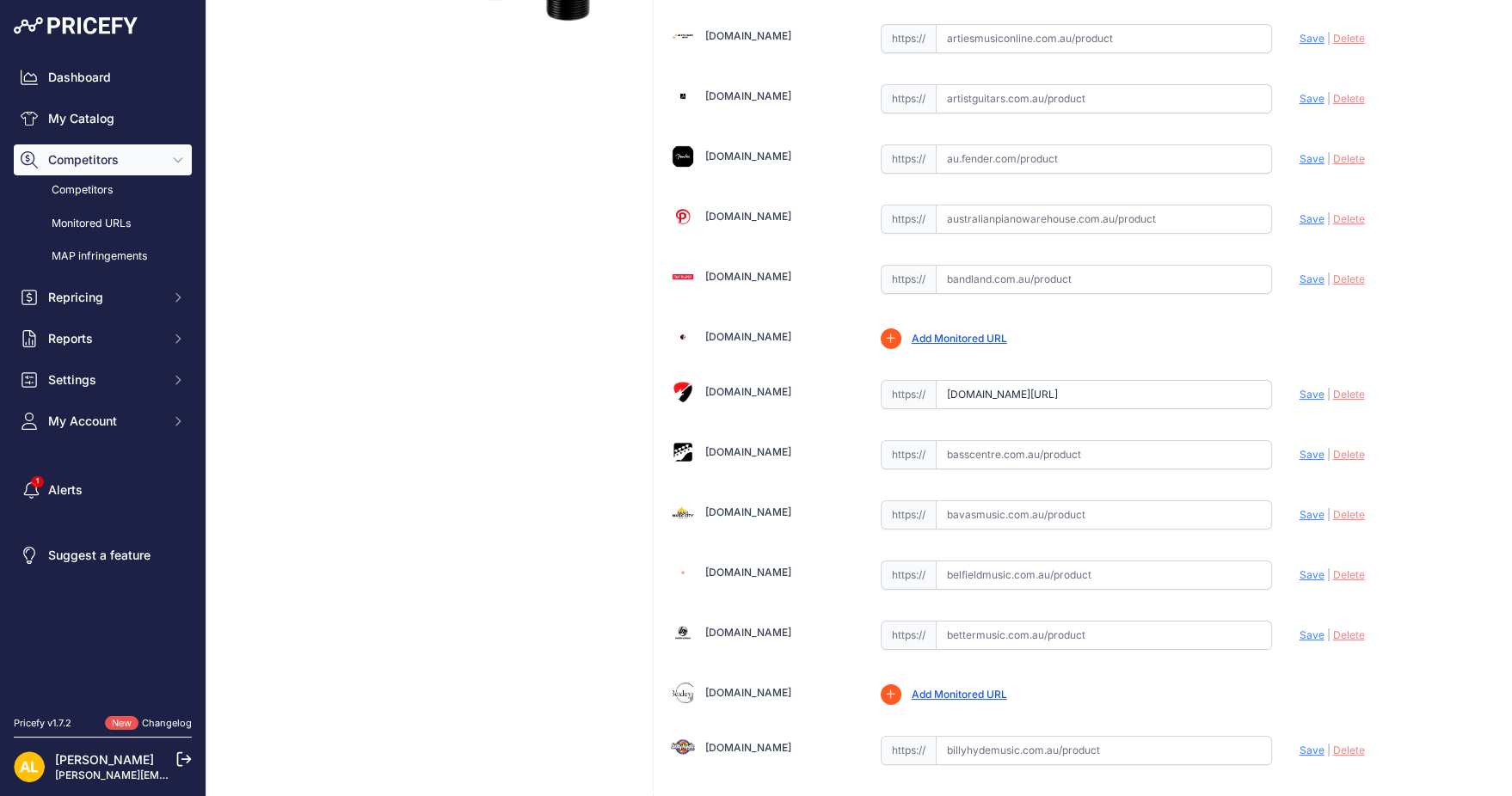
scroll to position [802, 0]
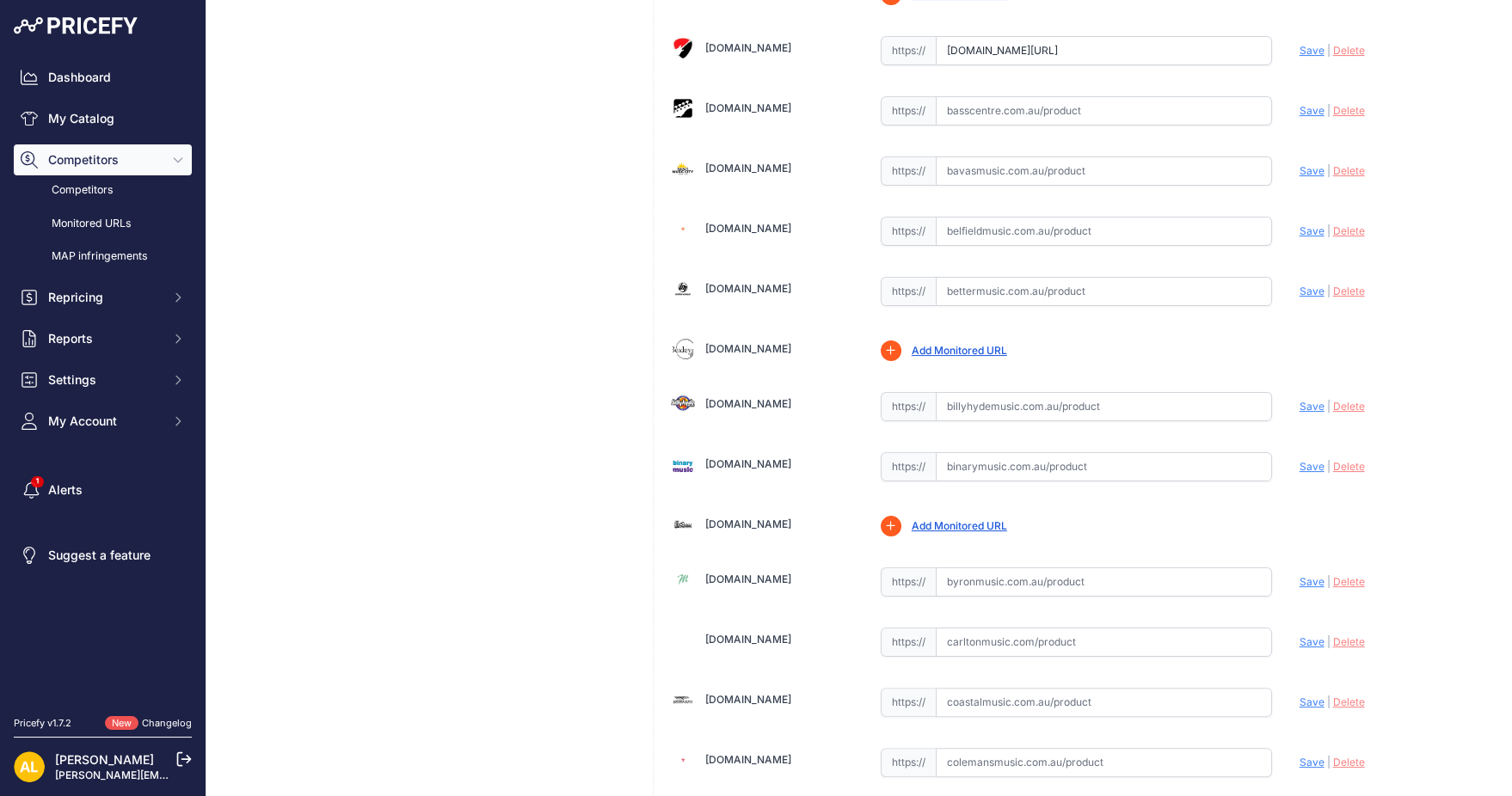
click at [1006, 219] on input "text" at bounding box center [1103, 231] width 337 height 29
paste input "[URL][DOMAIN_NAME]"
click at [1300, 227] on span "Save" at bounding box center [1311, 231] width 25 height 13
type input "[URL][DOMAIN_NAME]"
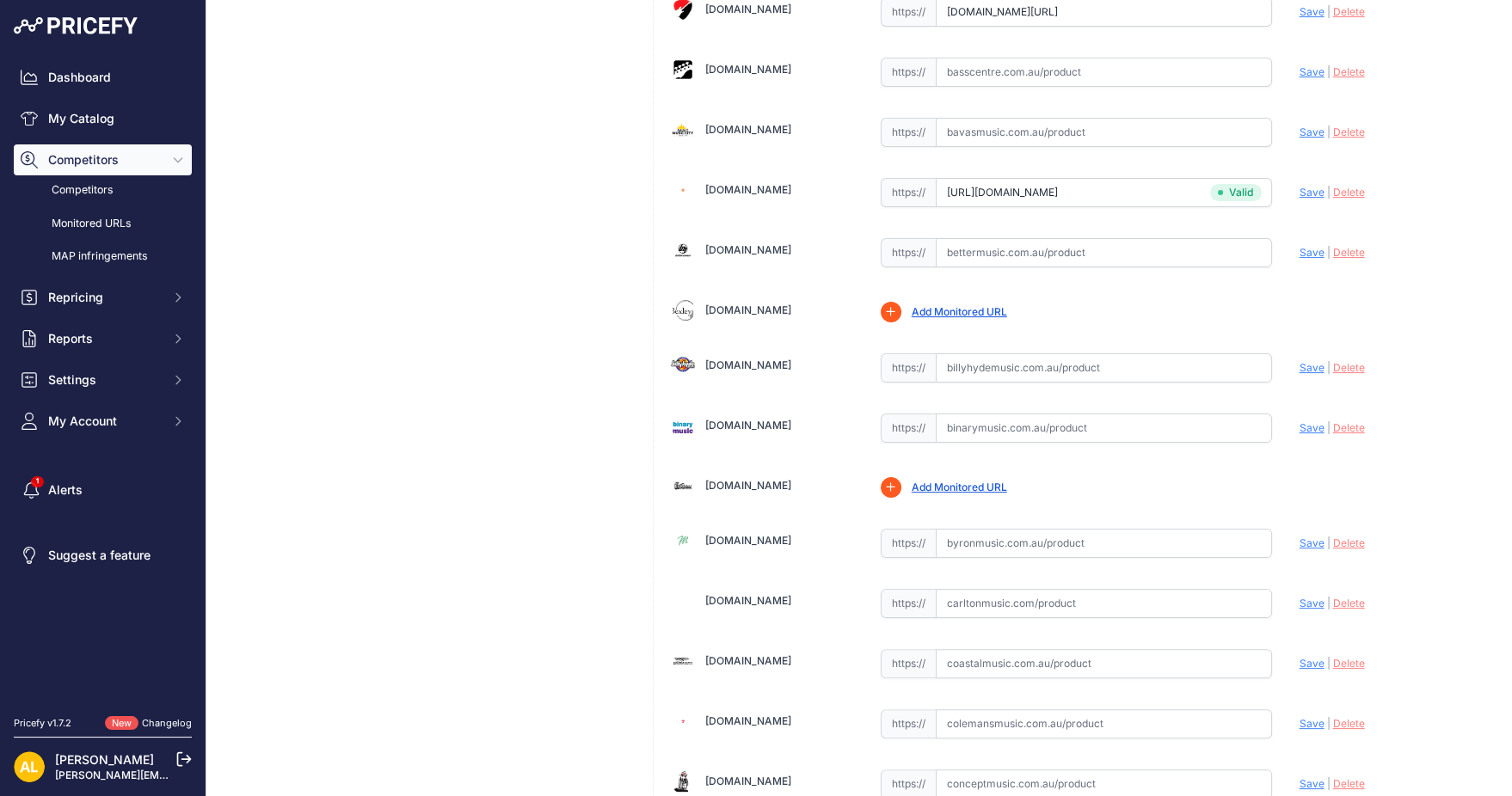
scroll to position [802, 0]
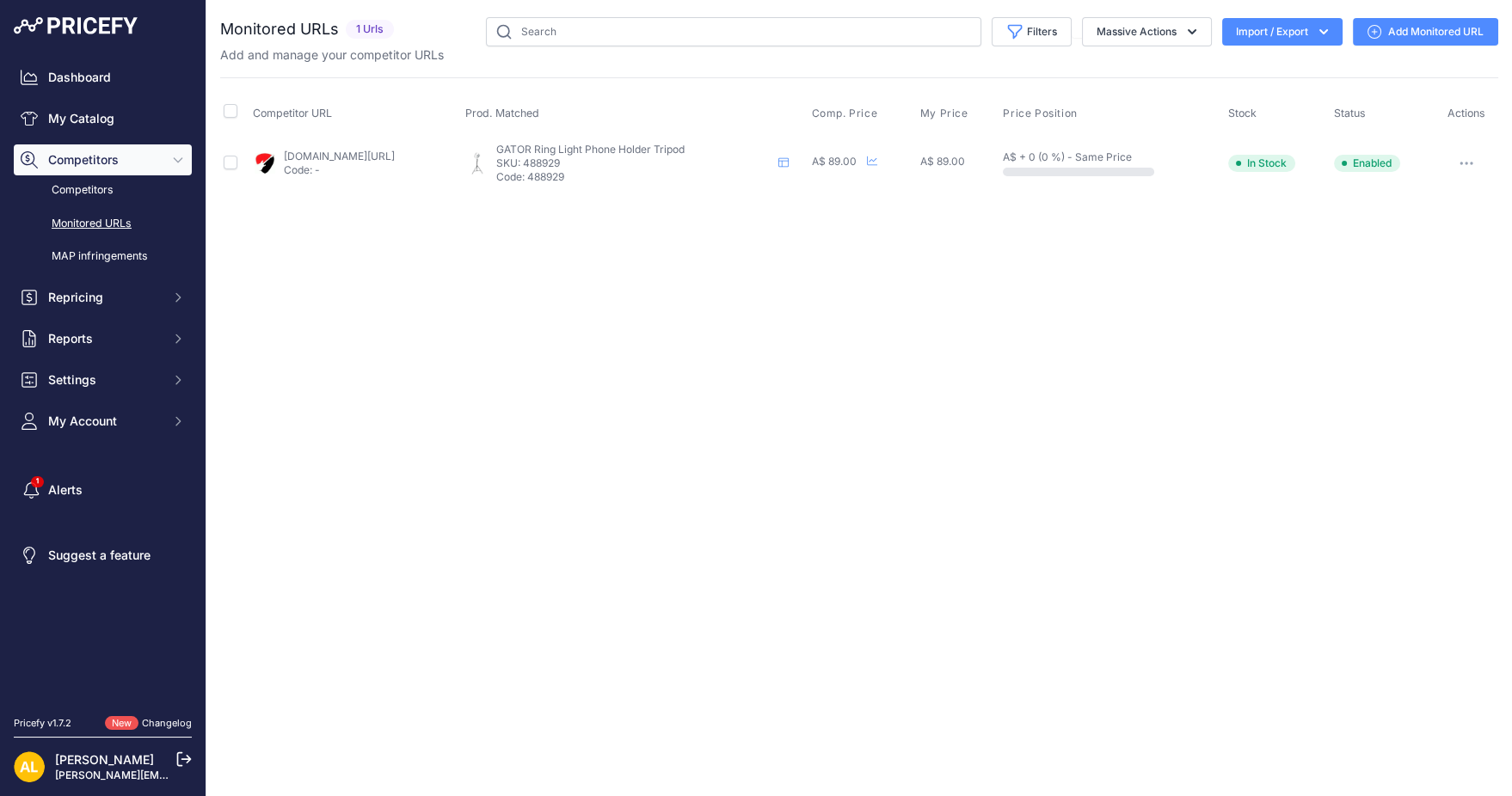
click at [1392, 24] on link "Add Monitored URL" at bounding box center [1425, 32] width 146 height 28
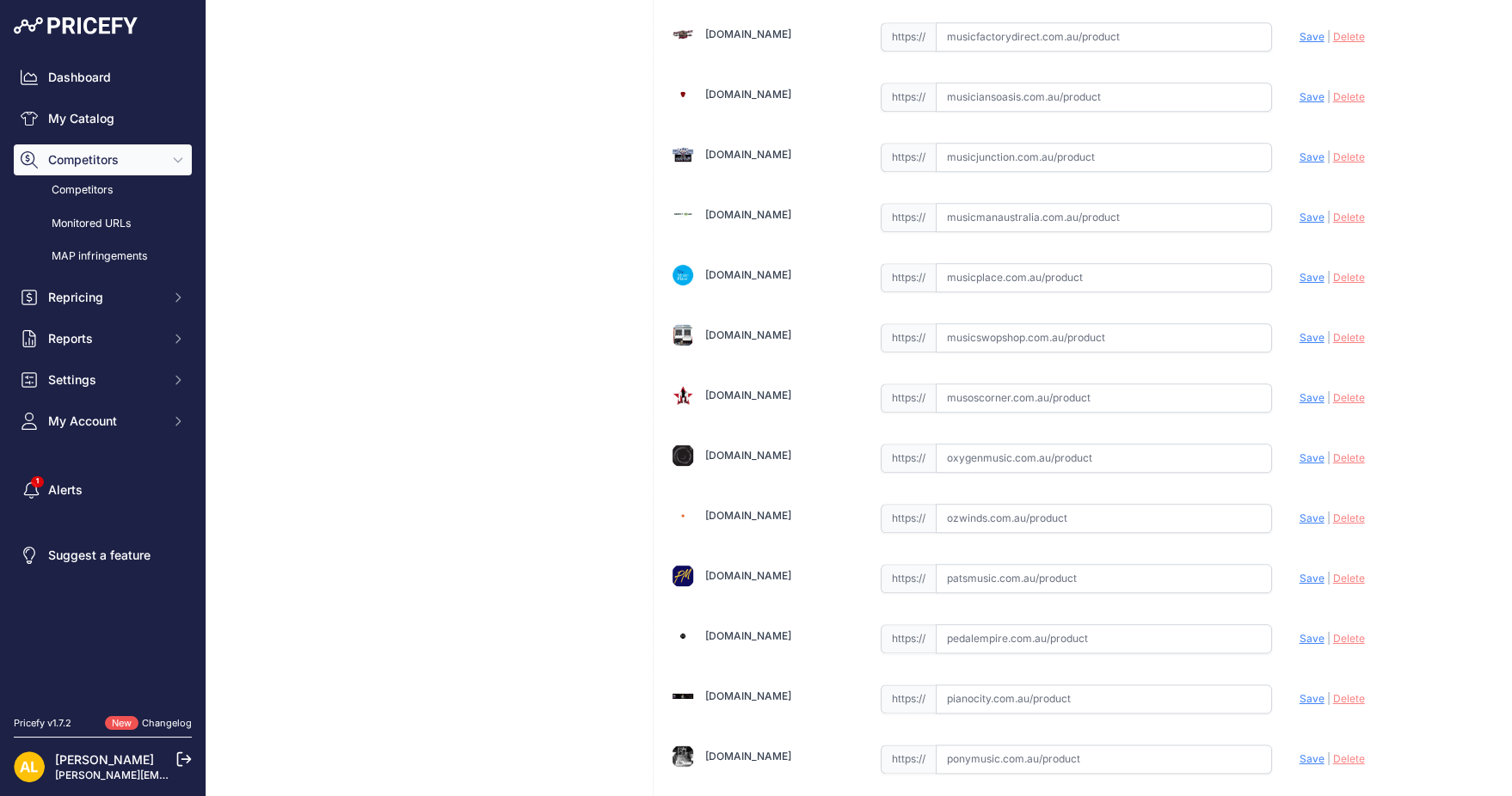
scroll to position [4243, 0]
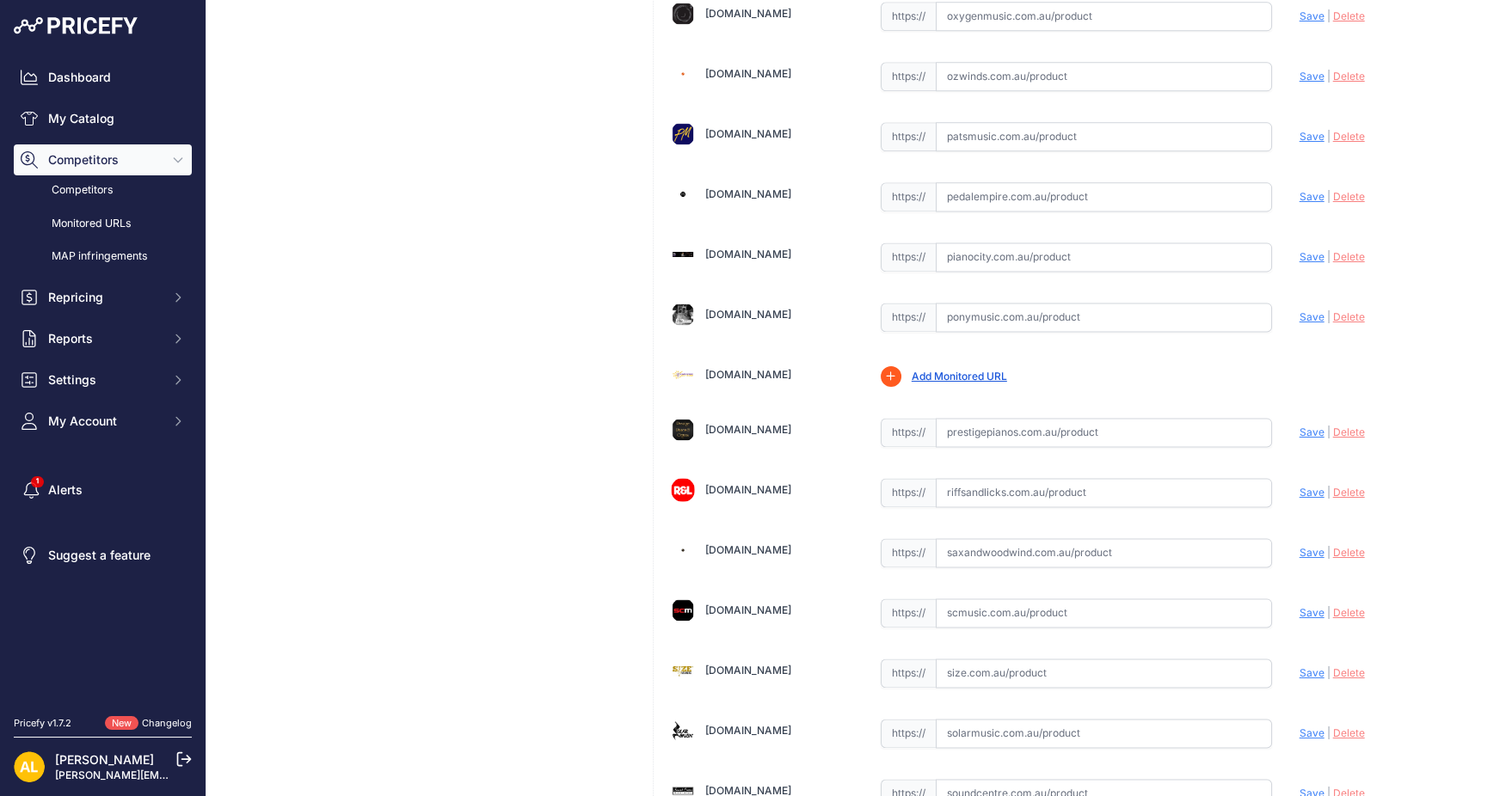
click at [1053, 478] on input "text" at bounding box center [1103, 492] width 337 height 29
paste input "[URL][DOMAIN_NAME]"
click at [1299, 486] on span "Save" at bounding box center [1311, 492] width 25 height 13
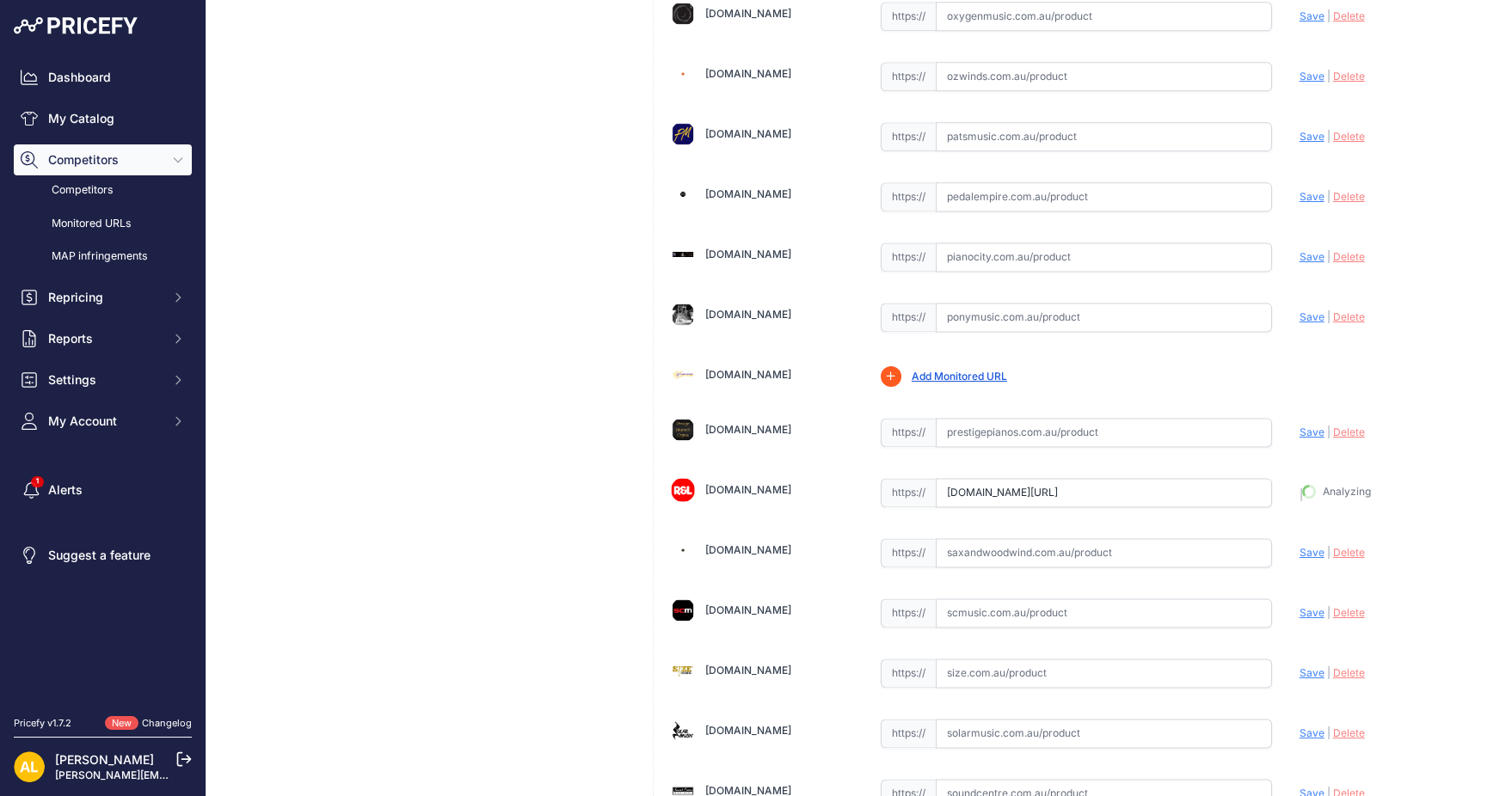
type input "[URL][DOMAIN_NAME]"
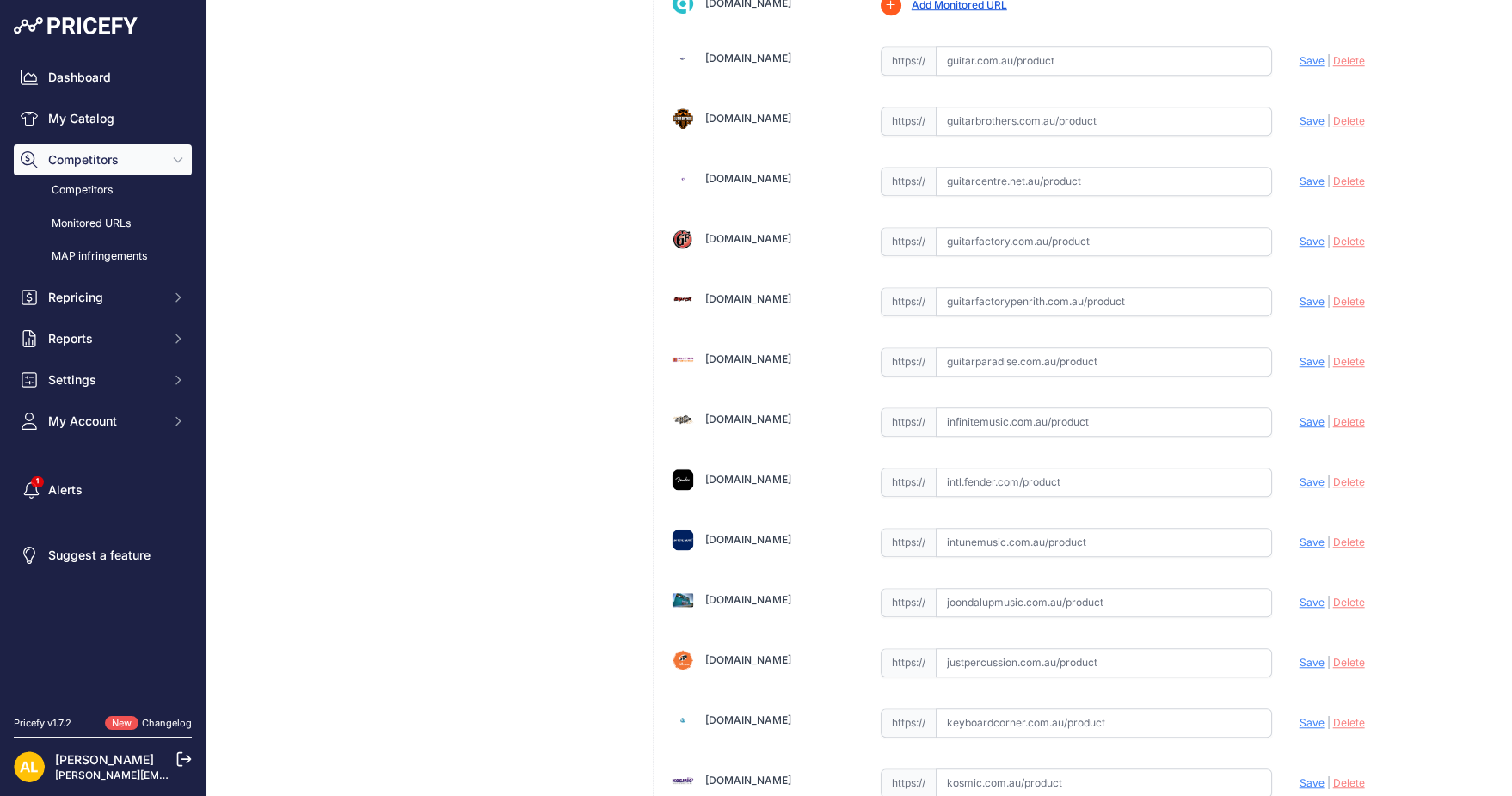
scroll to position [1830, 0]
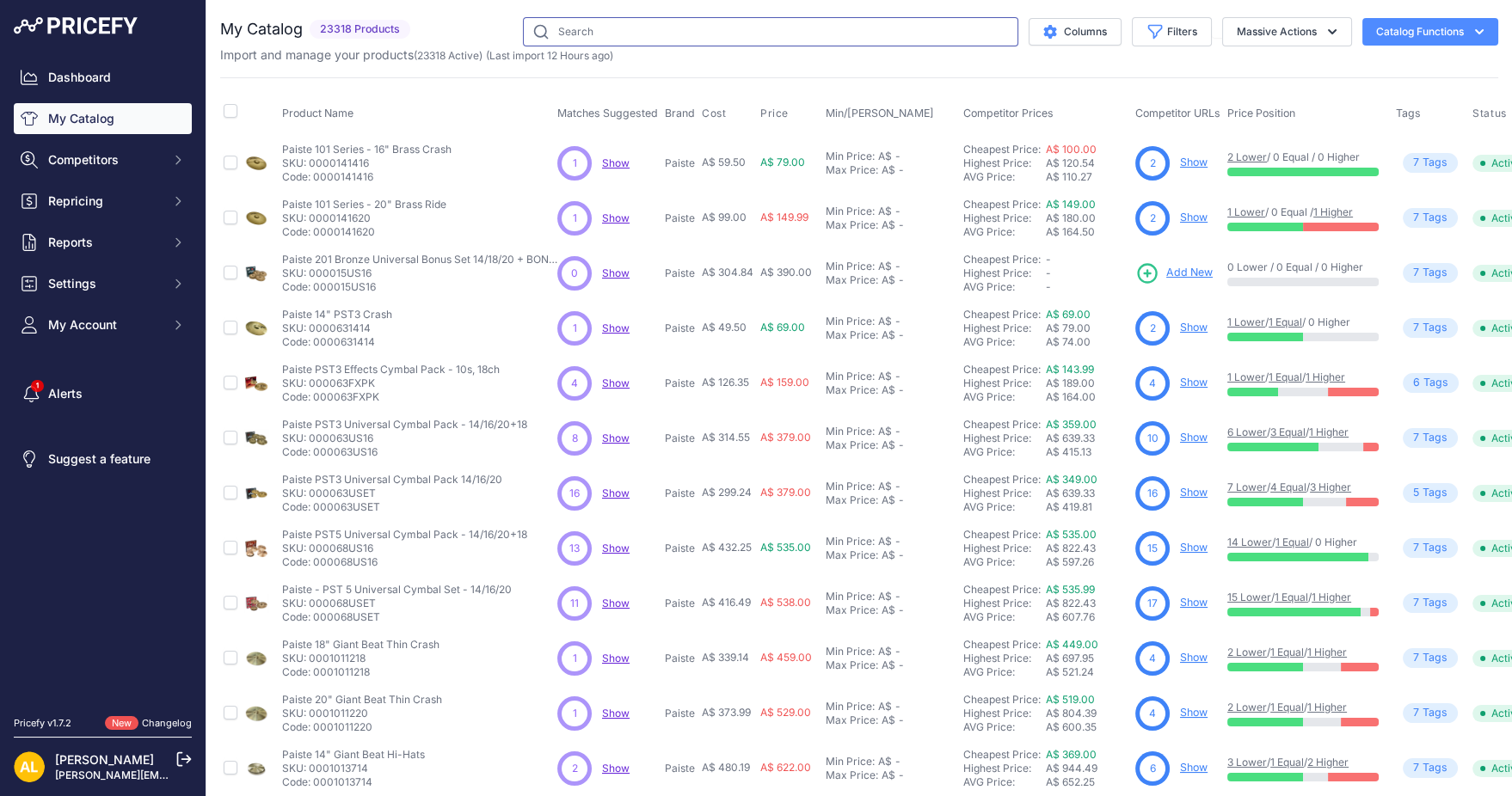
click at [866, 28] on input "text" at bounding box center [770, 32] width 495 height 29
paste input "488929"
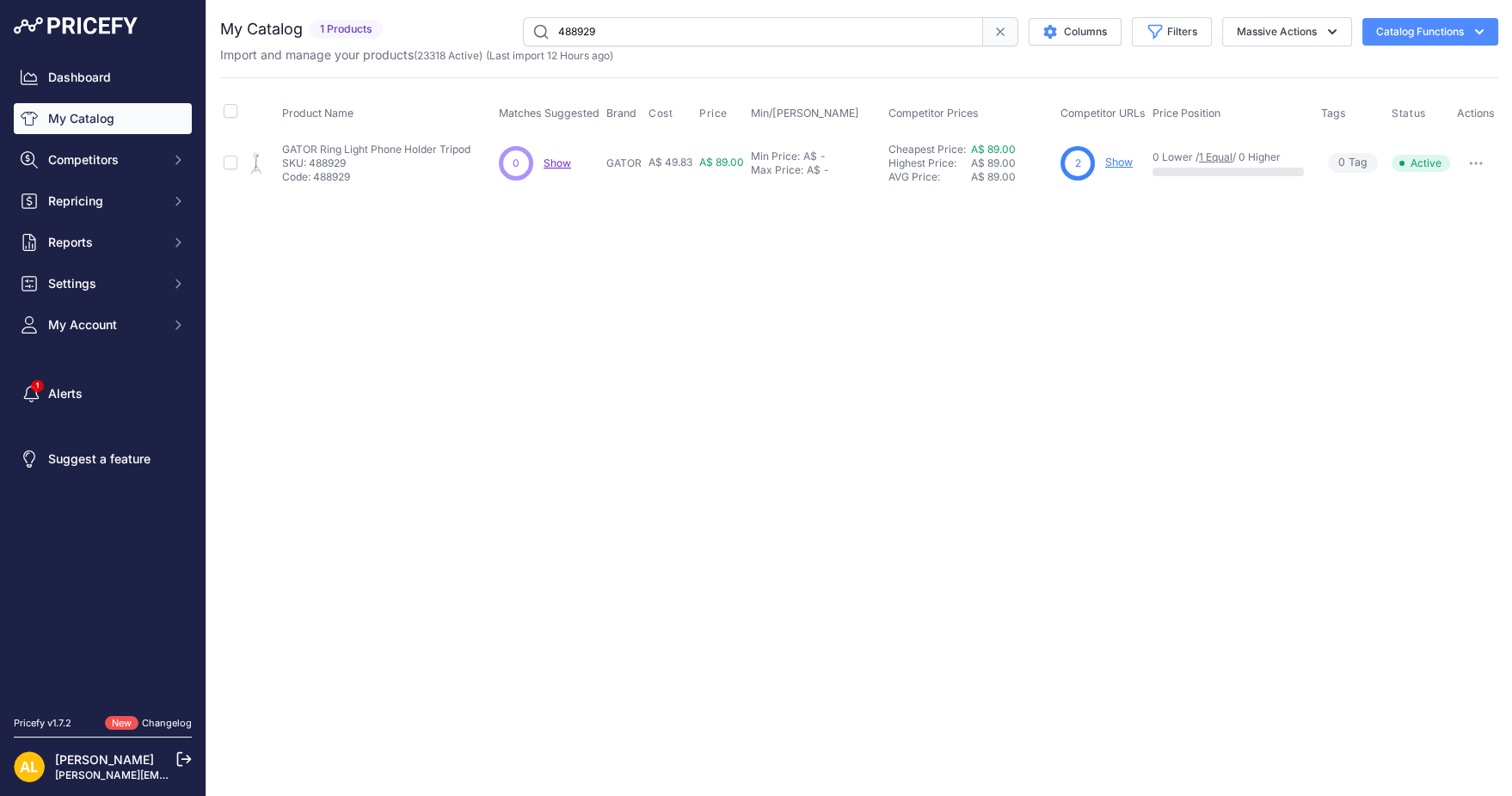
paste input "8"
click at [666, 21] on input "488928" at bounding box center [753, 32] width 460 height 29
paste input "53"
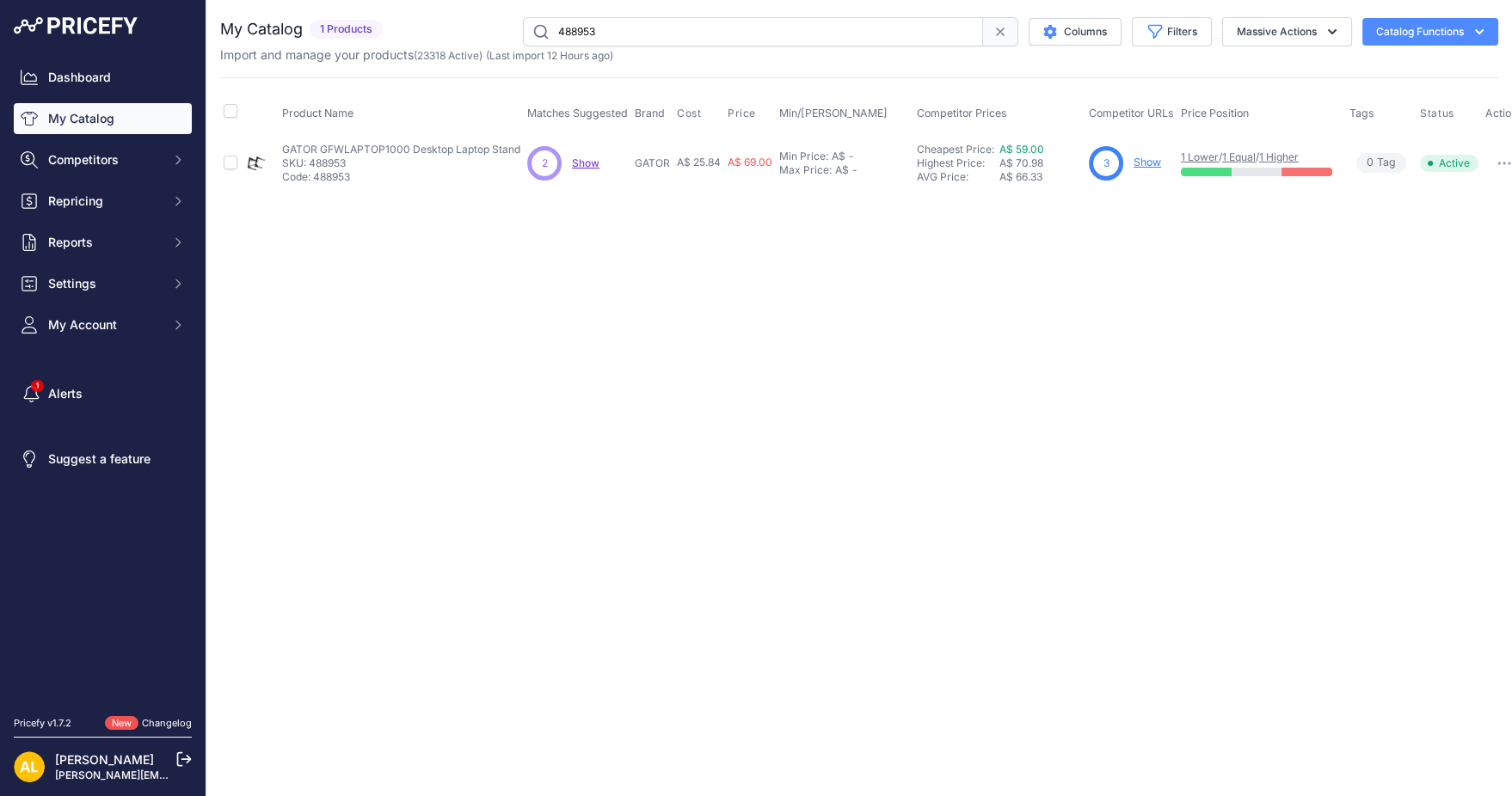
click at [728, 35] on input "488953" at bounding box center [753, 32] width 460 height 29
paste input "31"
click at [851, 15] on div "You are not connected to the internet. My Catalog" at bounding box center [859, 104] width 1278 height 208
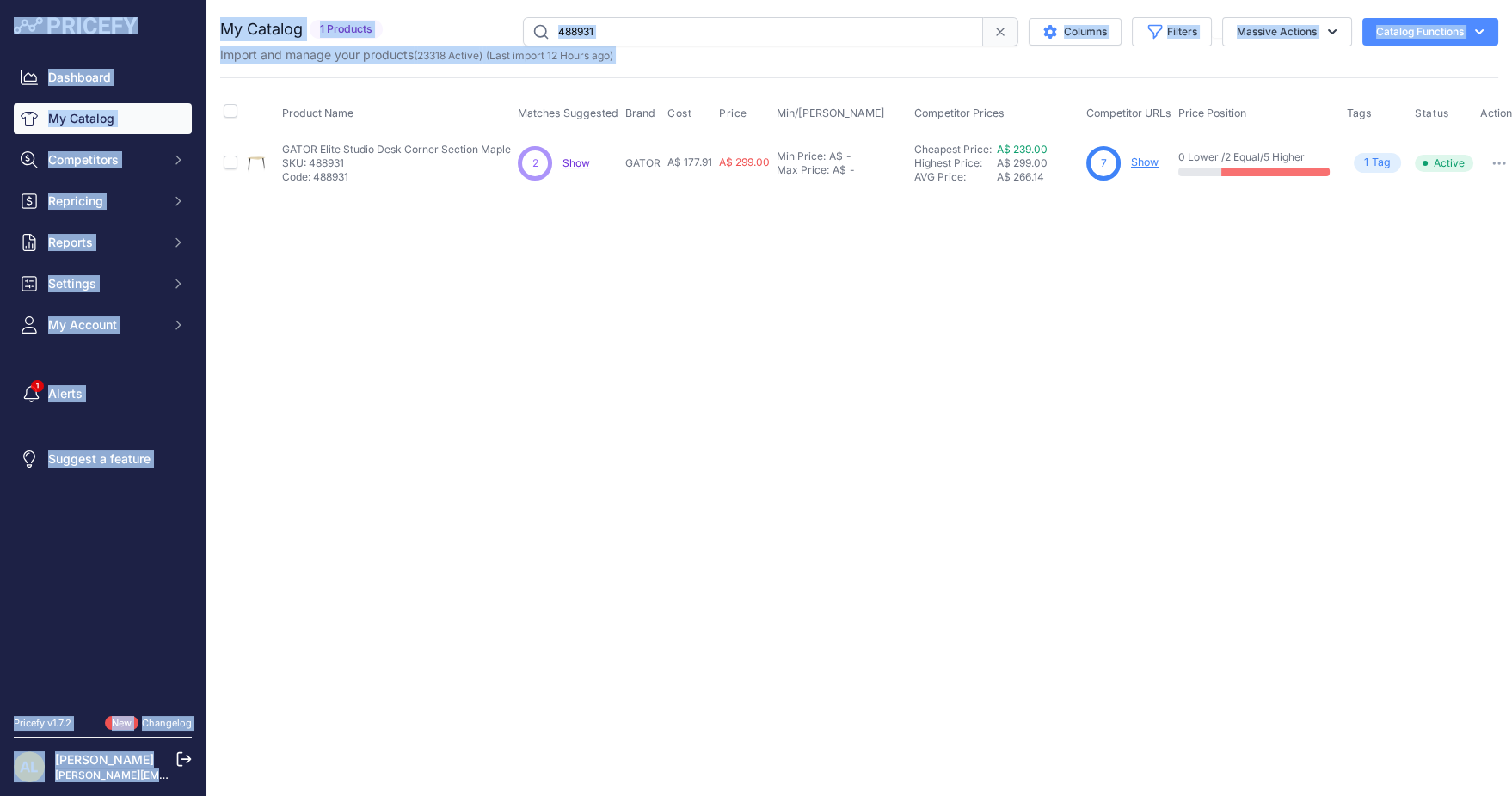
click at [852, 20] on input "488931" at bounding box center [753, 32] width 460 height 29
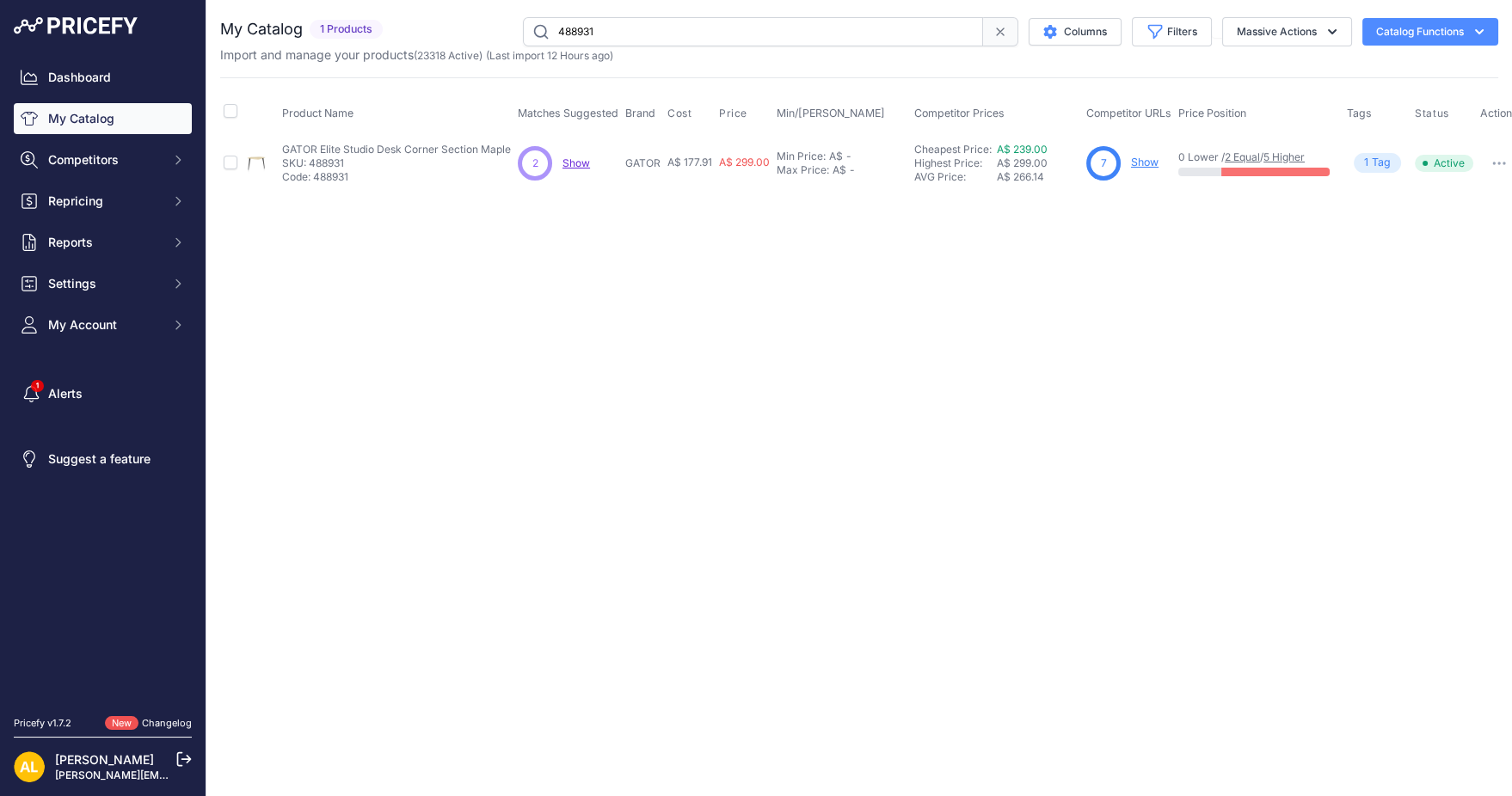
paste input "27"
click at [658, 37] on input "488927" at bounding box center [753, 32] width 460 height 29
paste input "34"
paste input "79"
click at [676, 41] on input "488979" at bounding box center [753, 32] width 460 height 29
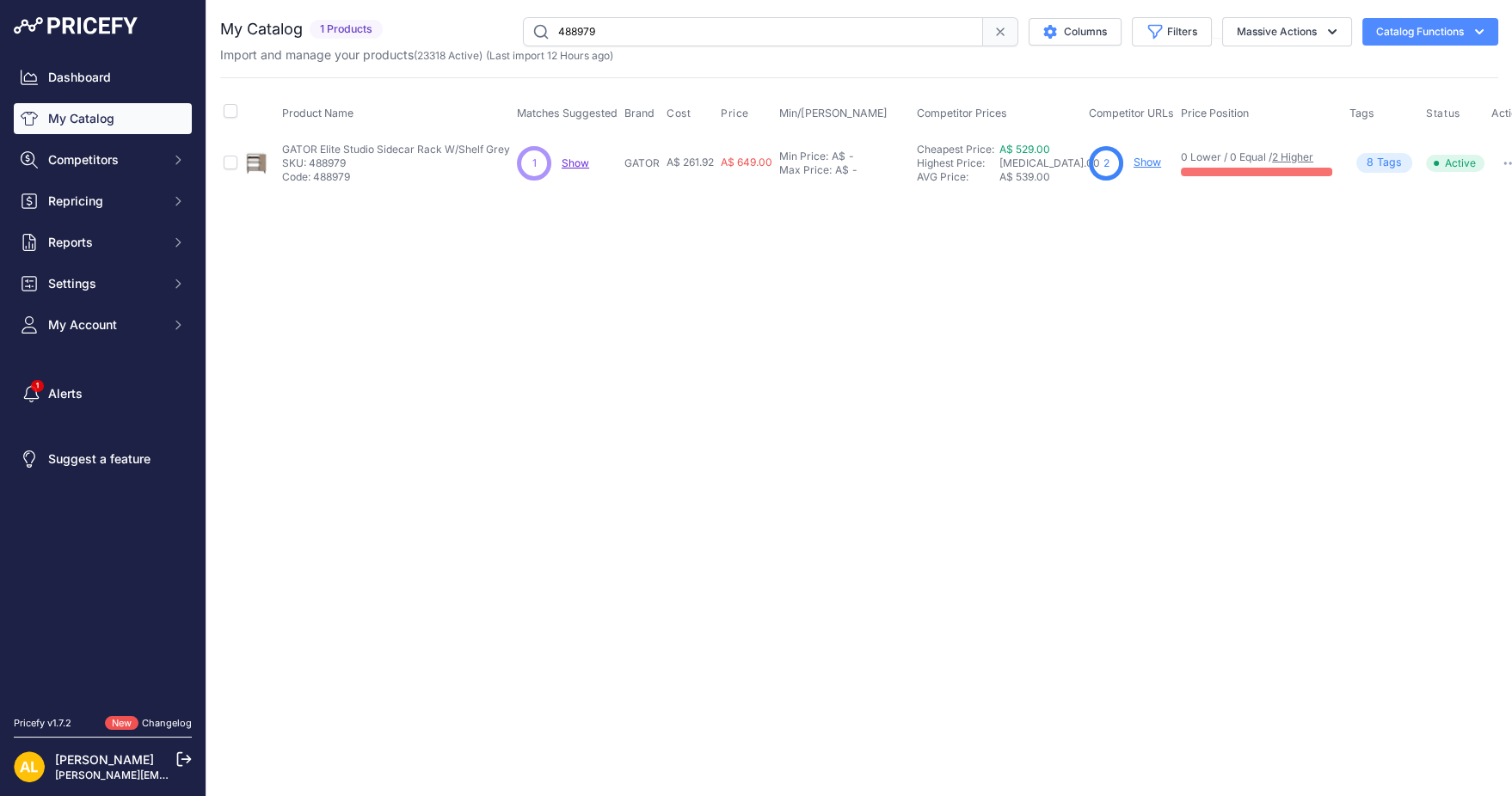
paste input "5"
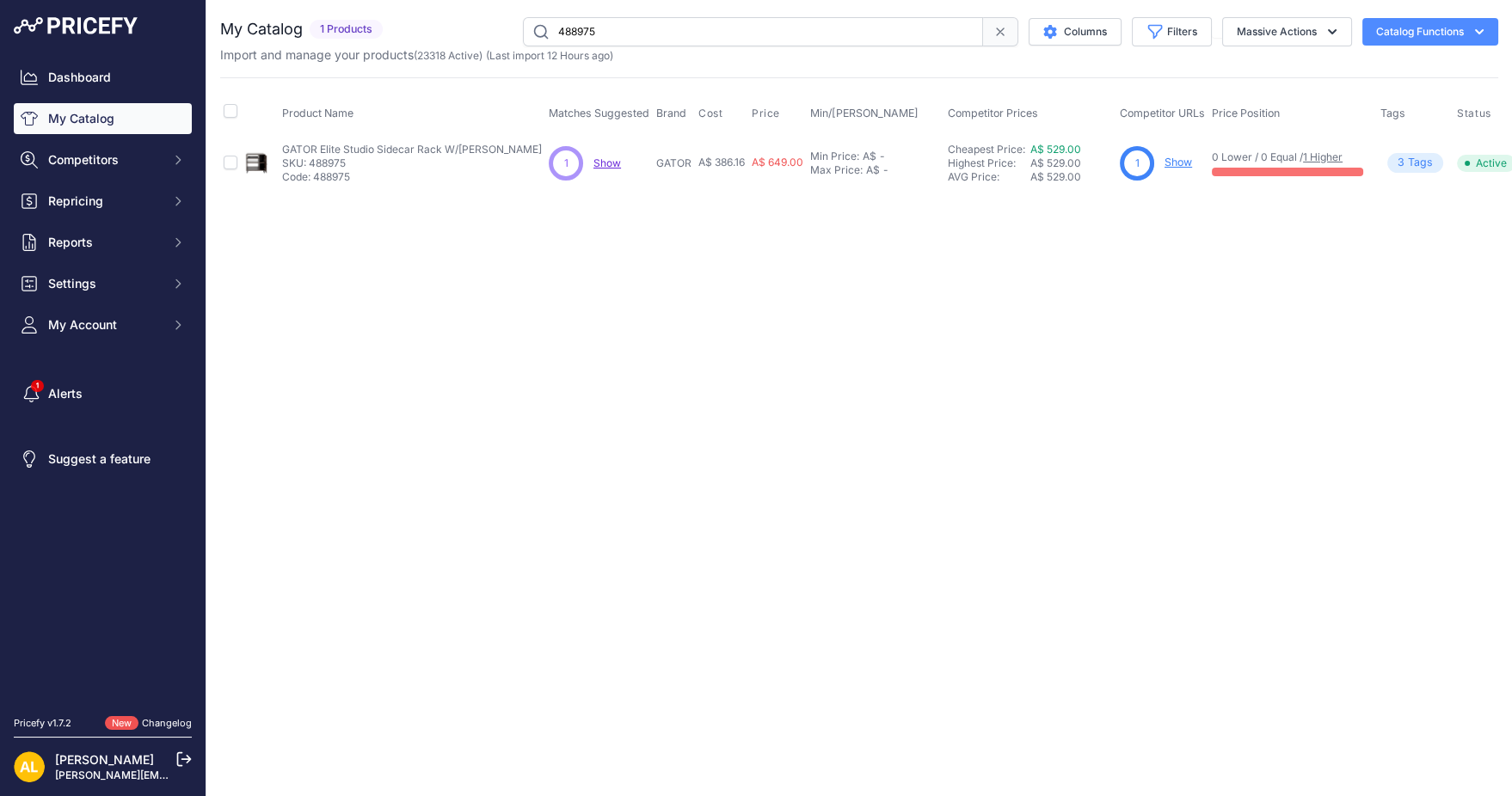
click at [623, 37] on input "488975" at bounding box center [753, 32] width 460 height 29
paste input "4"
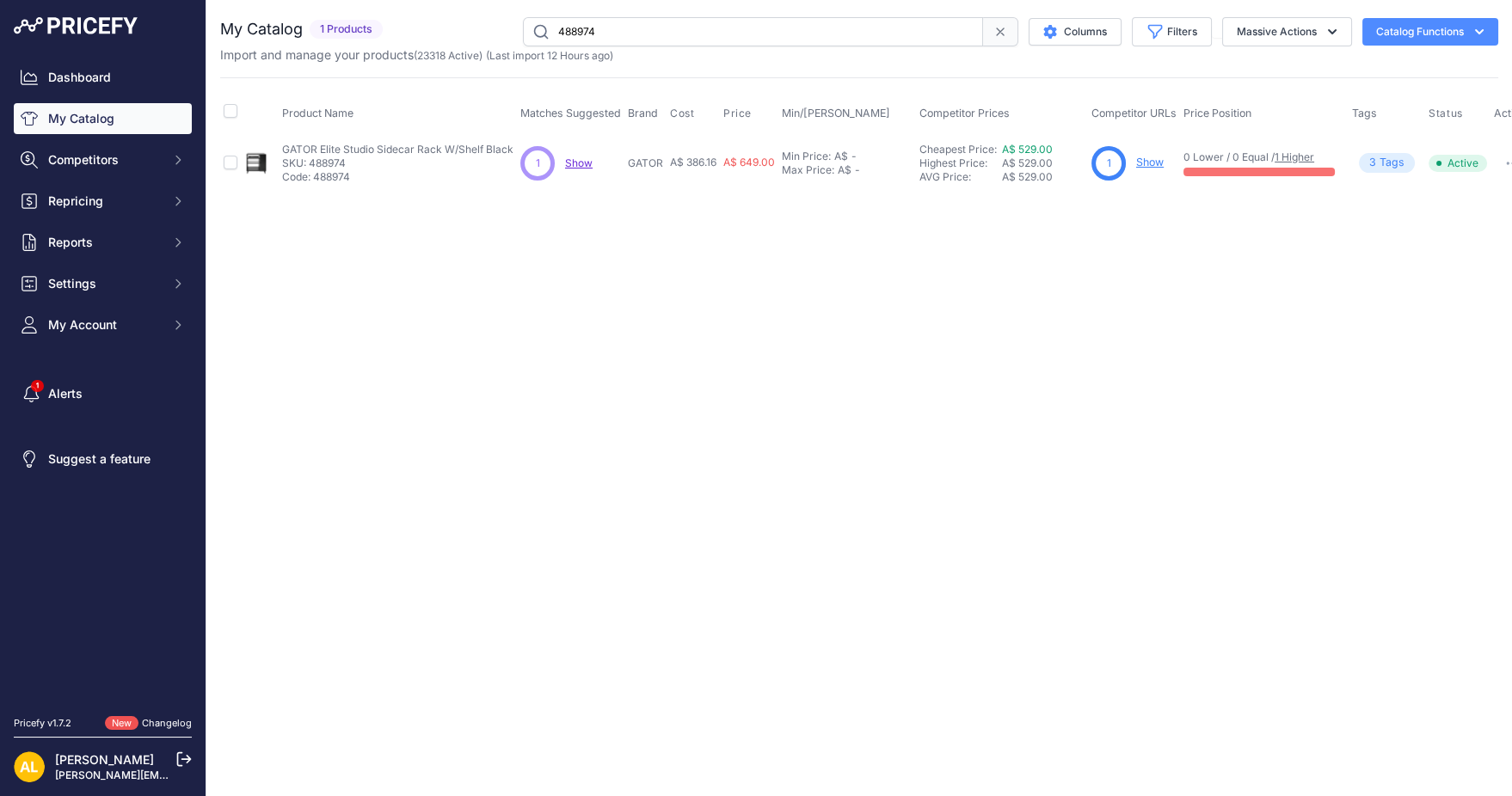
click at [639, 40] on input "488974" at bounding box center [753, 32] width 460 height 29
click at [886, 38] on input "488974" at bounding box center [753, 32] width 460 height 29
paste input "51"
type input "488951"
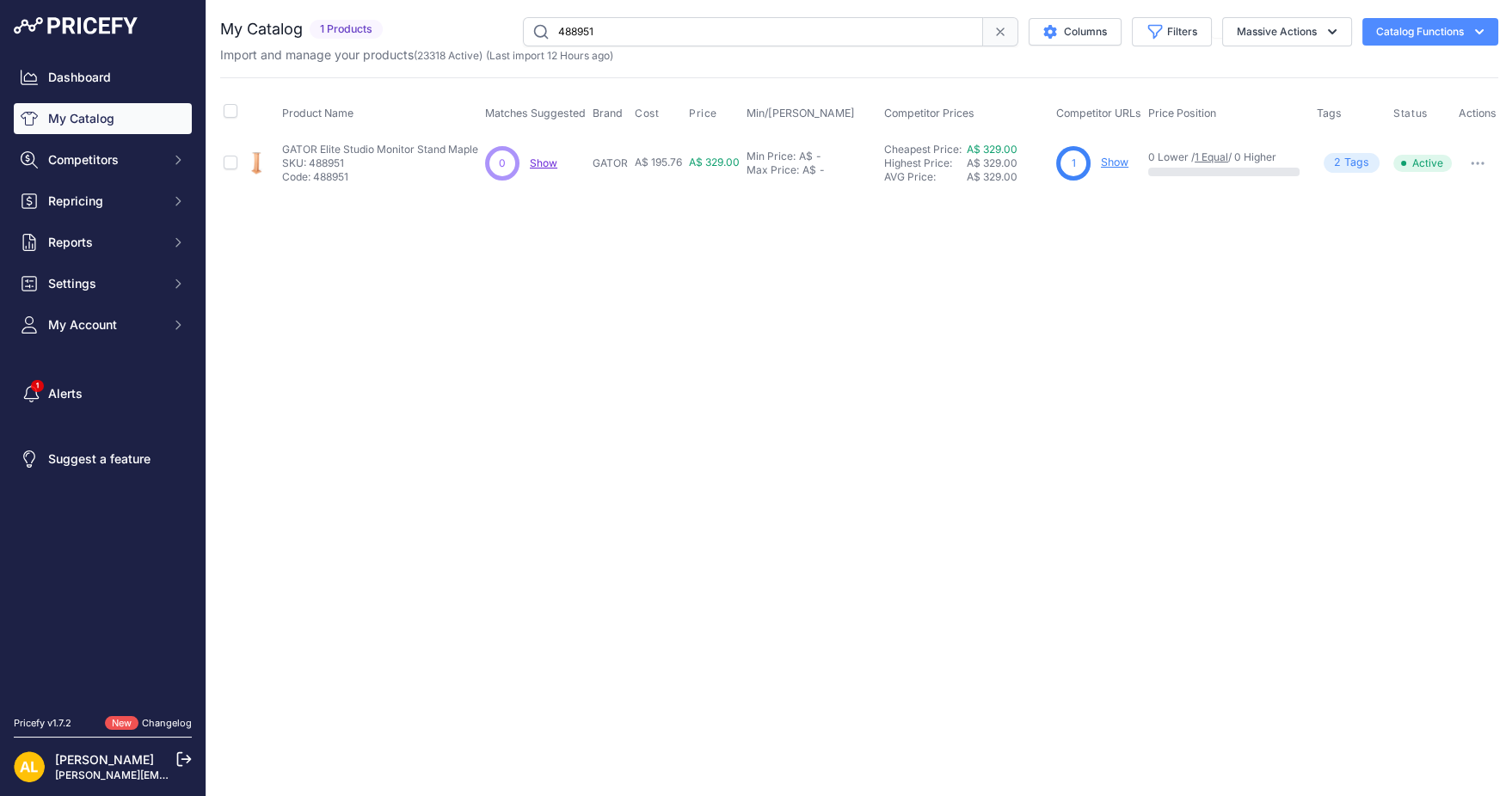
click at [672, 24] on input "488951" at bounding box center [753, 32] width 460 height 29
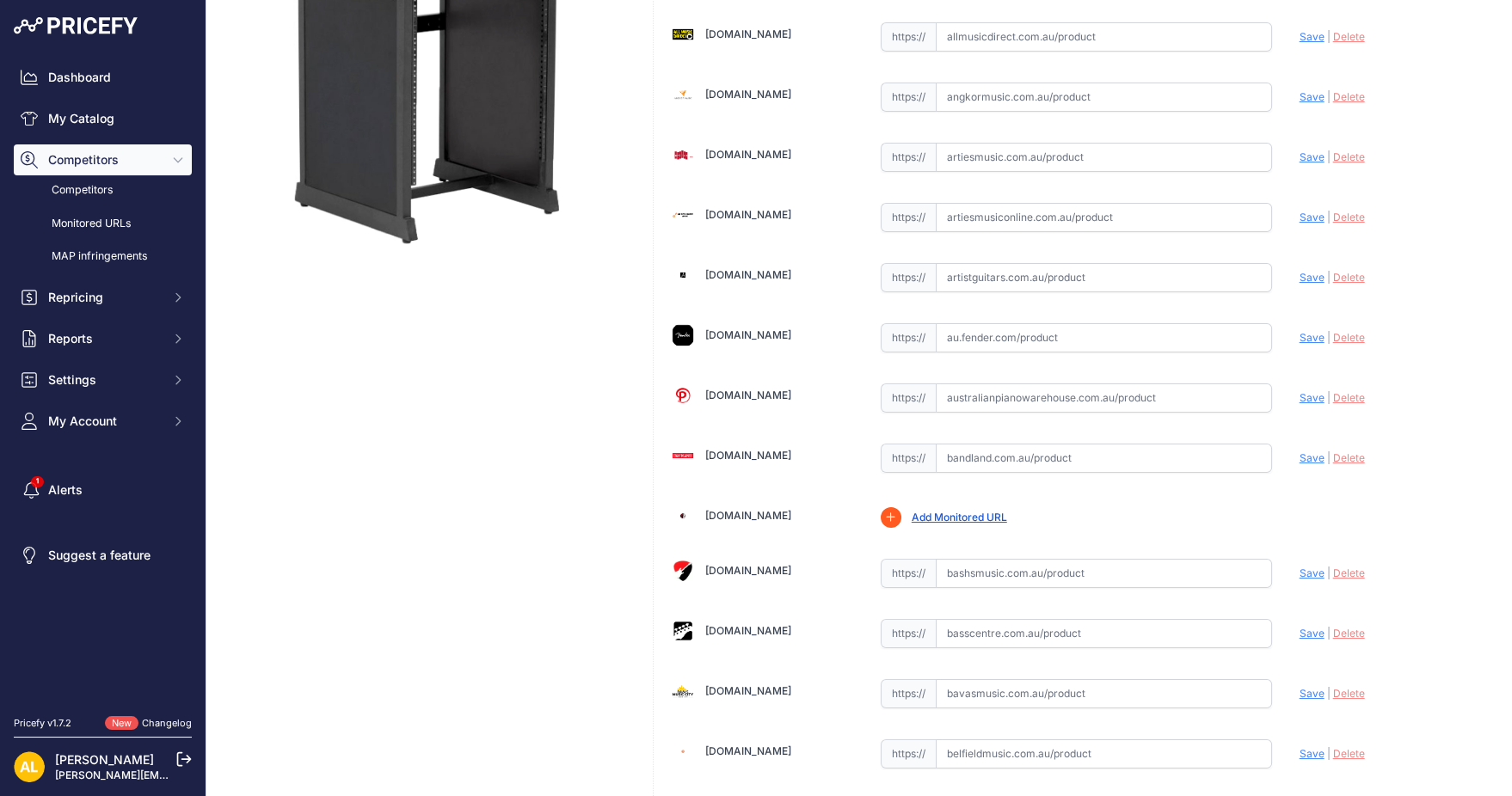
scroll to position [573, 0]
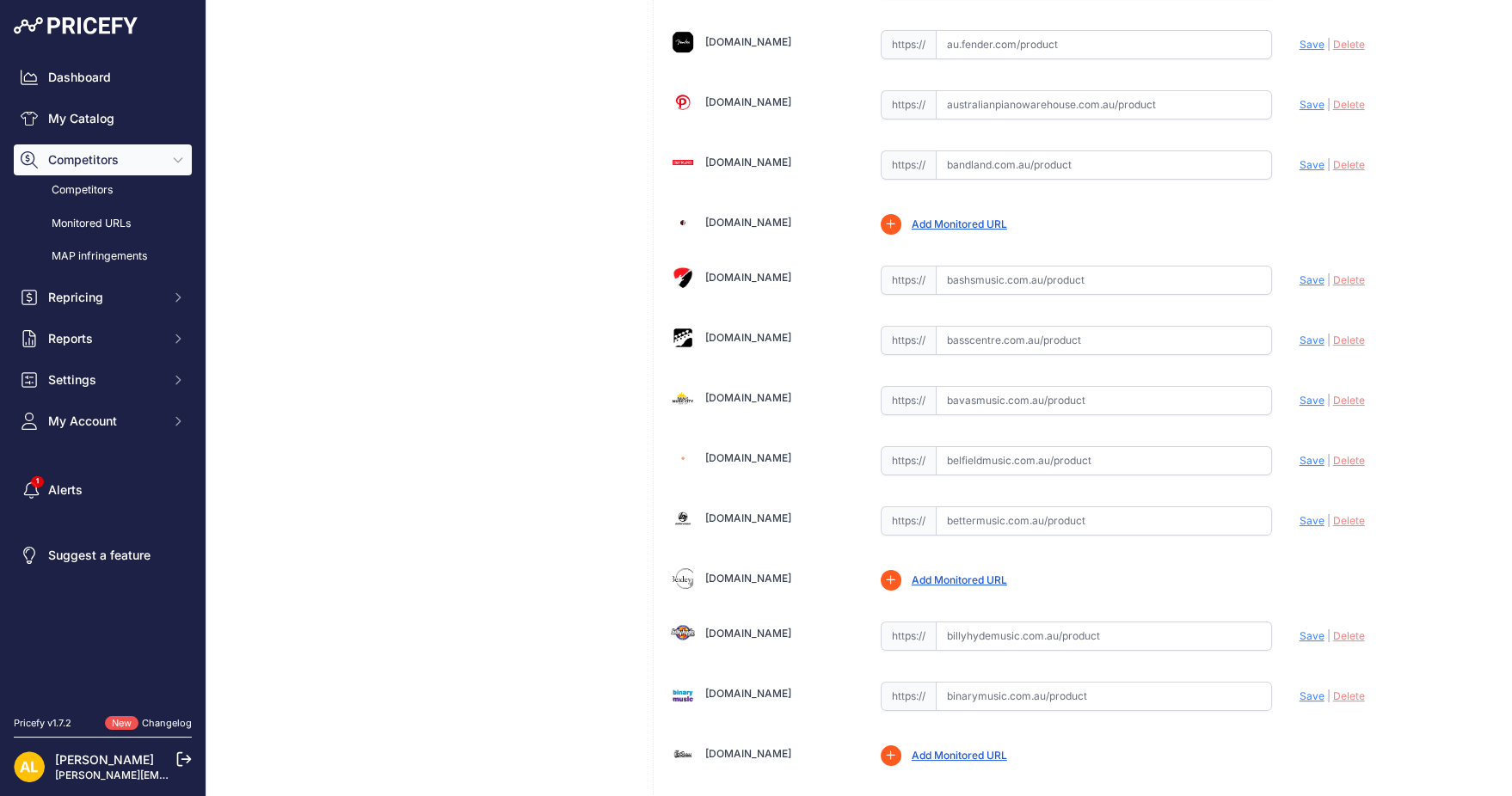
click at [1000, 506] on input "text" at bounding box center [1103, 521] width 337 height 29
paste input "https://www.bettermusic.com.au/gator-frameworks-12u-studio-rack-black?srsltid=A…"
click at [1299, 515] on span "Save" at bounding box center [1311, 521] width 25 height 13
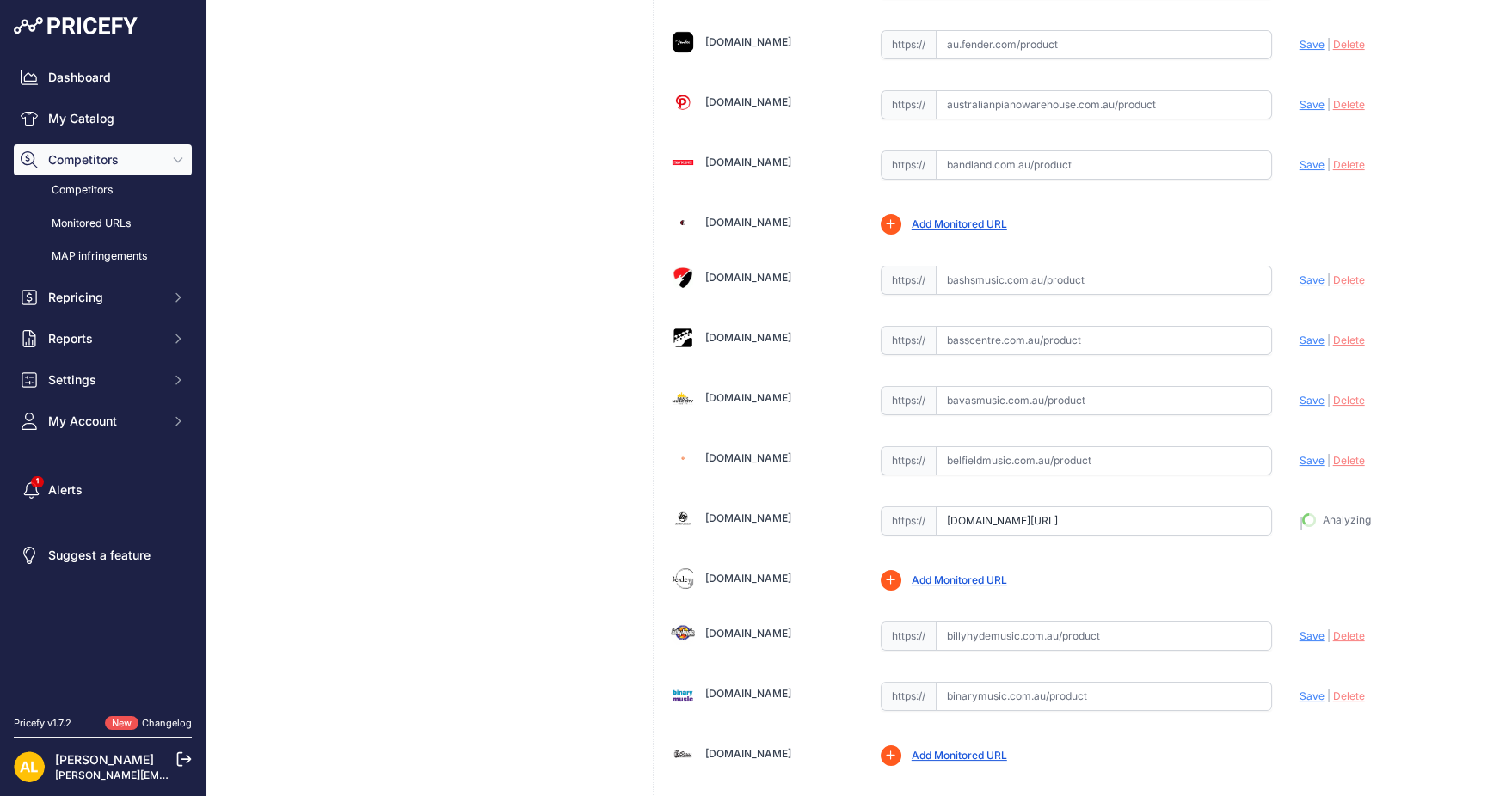
type input "https://www.bettermusic.com.au/gator-frameworks-12u-studio-rack-black?prirule_j…"
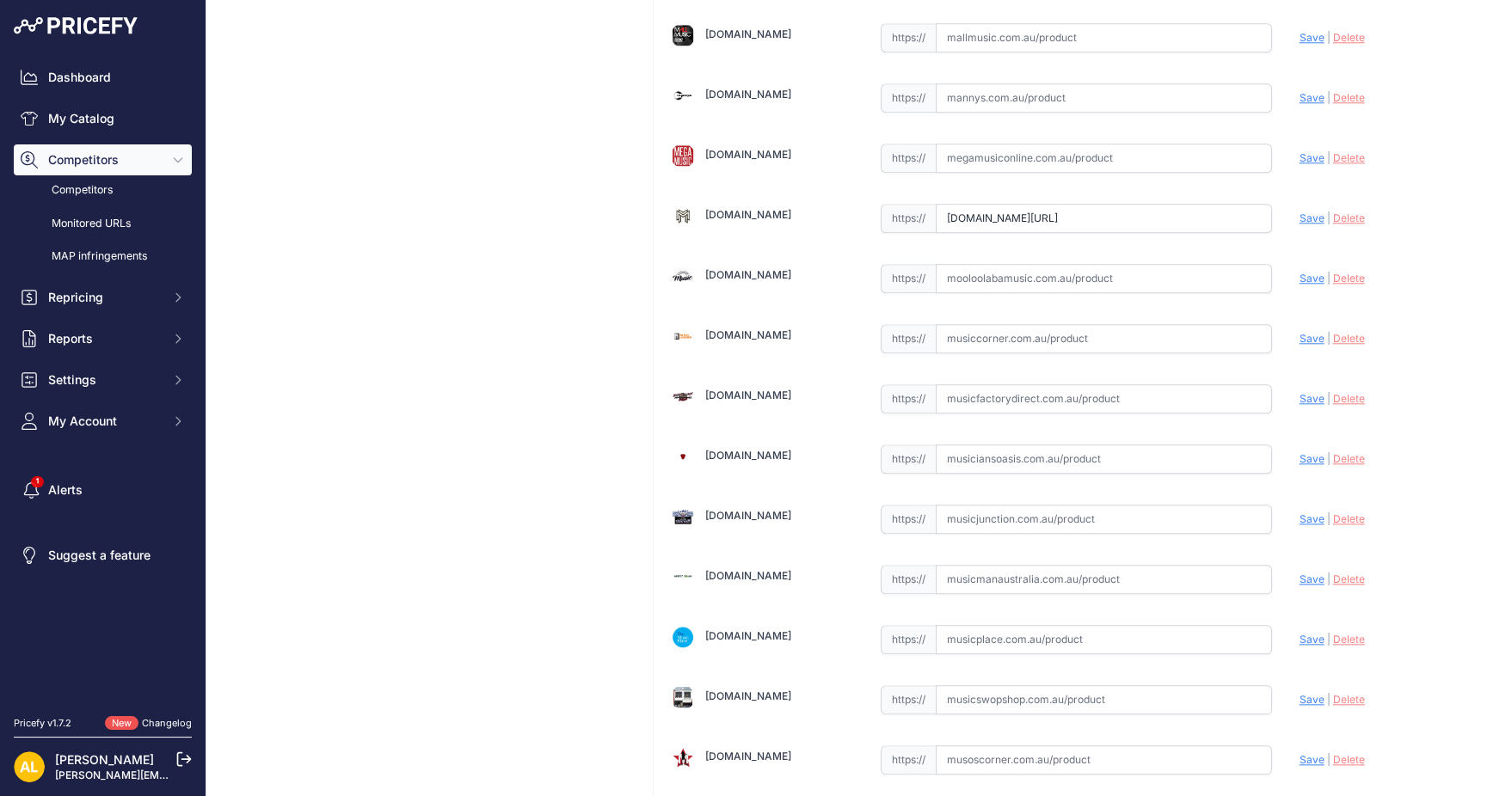
scroll to position [3441, 0]
click at [1164, 142] on input "text" at bounding box center [1103, 157] width 337 height 29
paste input "https://www.megamusiconline.com.au/product/gator-gfwdeskrk-studio-desk-12ru-rac…"
click at [1299, 149] on span "Save" at bounding box center [1311, 156] width 25 height 13
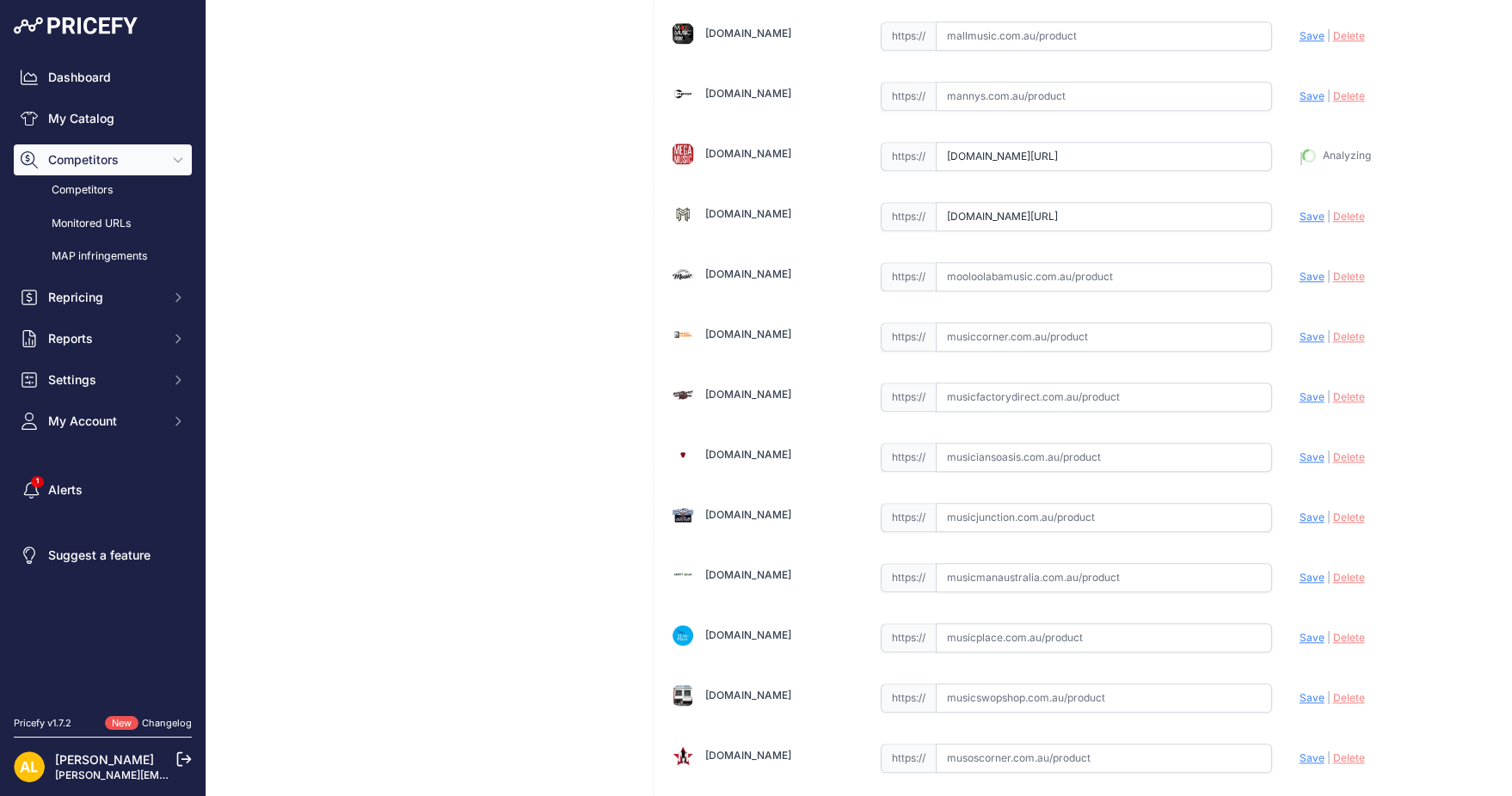
type input "https://www.megamusiconline.com.au/product/gator-gfwdeskrk-studio-desk-12ru-rac…"
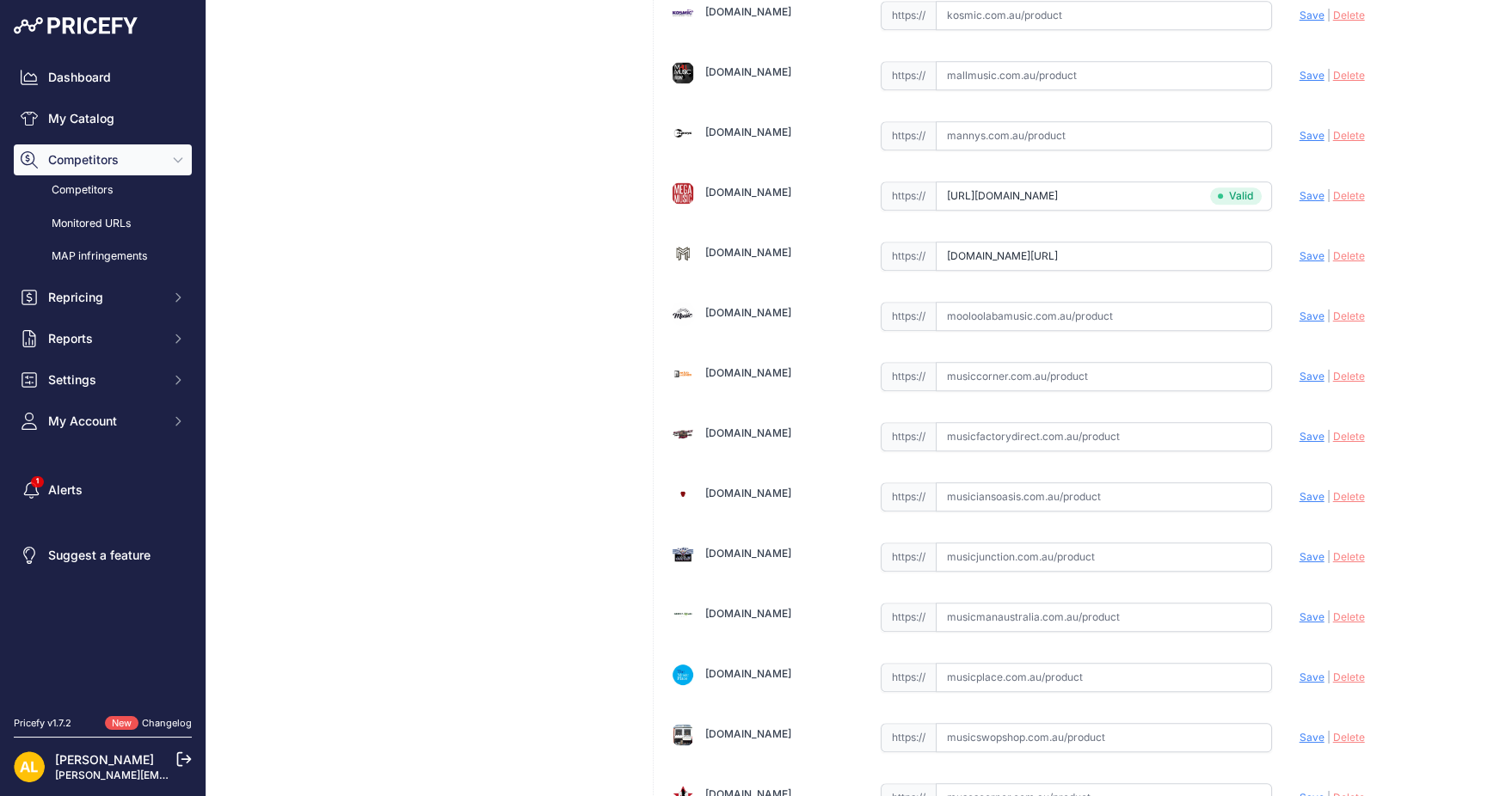
scroll to position [3478, 0]
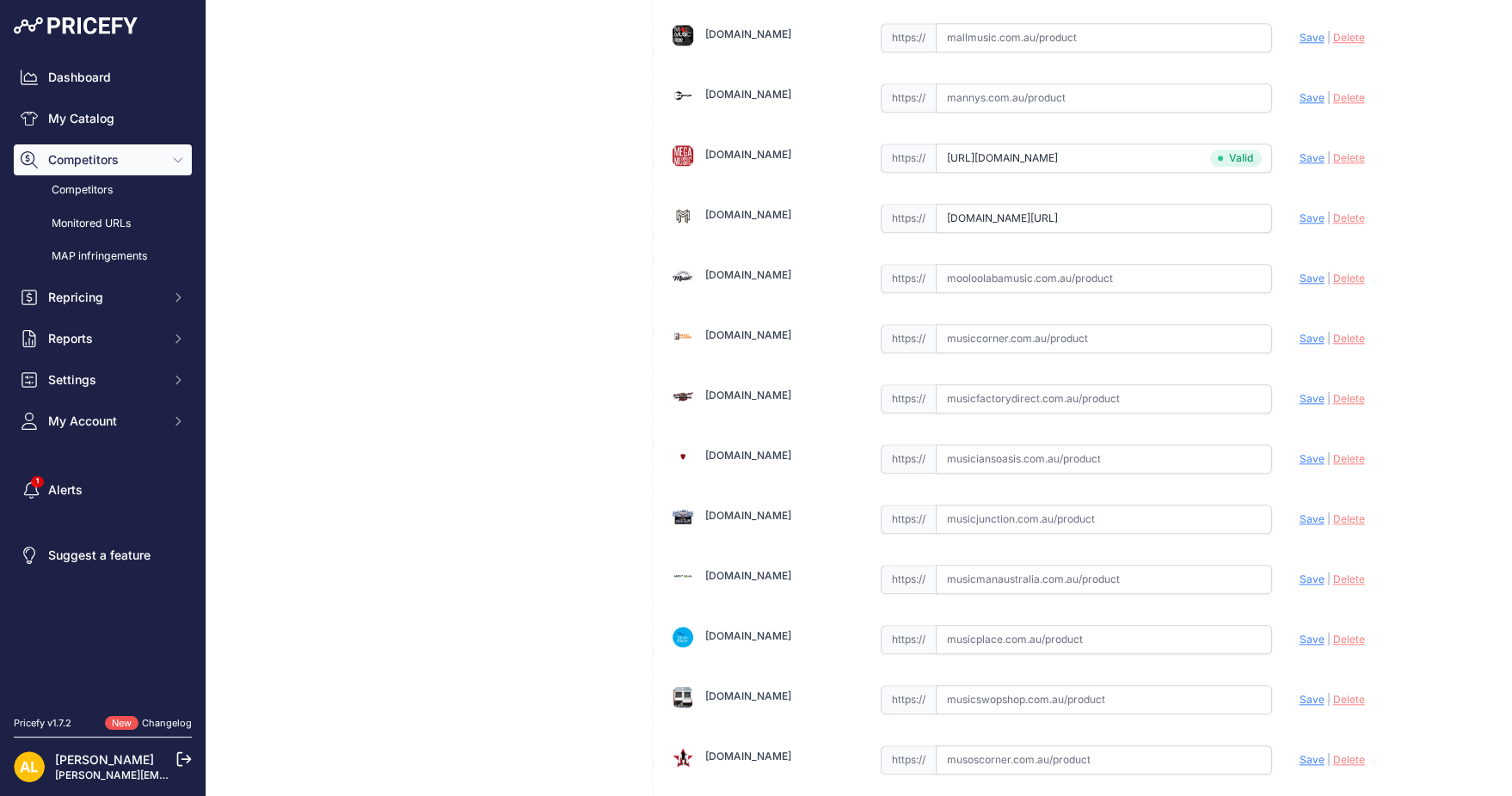
click at [1299, 212] on span "Save" at bounding box center [1311, 218] width 25 height 13
type input "https://www.modernmusician.com.au/gator-gfw-desk-main-studio-desk-main-black?pr…"
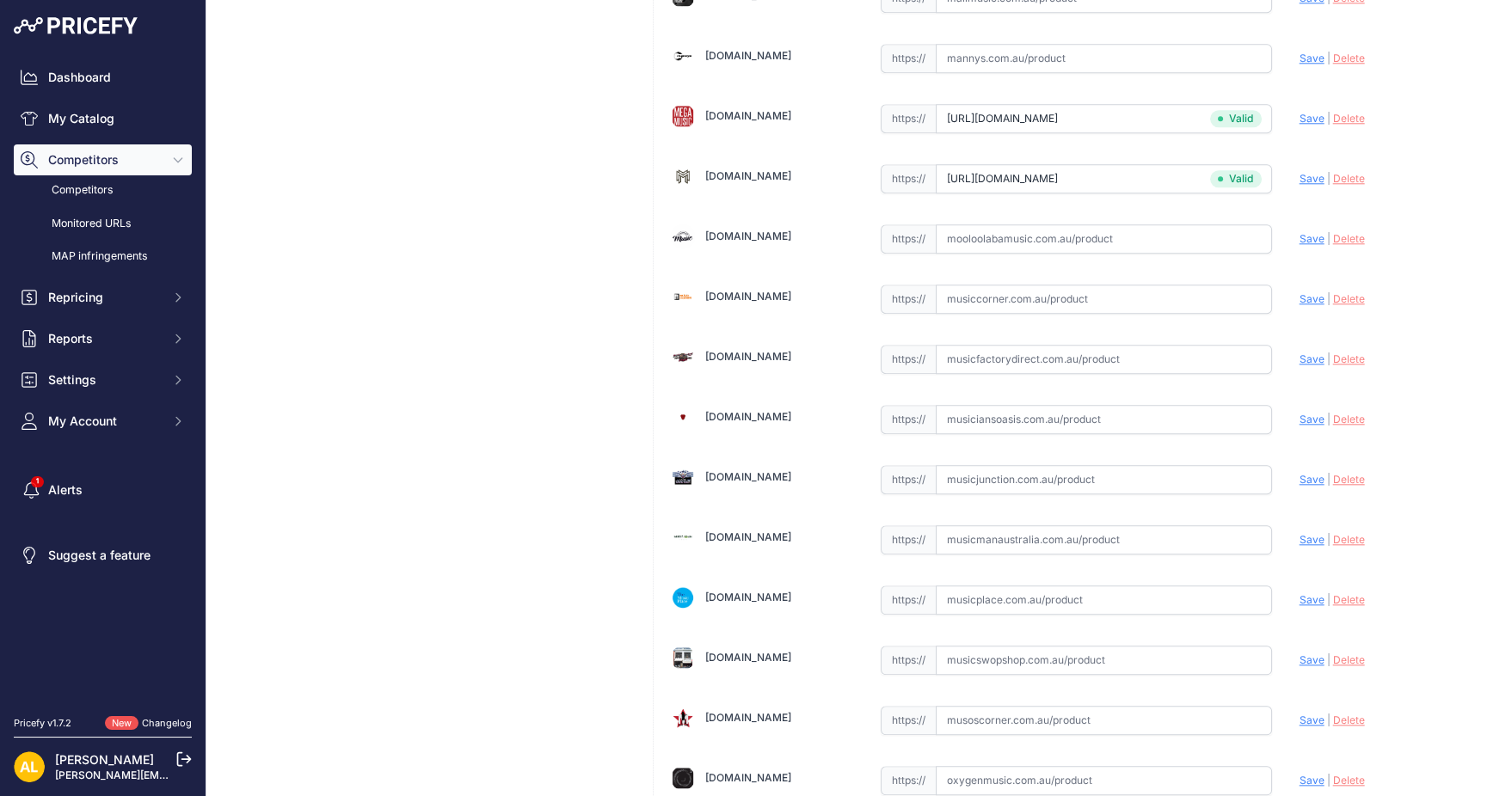
scroll to position [3441, 0]
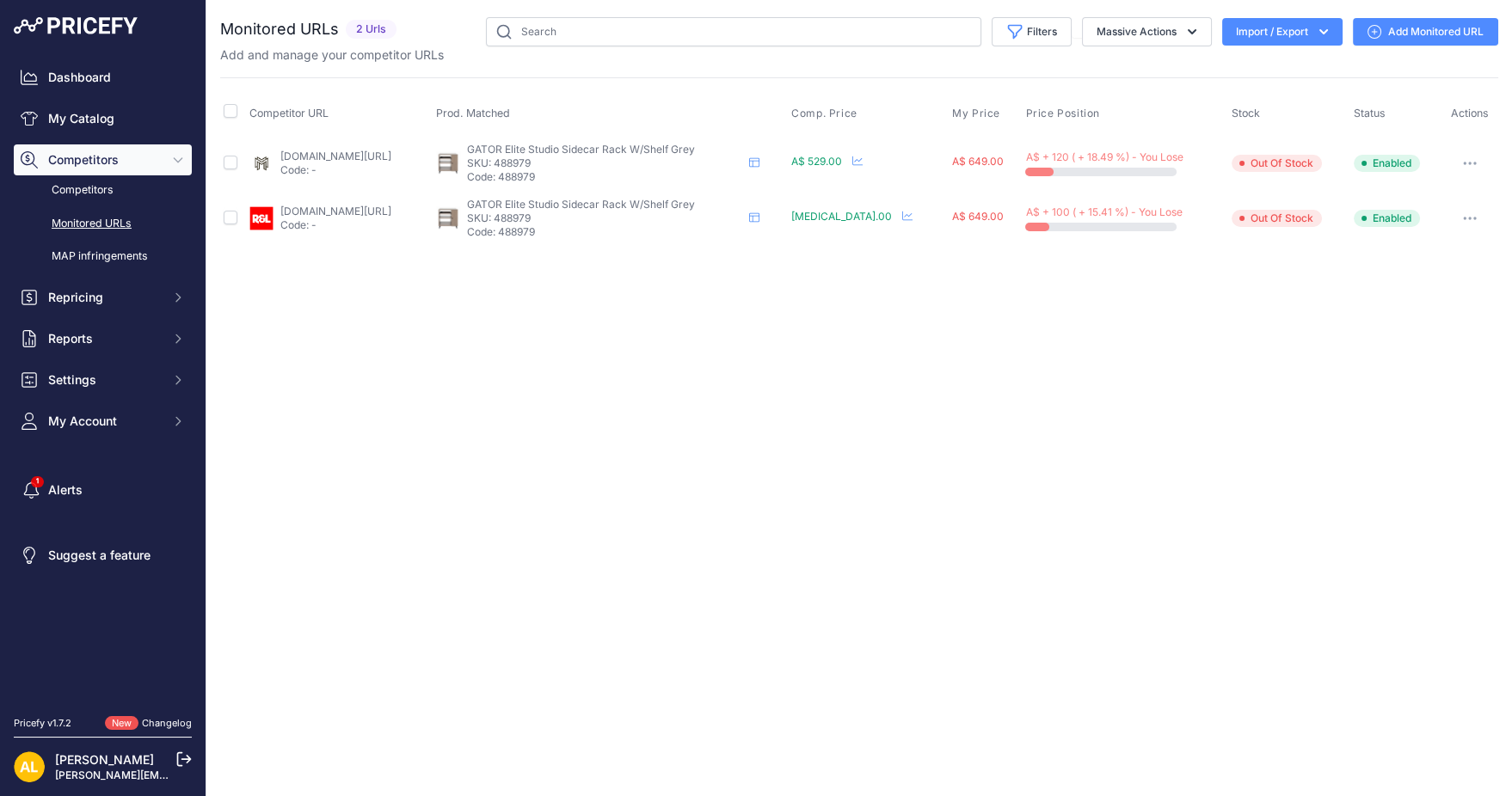
click at [1445, 35] on link "Add Monitored URL" at bounding box center [1425, 32] width 146 height 28
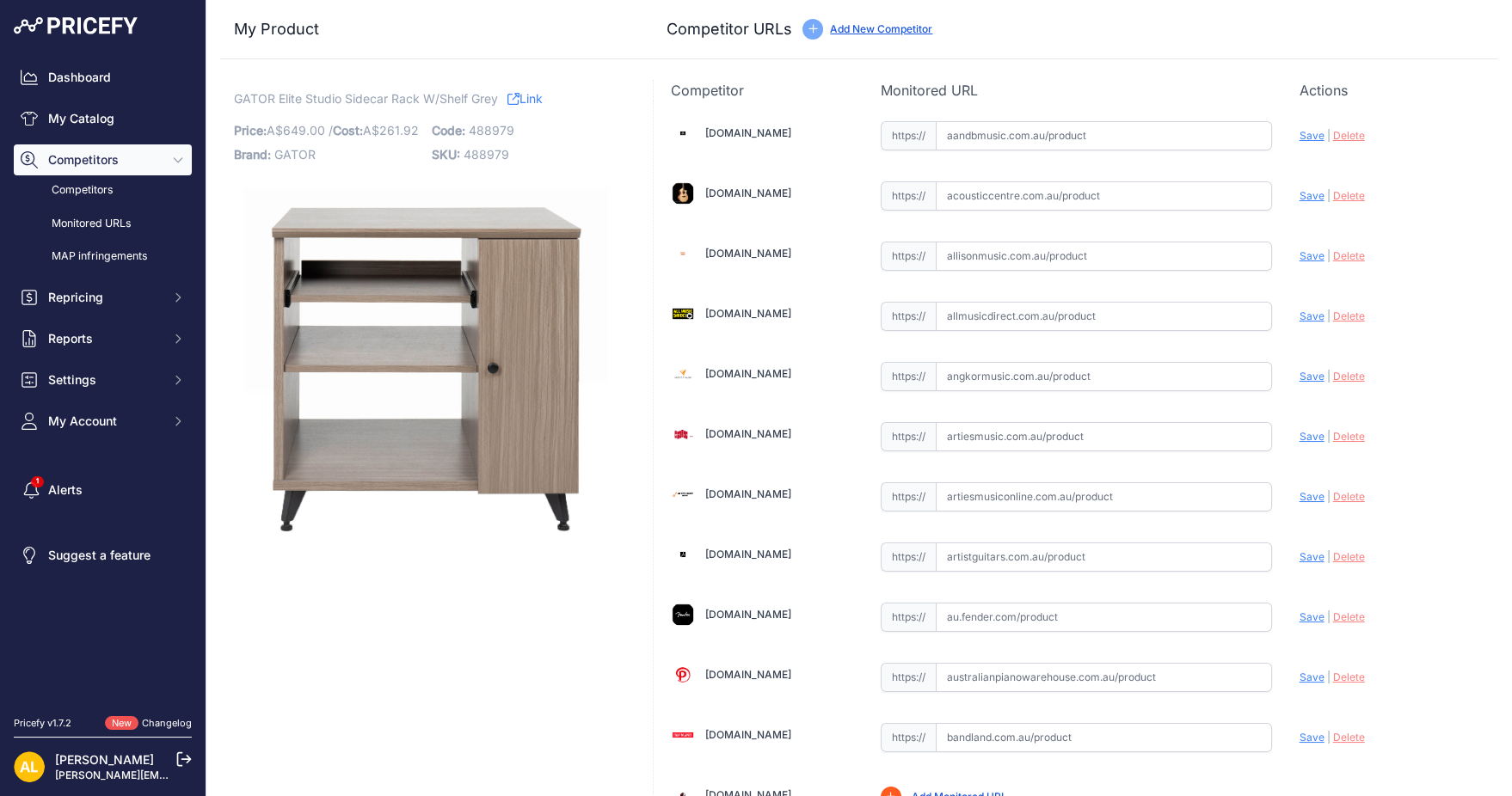
click at [1044, 437] on input "text" at bounding box center [1103, 437] width 337 height 29
paste input "https://www.artiesmusic.com.au/the-gator-gfwelitesidecargry-elite-series-sideca…"
click at [1299, 433] on span "Save" at bounding box center [1311, 437] width 25 height 13
type input "https://www.artiesmusic.com.au/the-gator-gfwelitesidecargry-elite-series-sideca…"
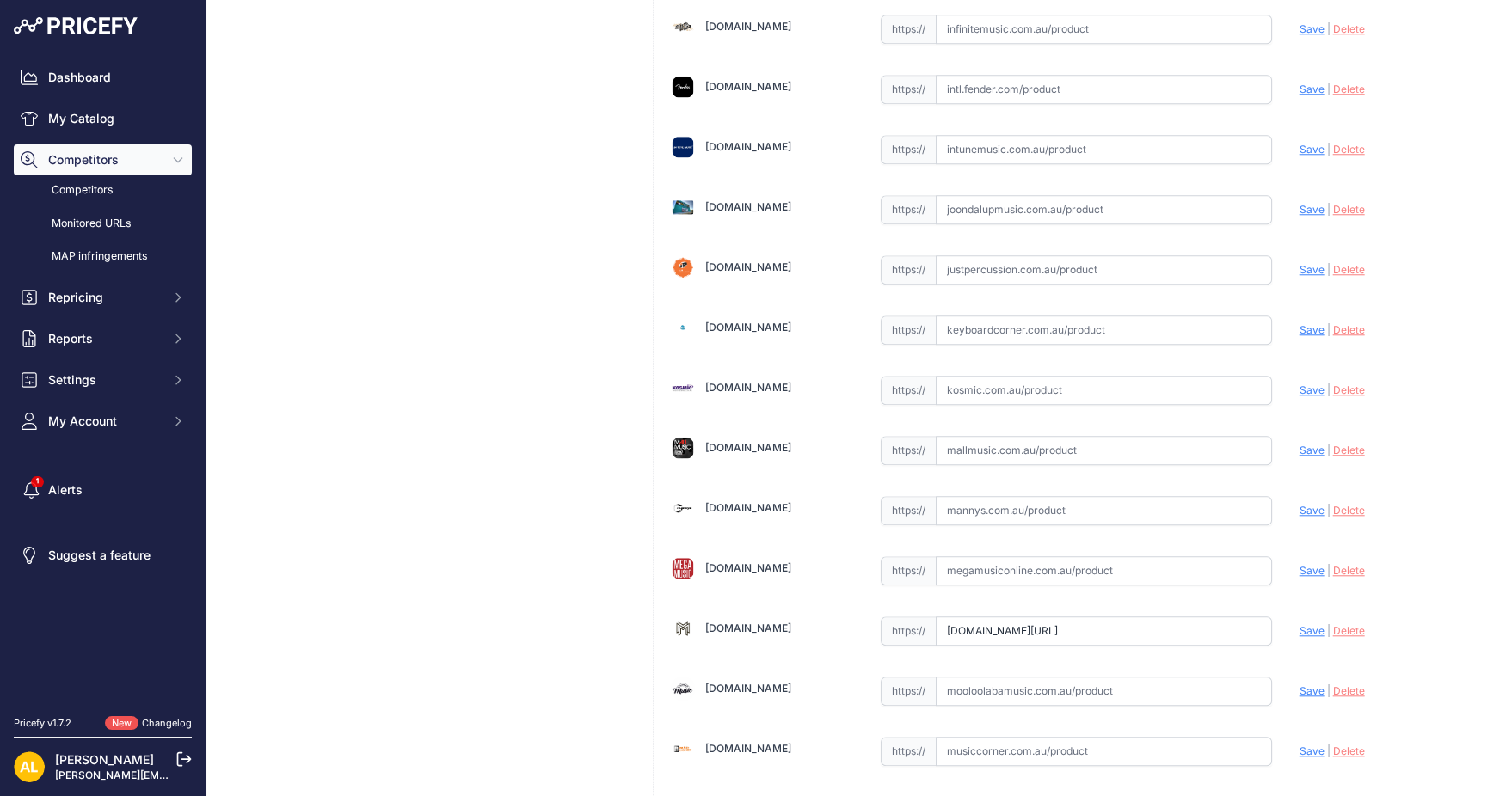
scroll to position [2862, 0]
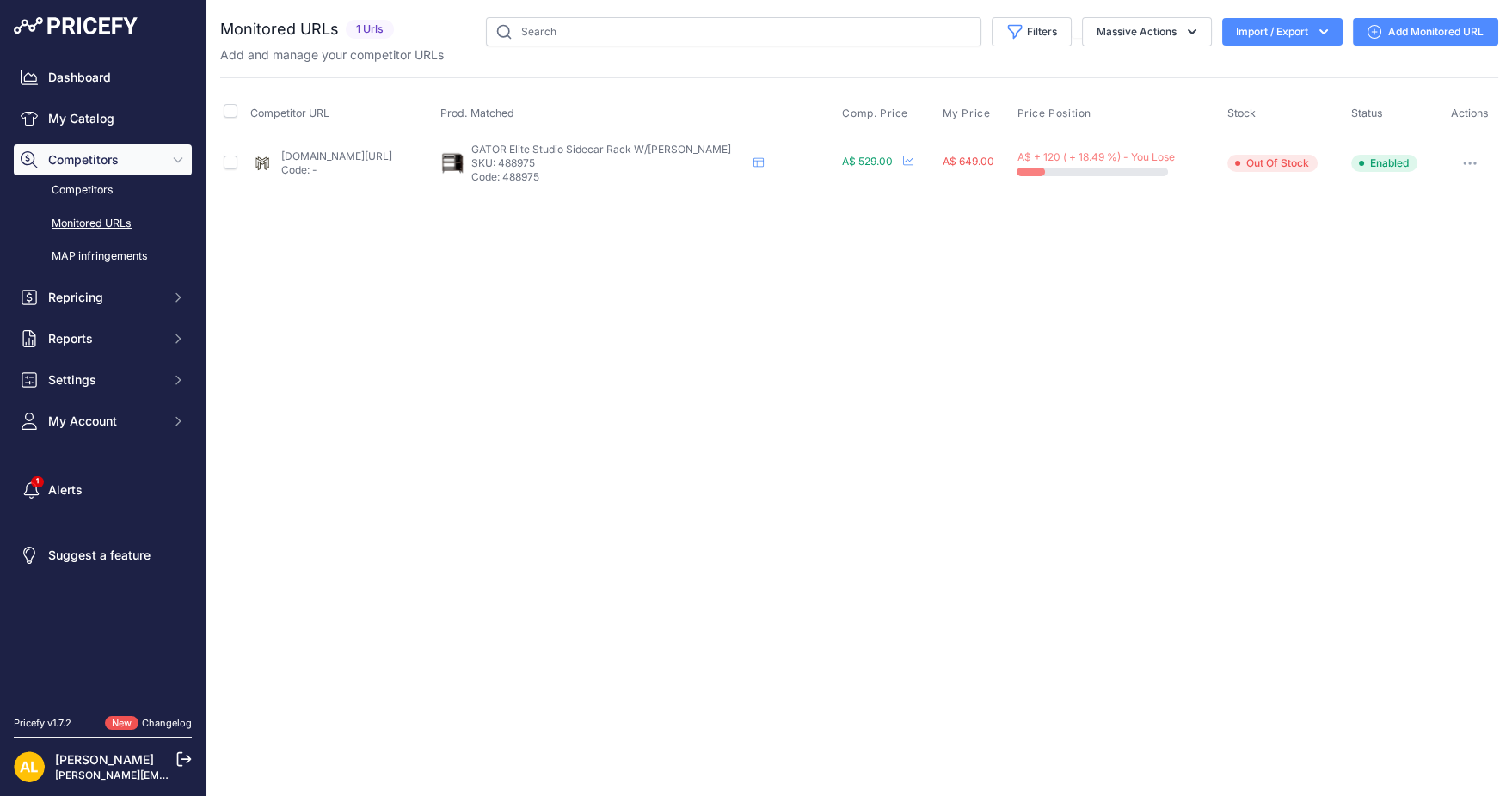
click at [1390, 31] on link "Add Monitored URL" at bounding box center [1425, 32] width 146 height 28
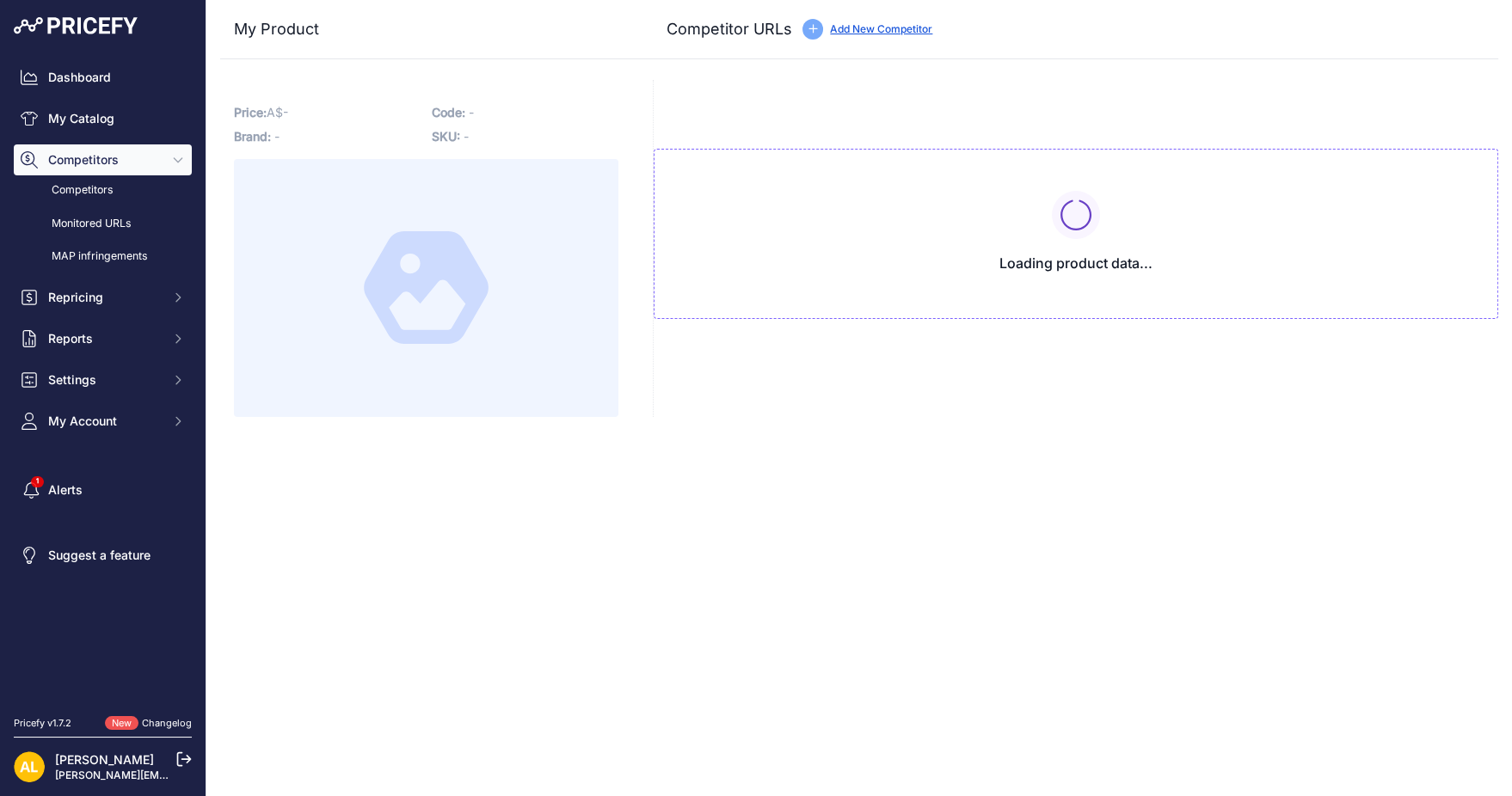
type input "www.modernmusician.com.au/gator-elite-studio-sidecar-rack-cabinet-brown?prirule…"
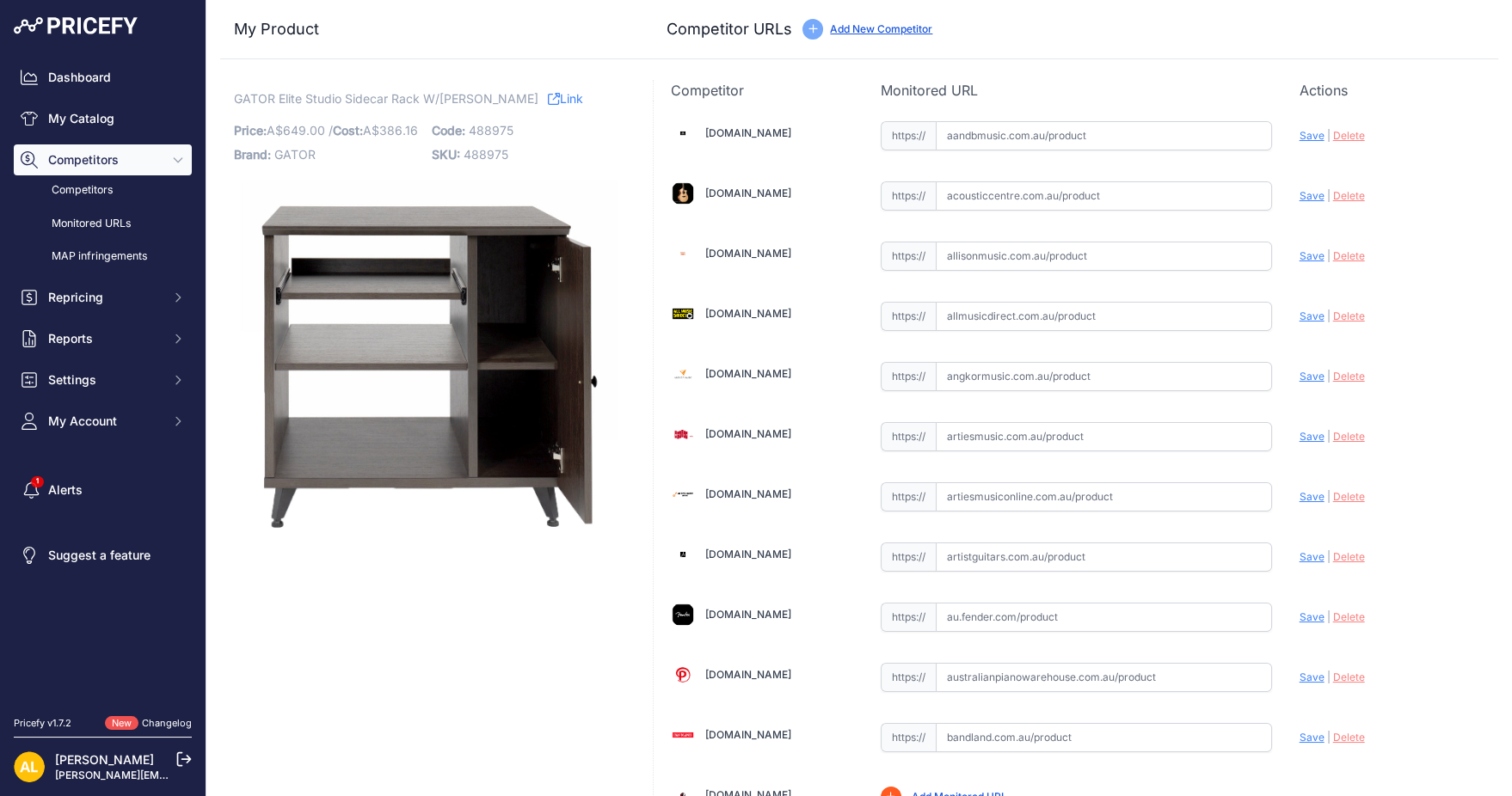
click at [985, 435] on input "text" at bounding box center [1103, 437] width 337 height 29
paste input "https://www.artiesmusic.com.au/the-gator-gfwelitesidecarbrn-elite-series-sideca…"
click at [1299, 437] on span "Save" at bounding box center [1311, 437] width 25 height 13
type input "https://www.artiesmusic.com.au/the-gator-gfwelitesidecarbrn-elite-series-sideca…"
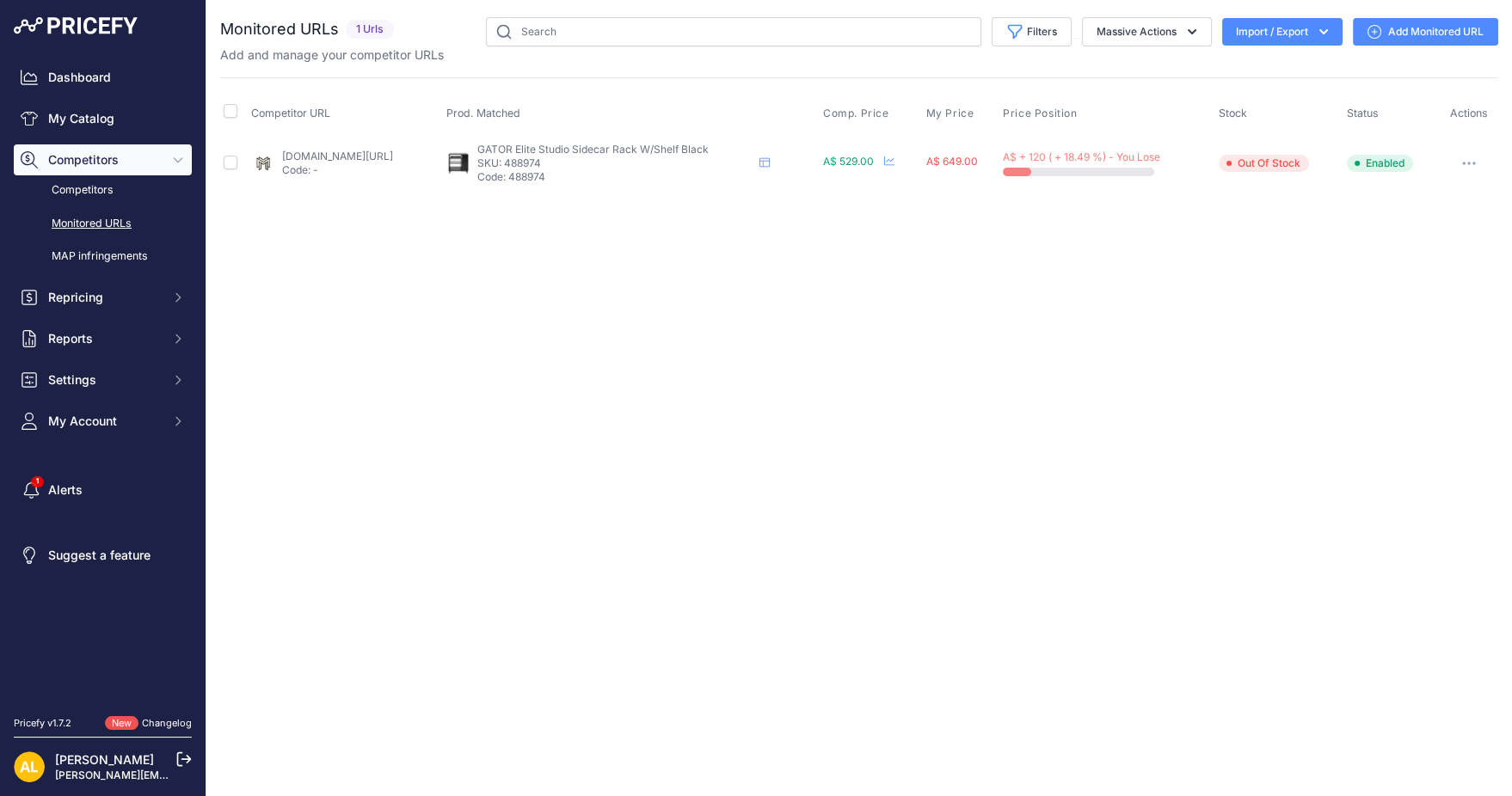
click at [1387, 26] on link "Add Monitored URL" at bounding box center [1425, 32] width 146 height 28
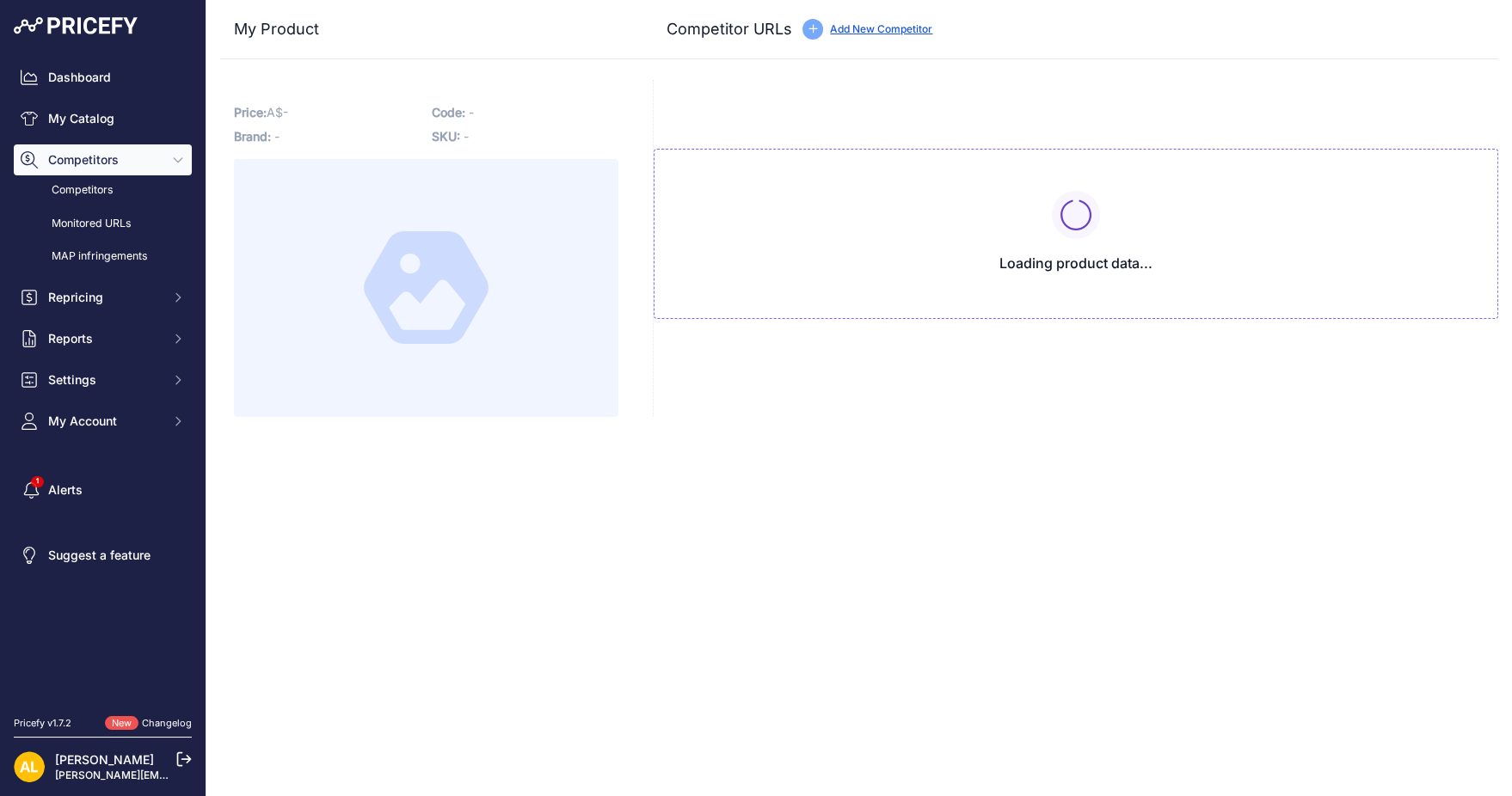
type input "[DOMAIN_NAME][URL]"
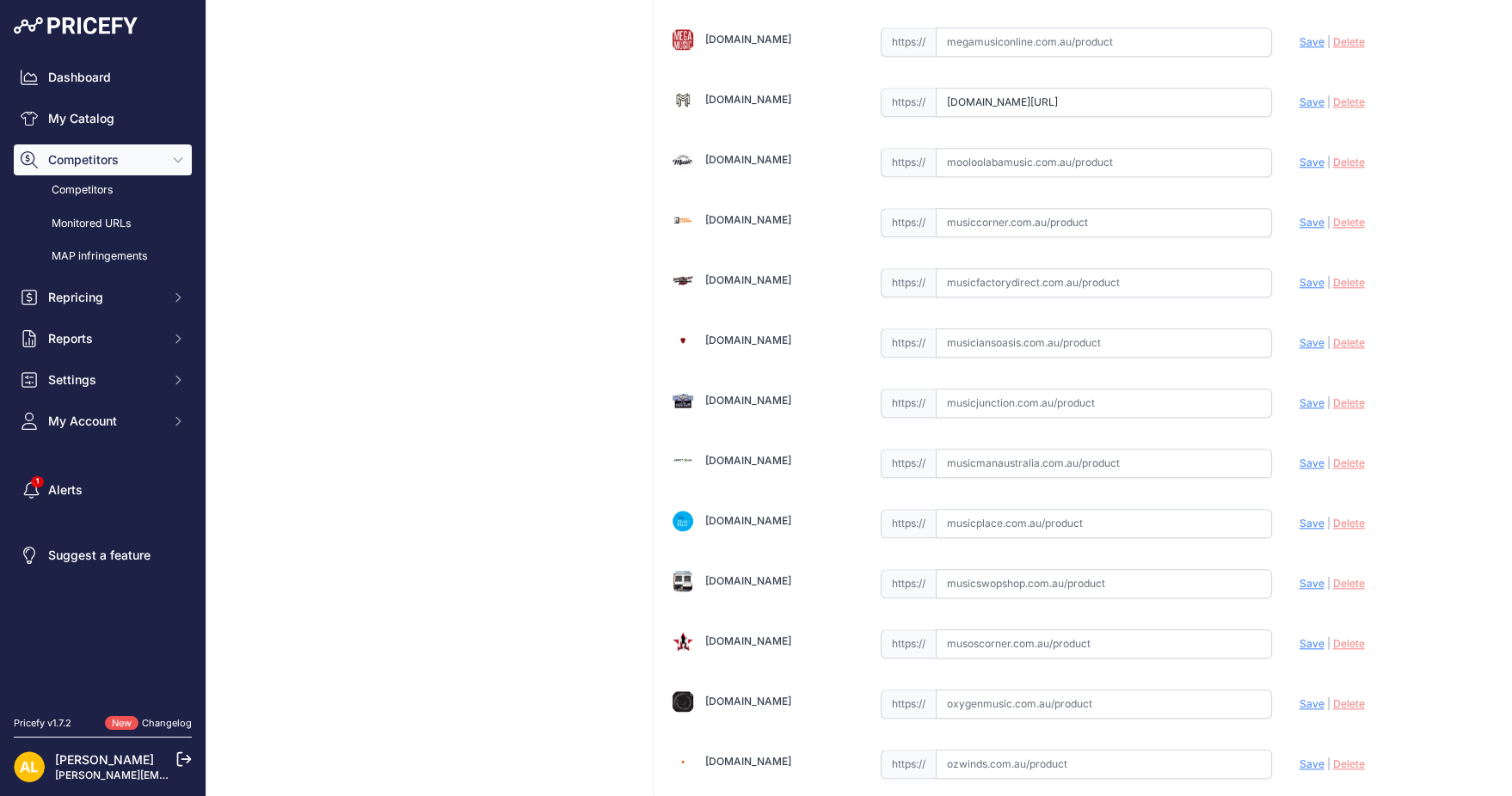
scroll to position [4358, 0]
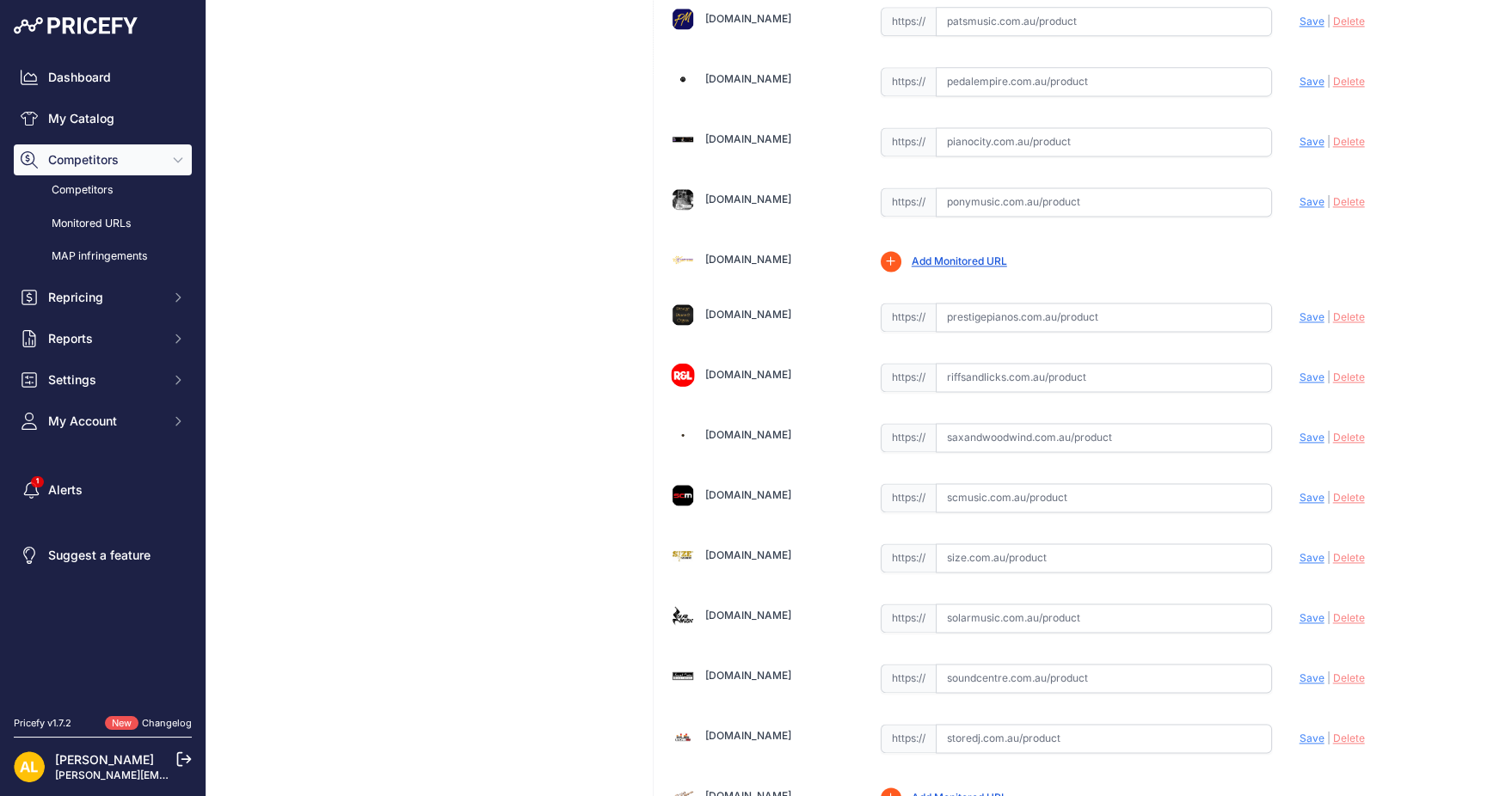
click at [1055, 363] on input "text" at bounding box center [1103, 378] width 337 height 29
paste input "[URL][DOMAIN_NAME]"
click at [1299, 370] on span "Save" at bounding box center [1311, 377] width 25 height 13
type input "[URL][DOMAIN_NAME]"
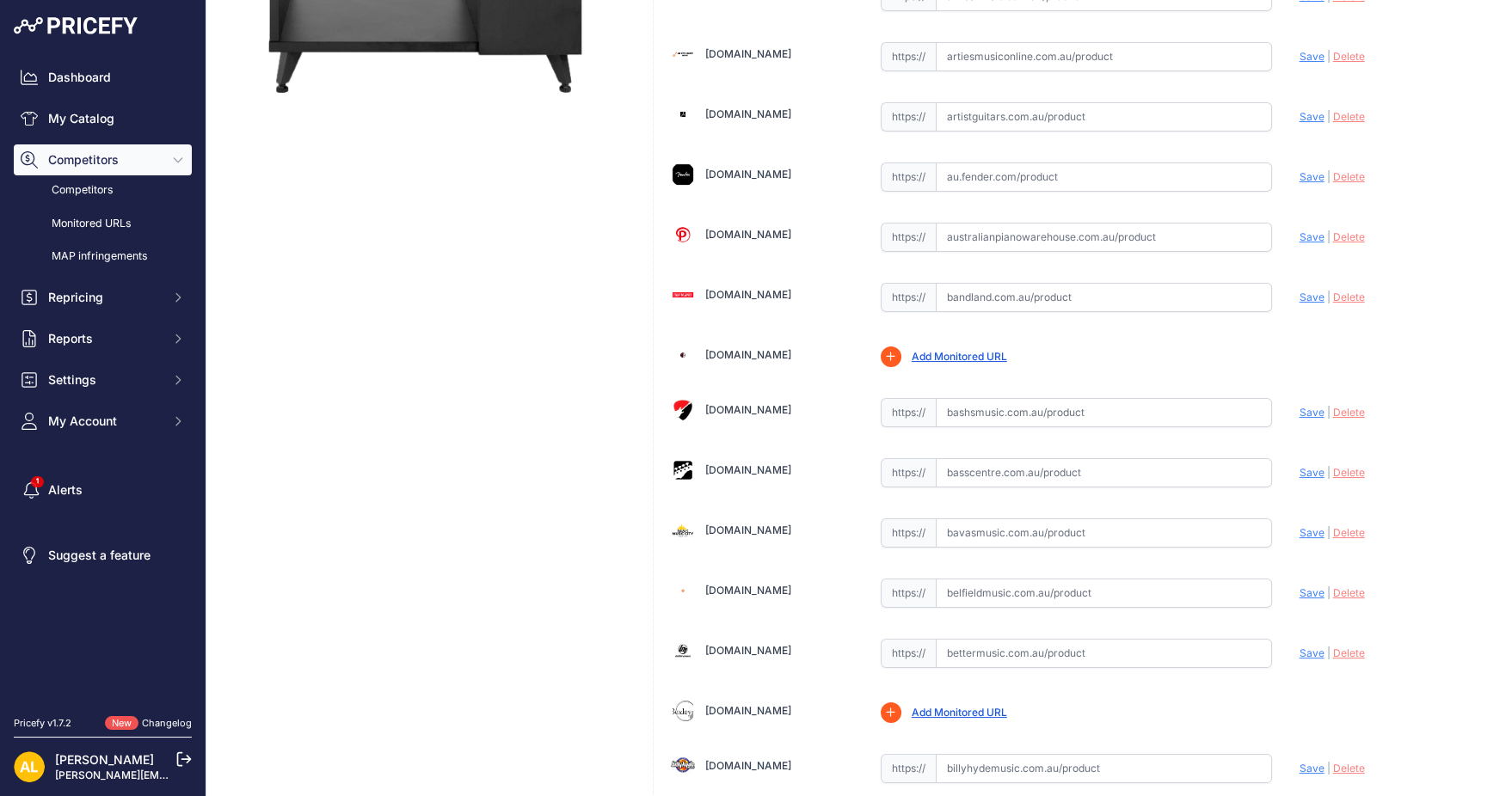
scroll to position [115, 0]
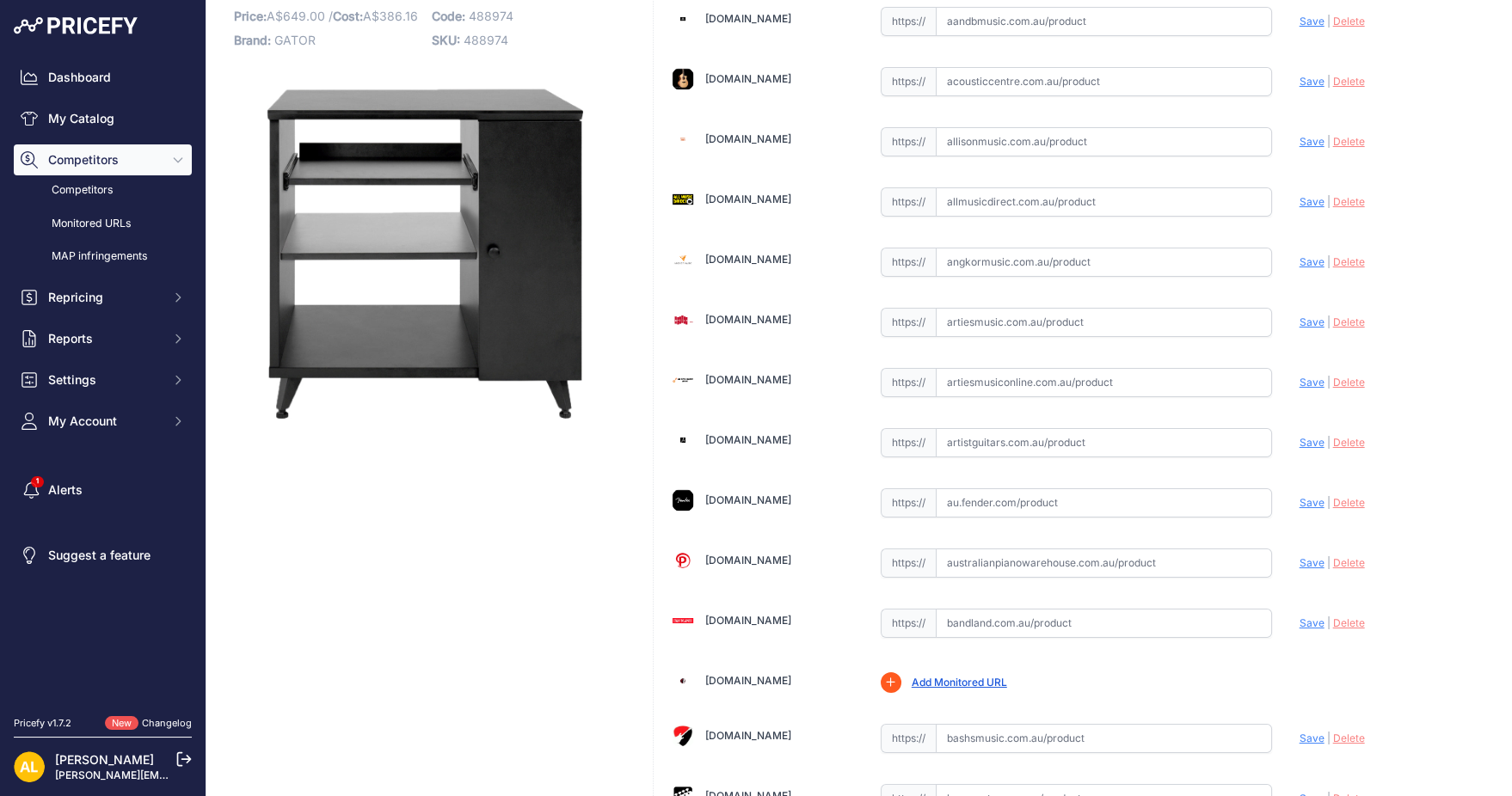
click at [982, 308] on input "text" at bounding box center [1103, 323] width 337 height 29
paste input "[URL][DOMAIN_NAME]"
click at [1299, 323] on span "Save" at bounding box center [1311, 322] width 25 height 13
type input "[URL][DOMAIN_NAME]"
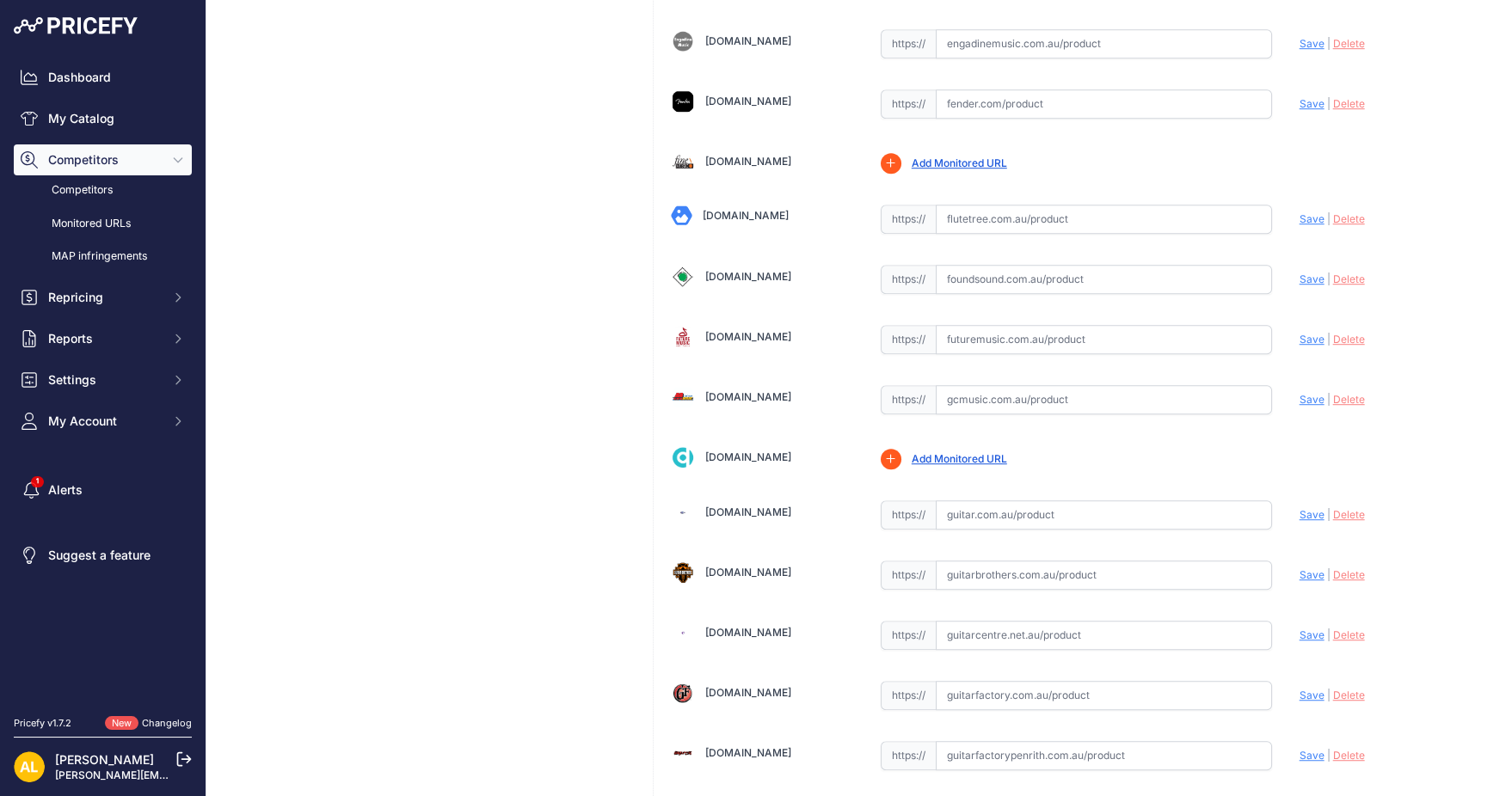
scroll to position [2982, 0]
